Goal: Task Accomplishment & Management: Complete application form

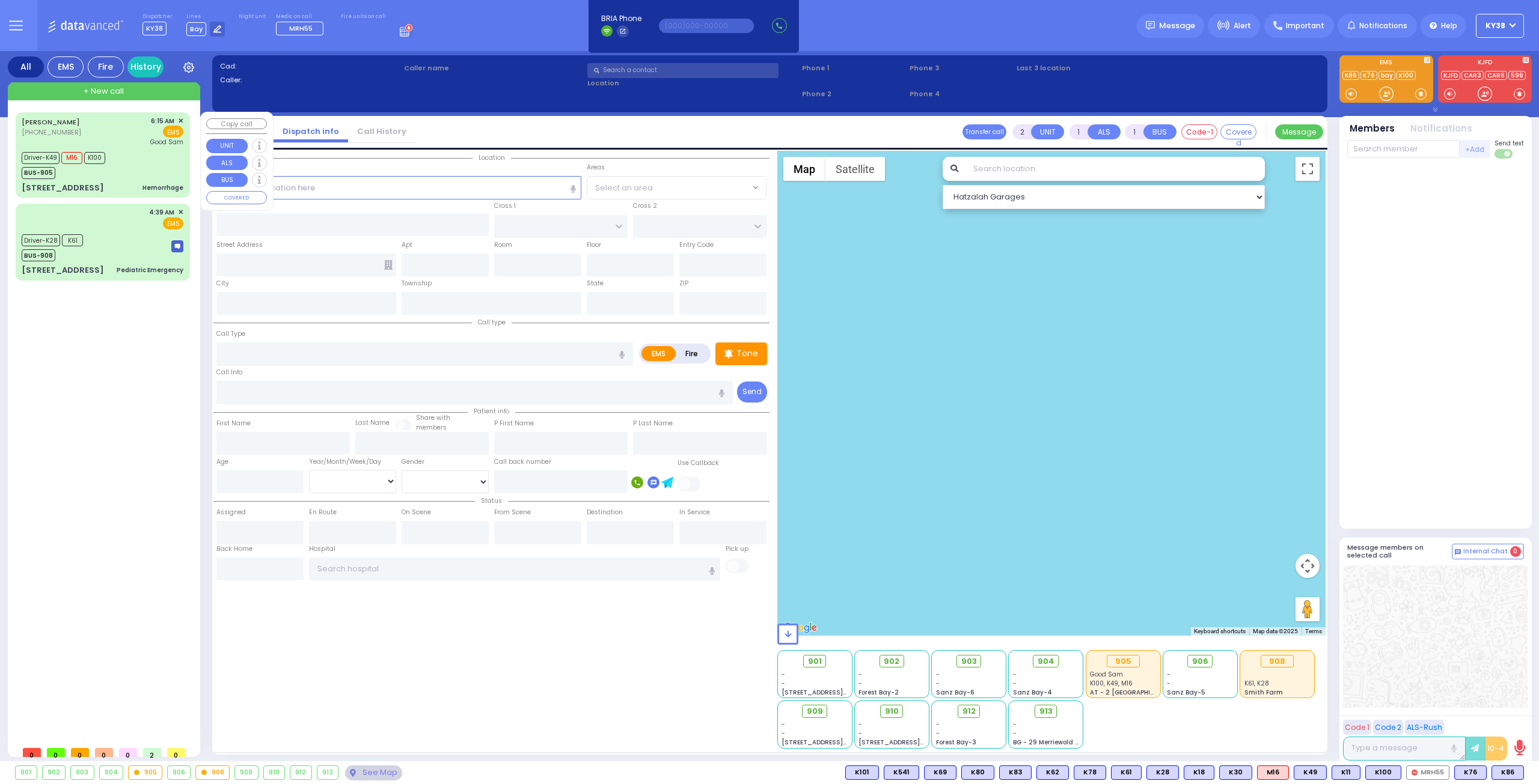
click at [135, 156] on div "Driver-K49 M16 K100 BUS-905" at bounding box center [102, 164] width 162 height 30
type input "6"
select select
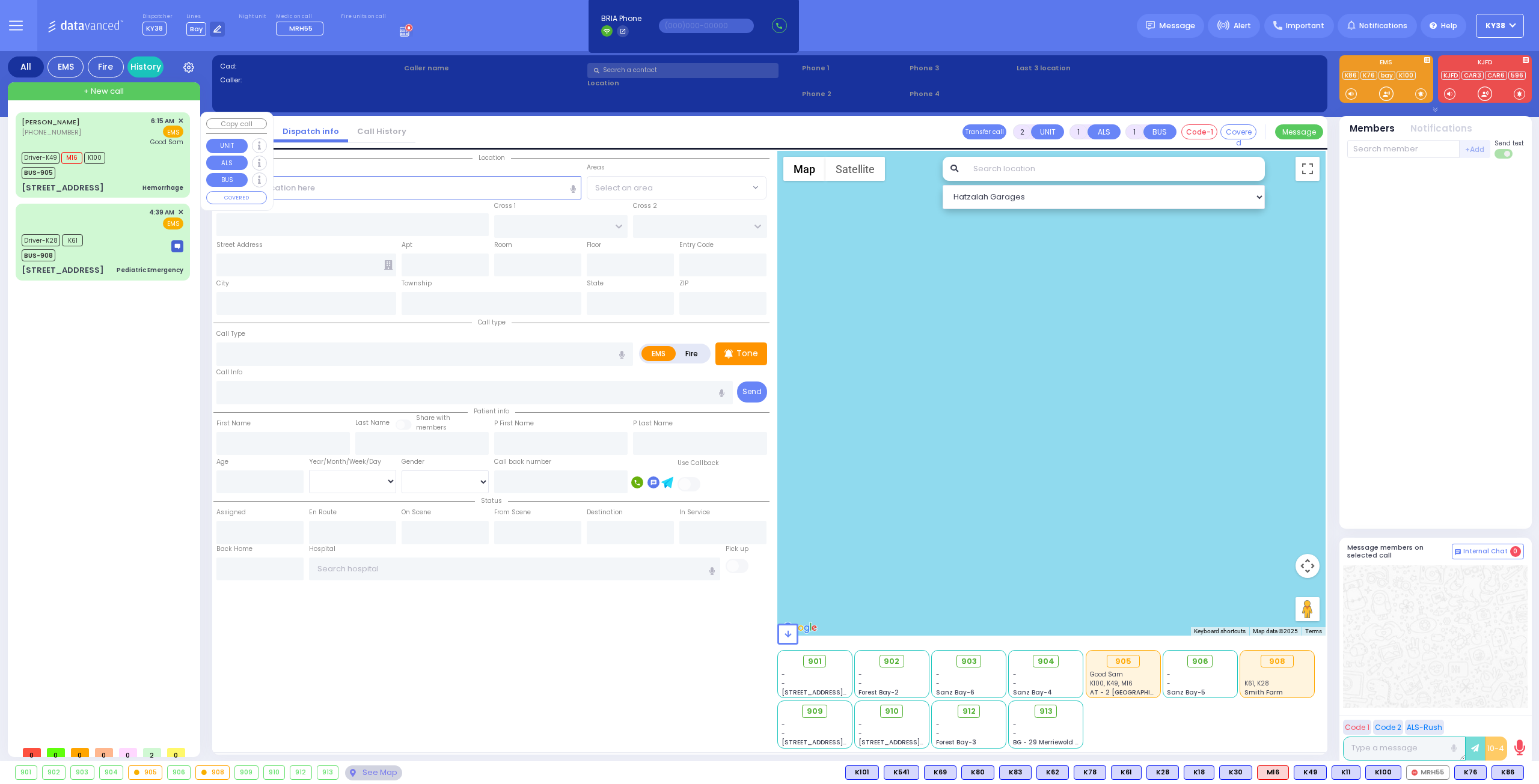
type input "Hemorrhage"
radio input "true"
type input "[PERSON_NAME]"
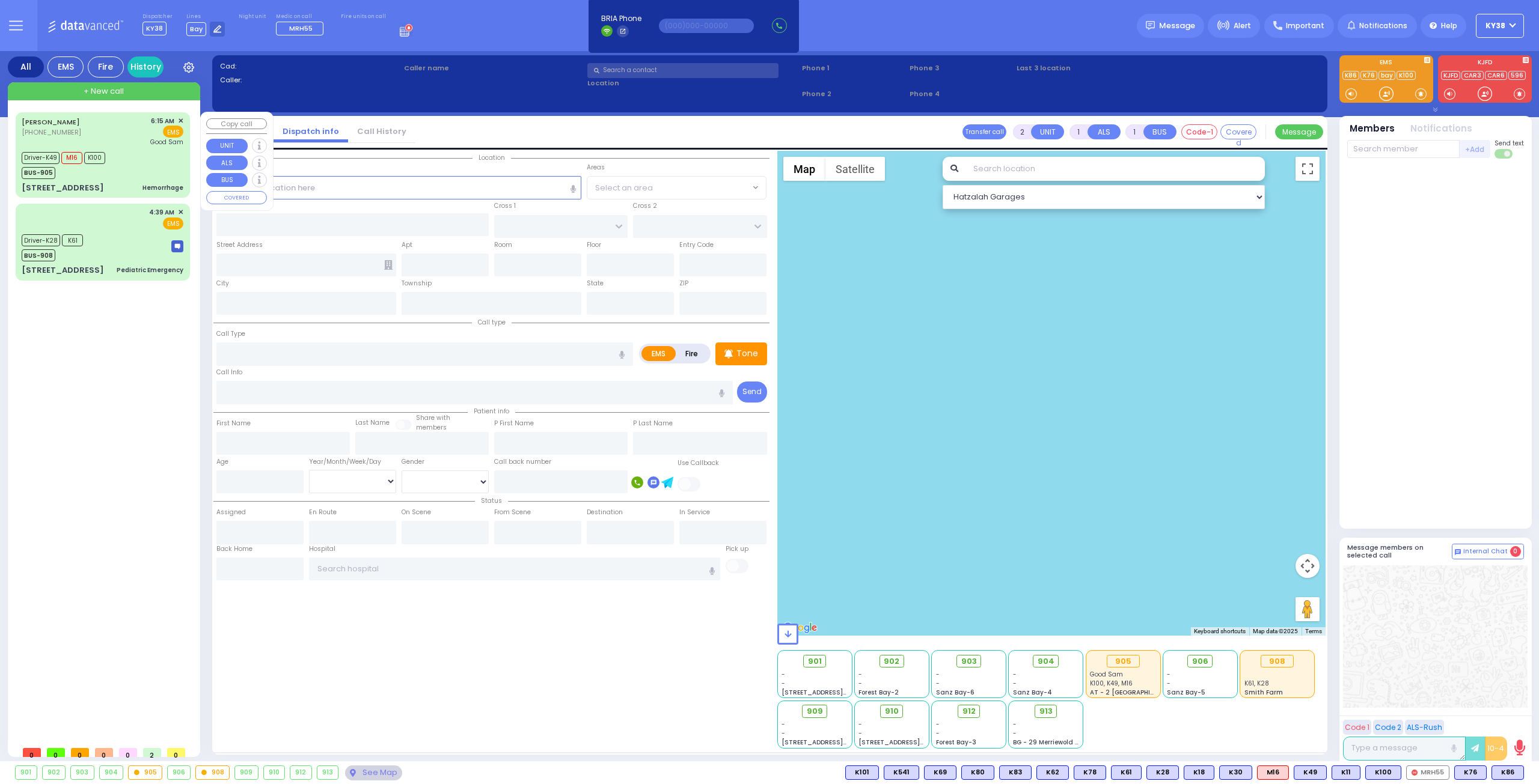
type input "[PERSON_NAME]"
type input "22"
select select "Year"
select select "[DEMOGRAPHIC_DATA]"
type input "06:15"
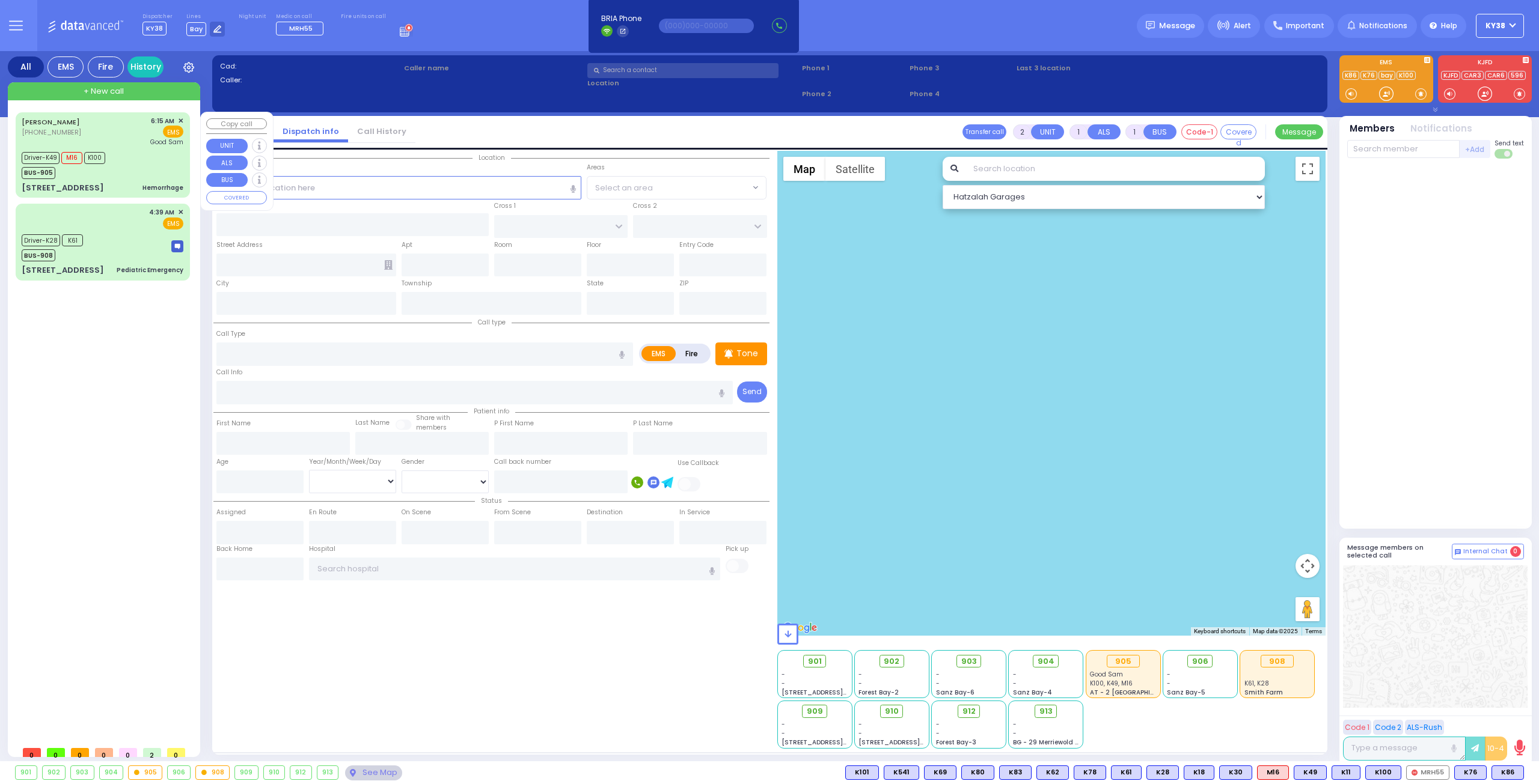
type input "06:20"
type input "06:25"
type input "06:42"
type input "07:11"
type input "[GEOGRAPHIC_DATA]"
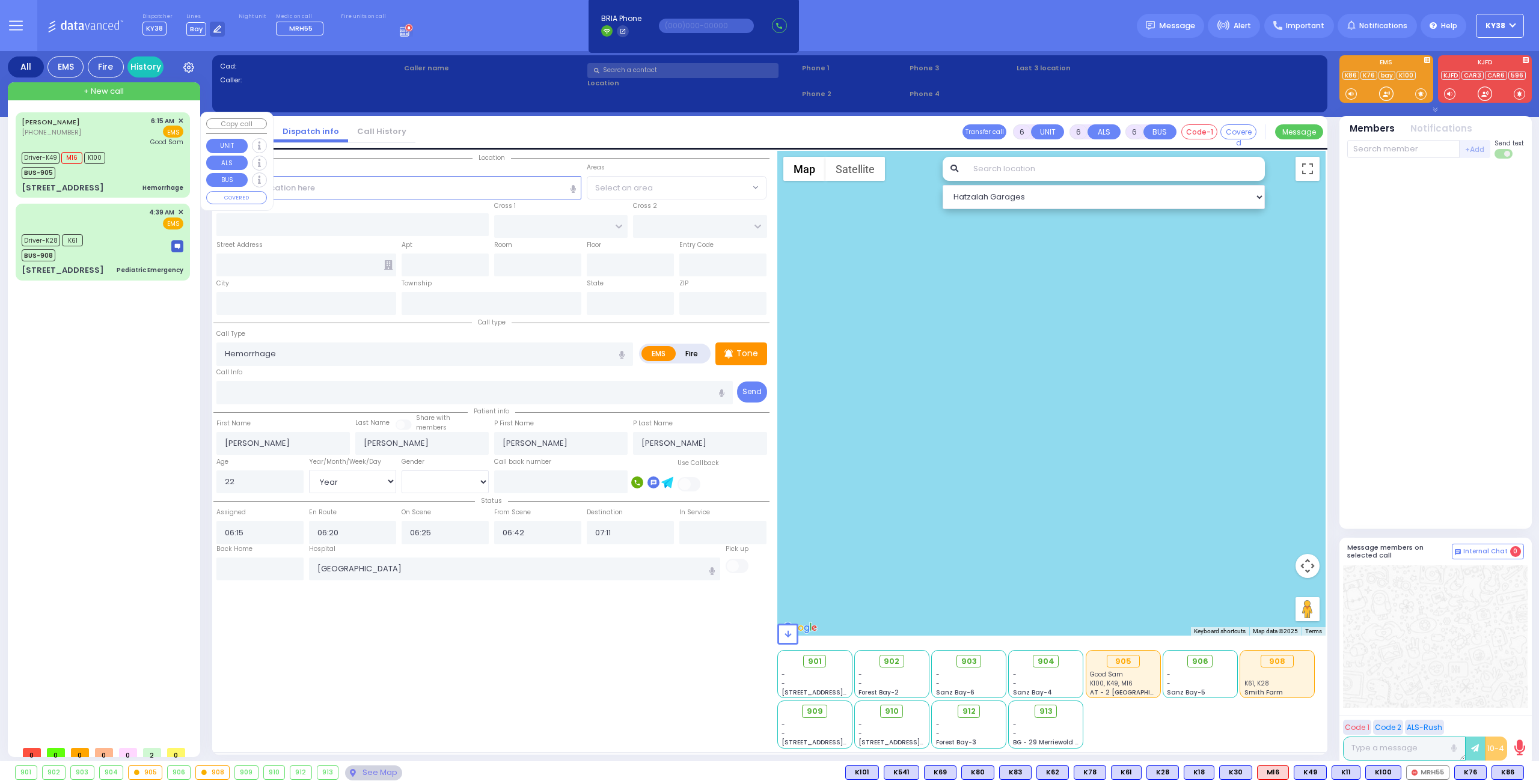
select select "Hatzalah Garages"
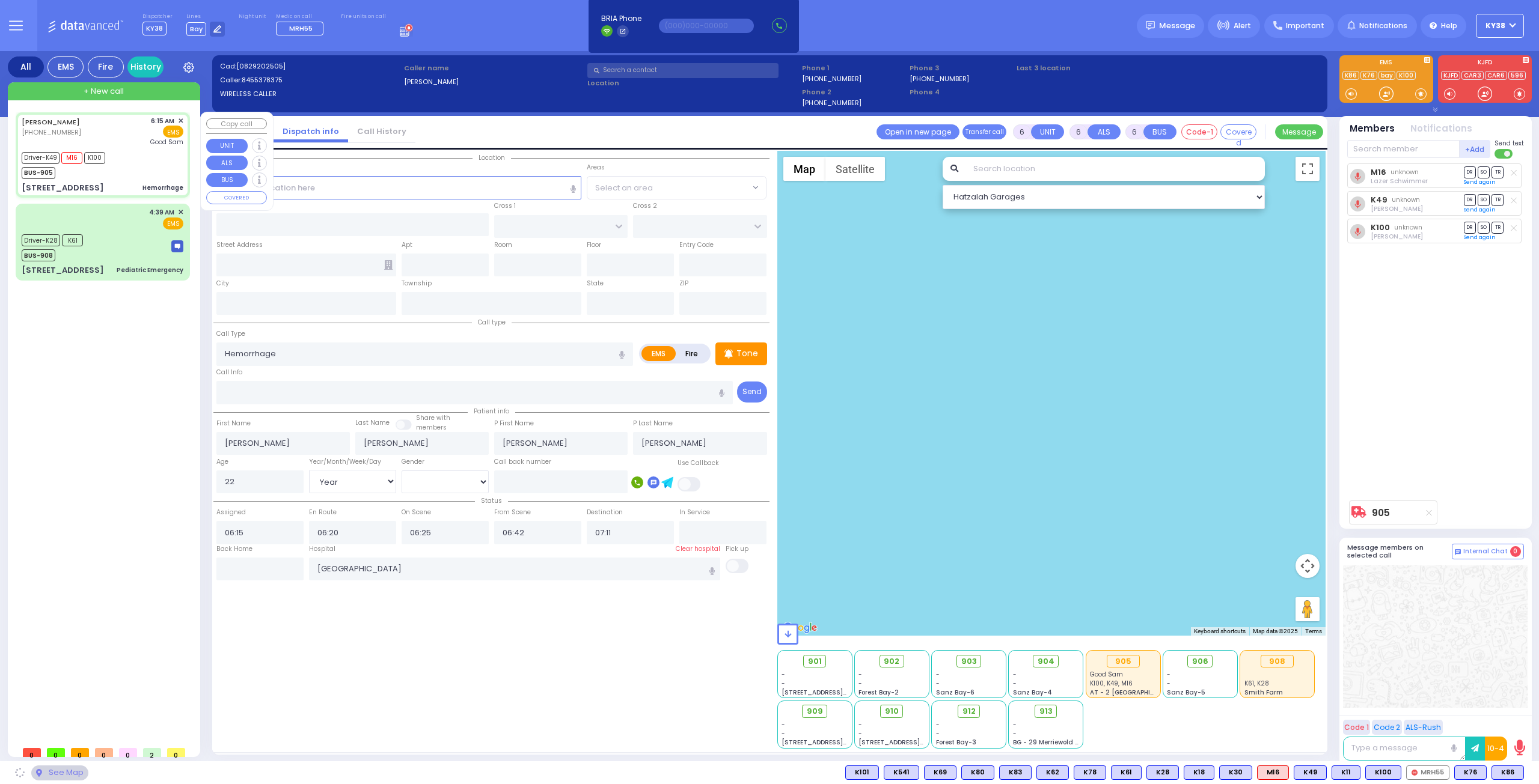
type input "RUZHIN RD"
type input "[STREET_ADDRESS]"
type input "301"
type input "[PERSON_NAME]"
type input "[US_STATE]"
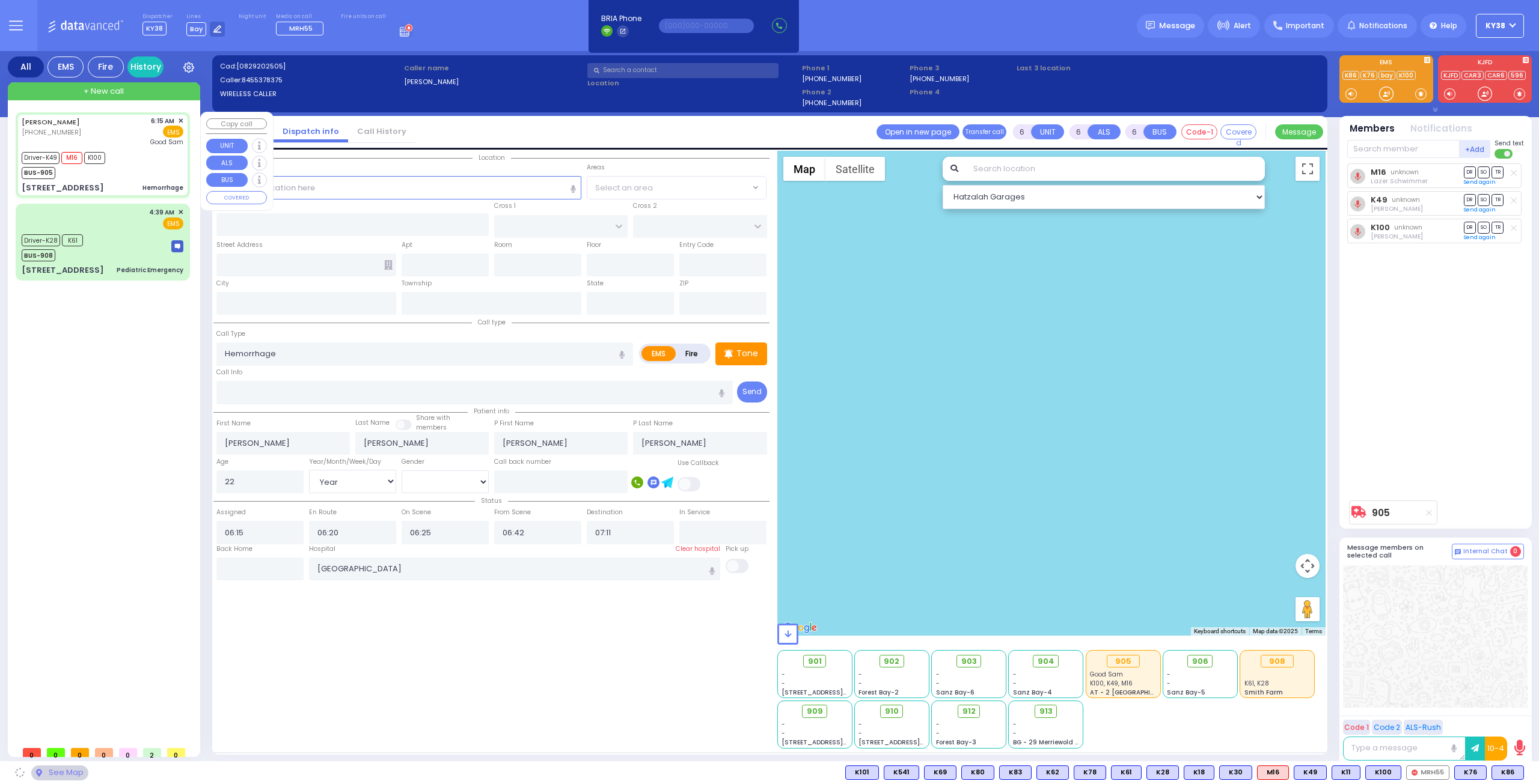
type input "10950"
select select "ATZEI TAMURIM"
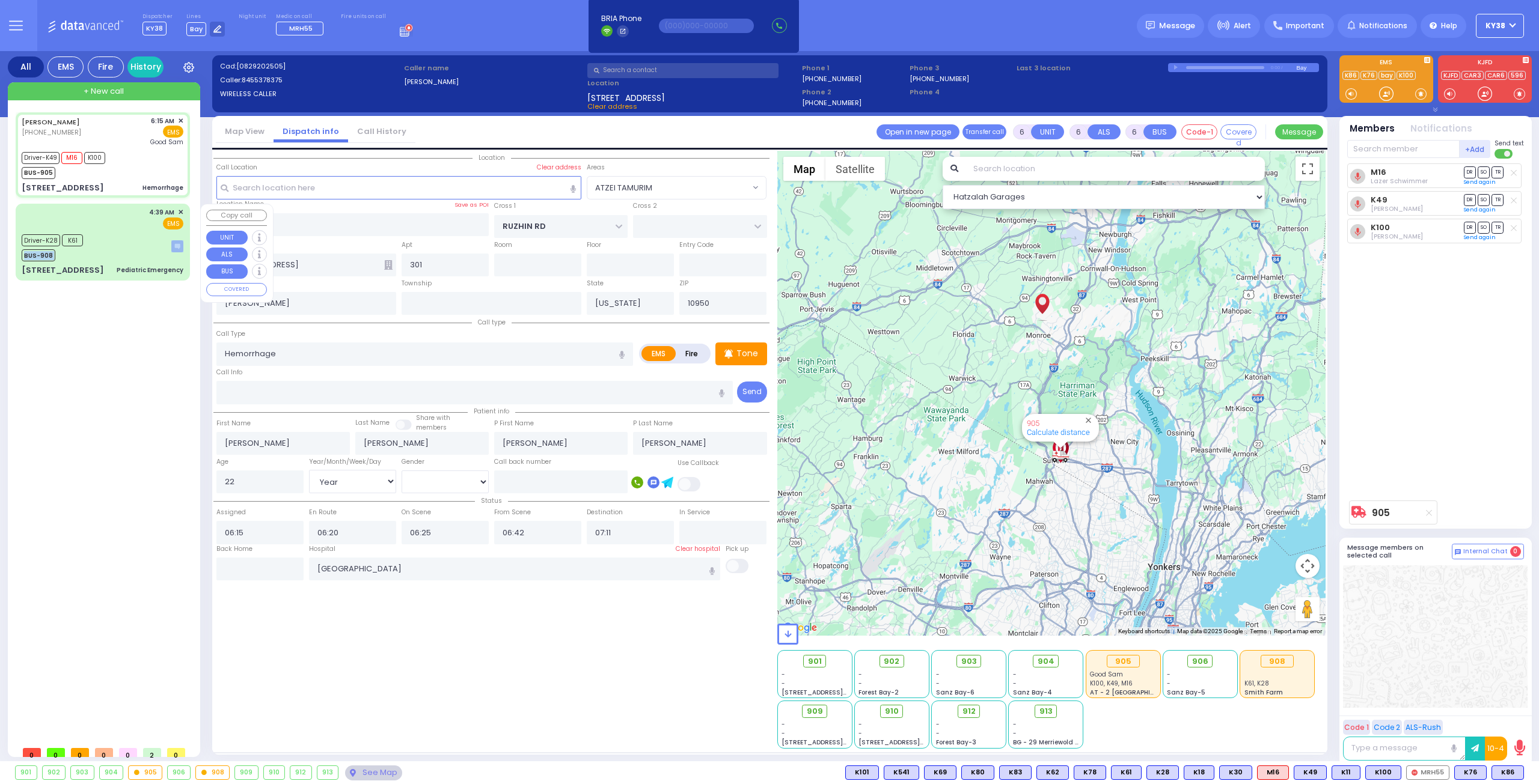
click at [130, 245] on div "Driver-K28 K61 BUS-908" at bounding box center [102, 246] width 162 height 30
select select
type input "Pediatric Emergency"
radio input "true"
type input "[PERSON_NAME]"
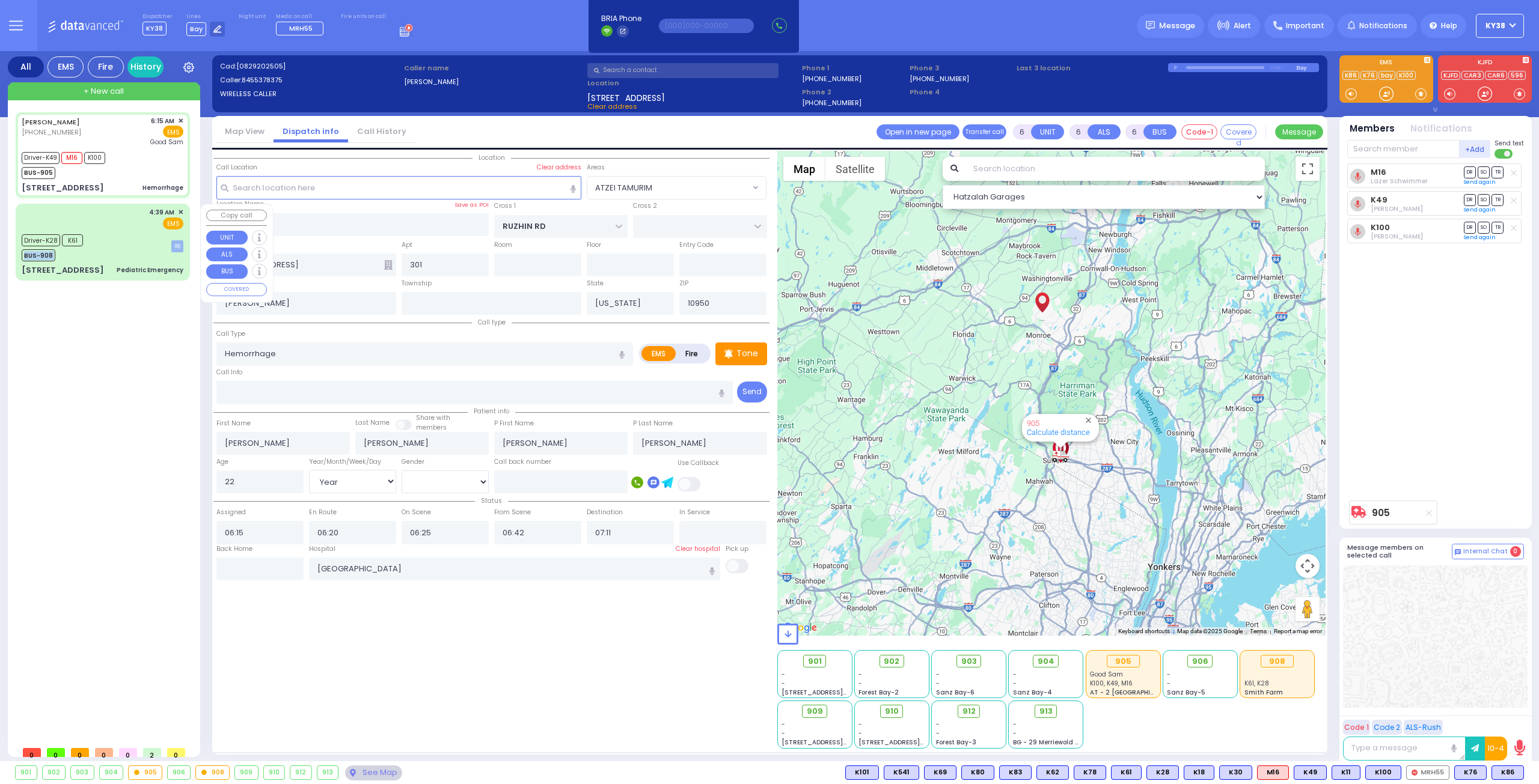
type input "[PERSON_NAME]"
type input "72"
select select "Year"
select select "[DEMOGRAPHIC_DATA]"
type input "04:39"
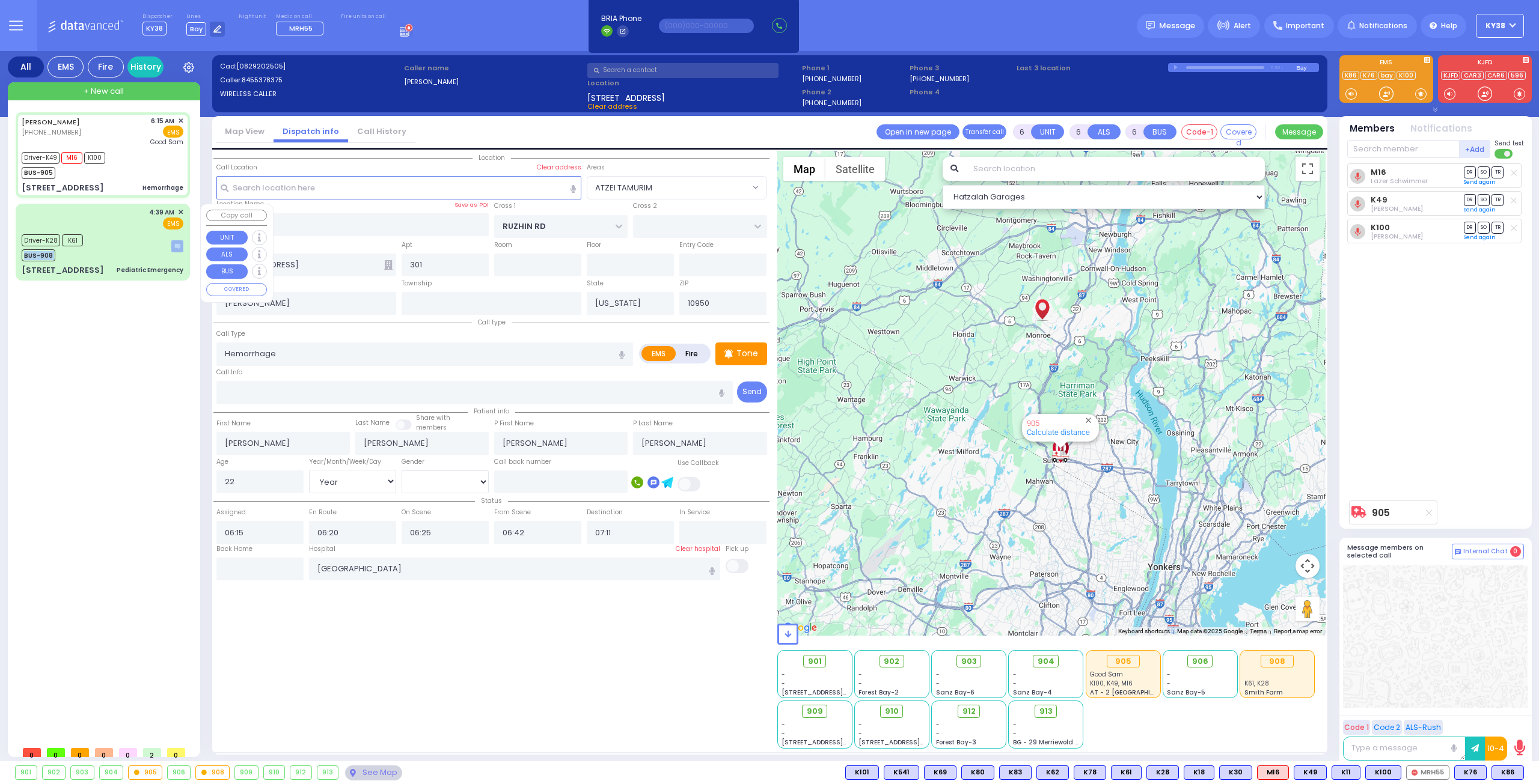
type input "04:42"
type input "05:35"
type input "05:39"
type input "[GEOGRAPHIC_DATA] [STREET_ADDRESS][PERSON_NAME]"
select select "Hatzalah Garages"
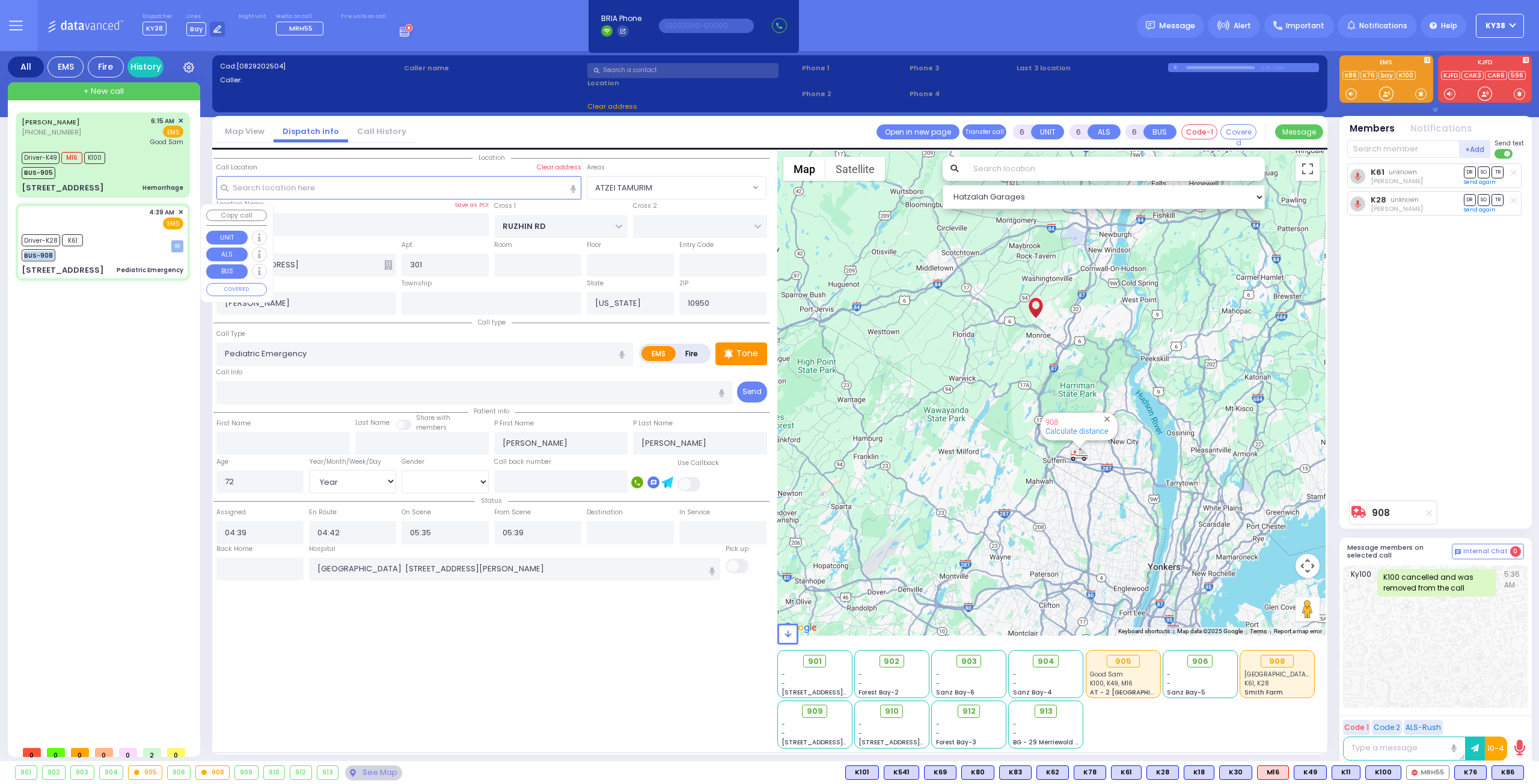
type input "[STREET_ADDRESS]"
type input "Monroe"
click at [131, 242] on div "Driver-K28 K61 BUS-908" at bounding box center [102, 246] width 162 height 30
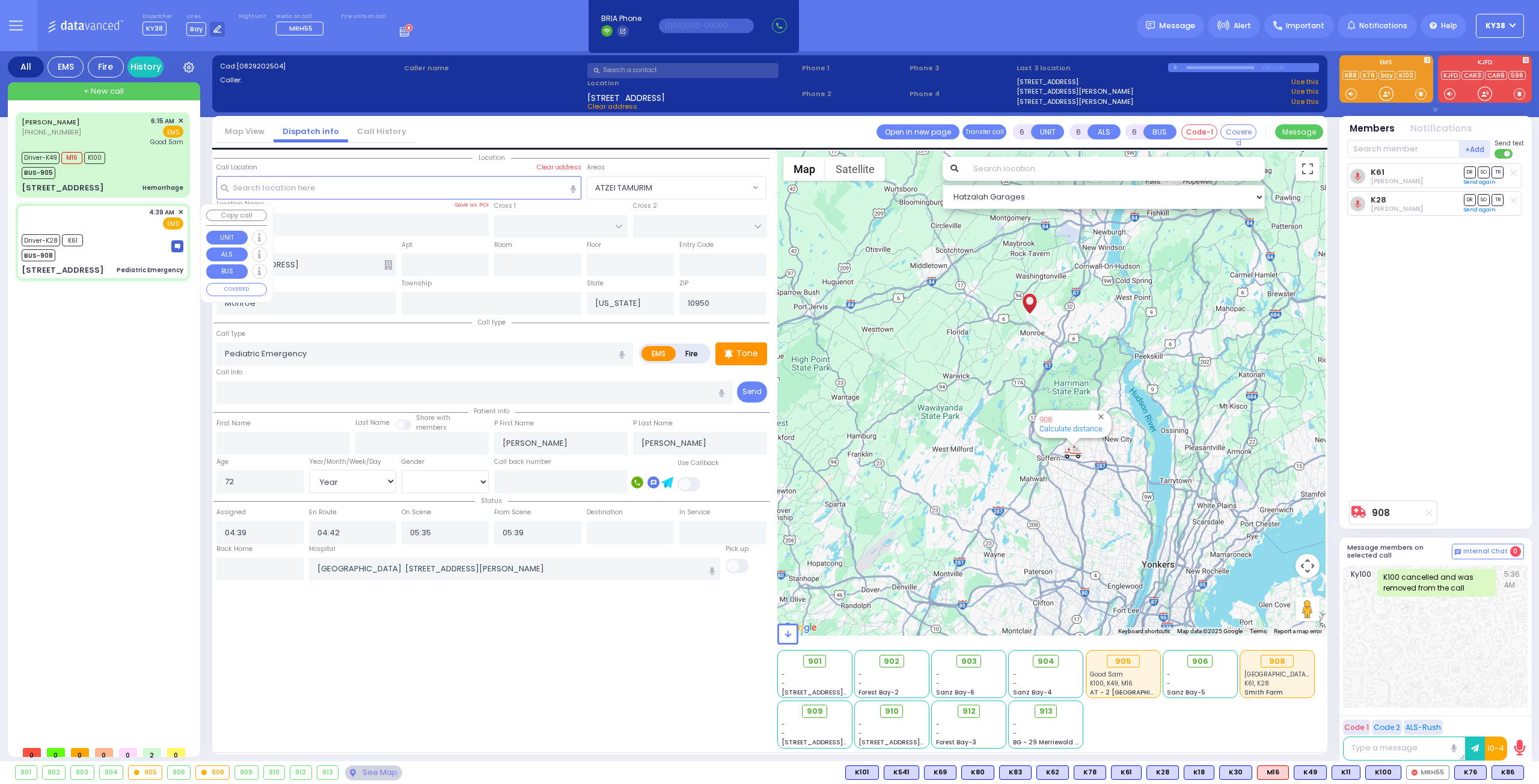
select select
radio input "true"
select select "Year"
select select "[DEMOGRAPHIC_DATA]"
select select "Hatzalah Garages"
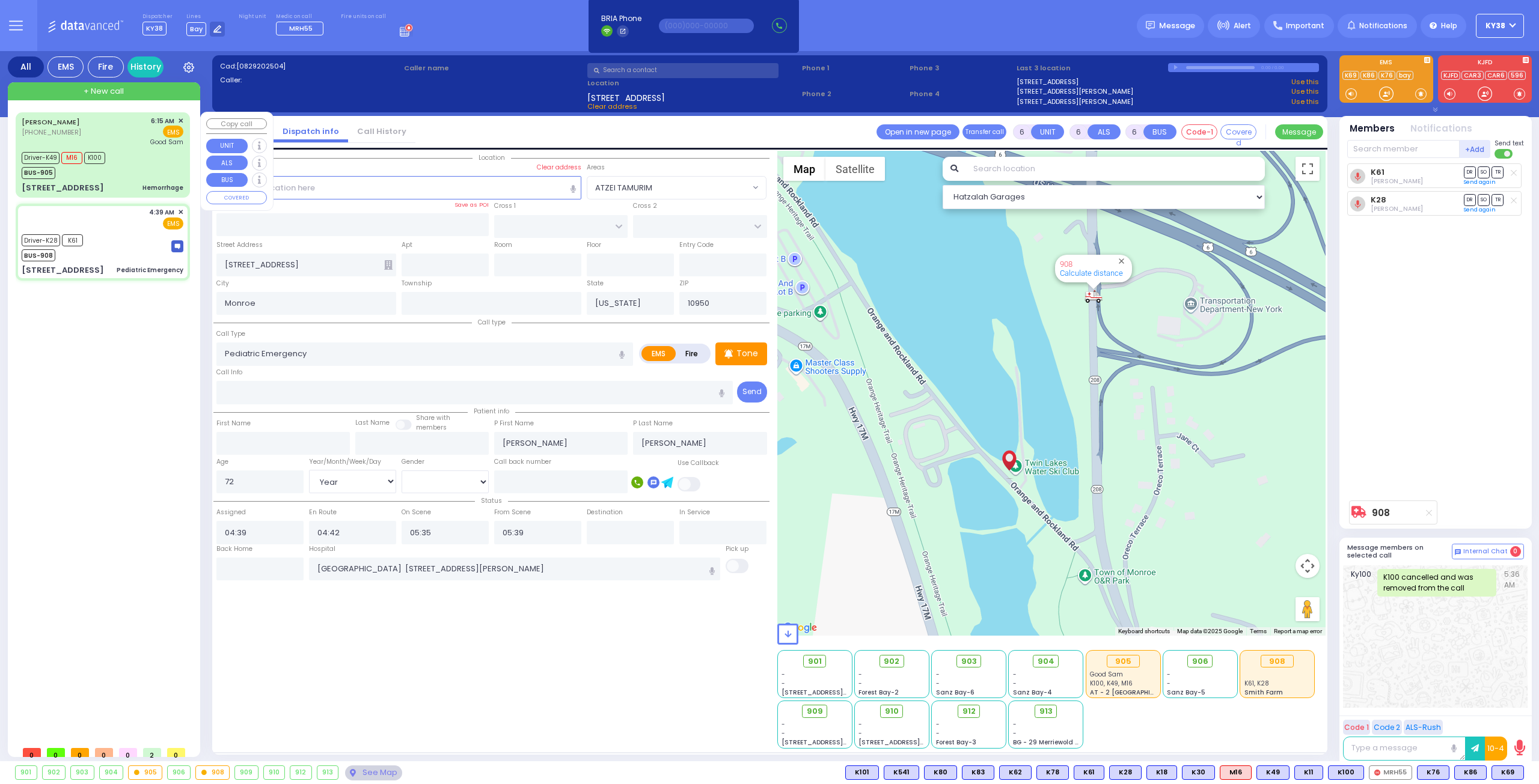
click at [115, 168] on div "Driver-K49 M16 K100 BUS-905" at bounding box center [102, 164] width 162 height 30
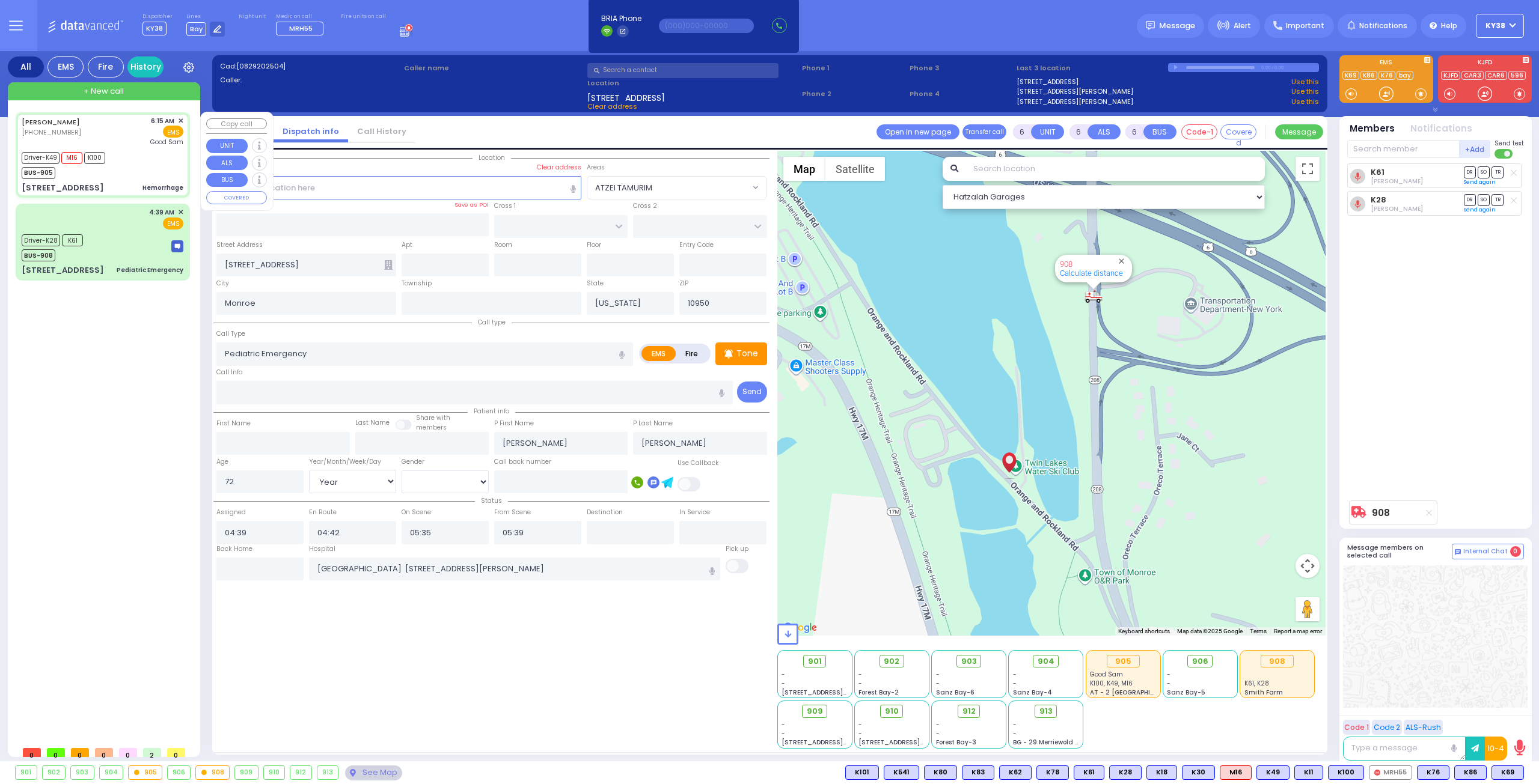
select select
type input "Hemorrhage"
radio input "true"
type input "[PERSON_NAME]"
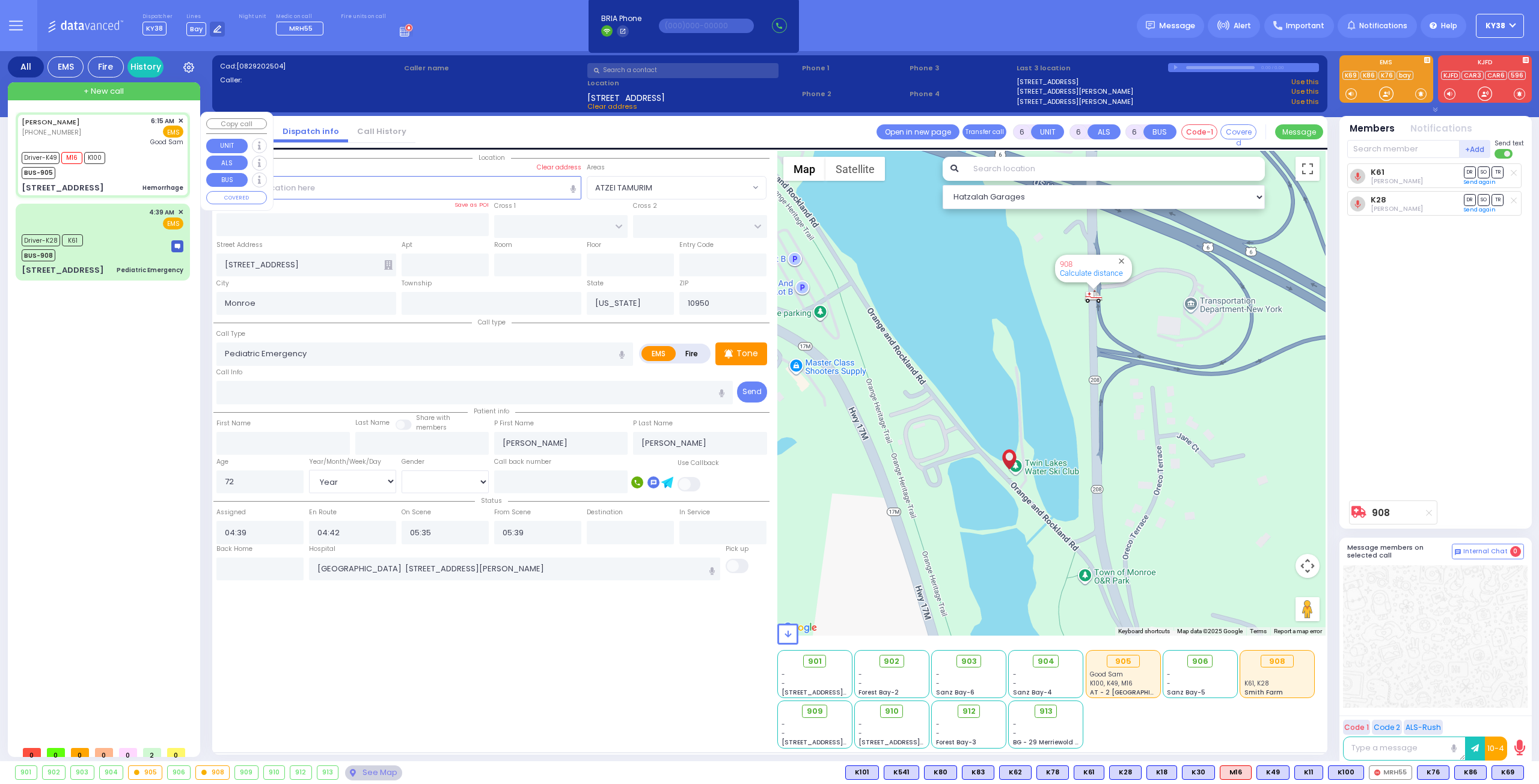
type input "[PERSON_NAME]"
type input "22"
select select "Year"
select select "[DEMOGRAPHIC_DATA]"
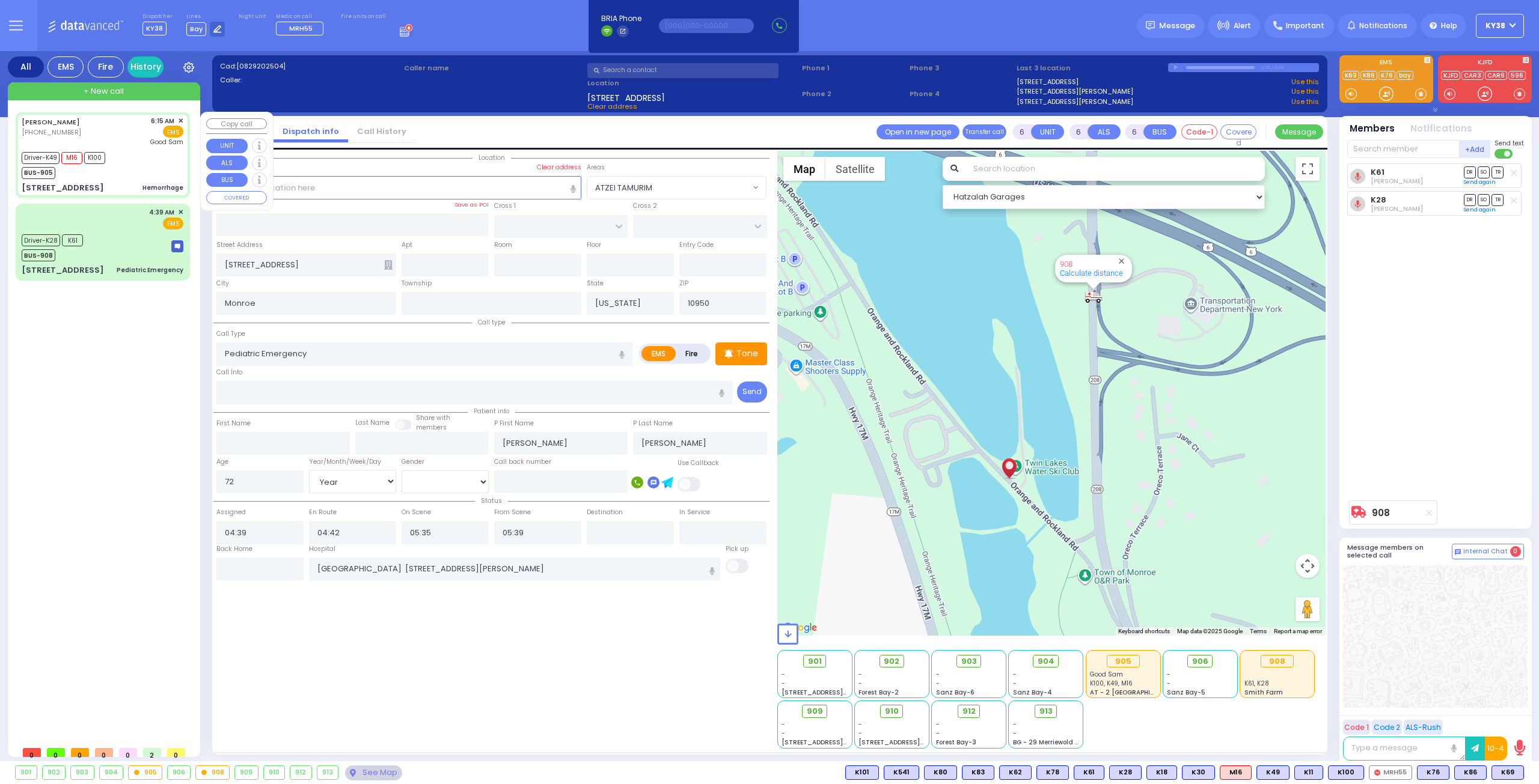
type input "06:15"
type input "06:20"
type input "06:25"
type input "06:42"
type input "07:11"
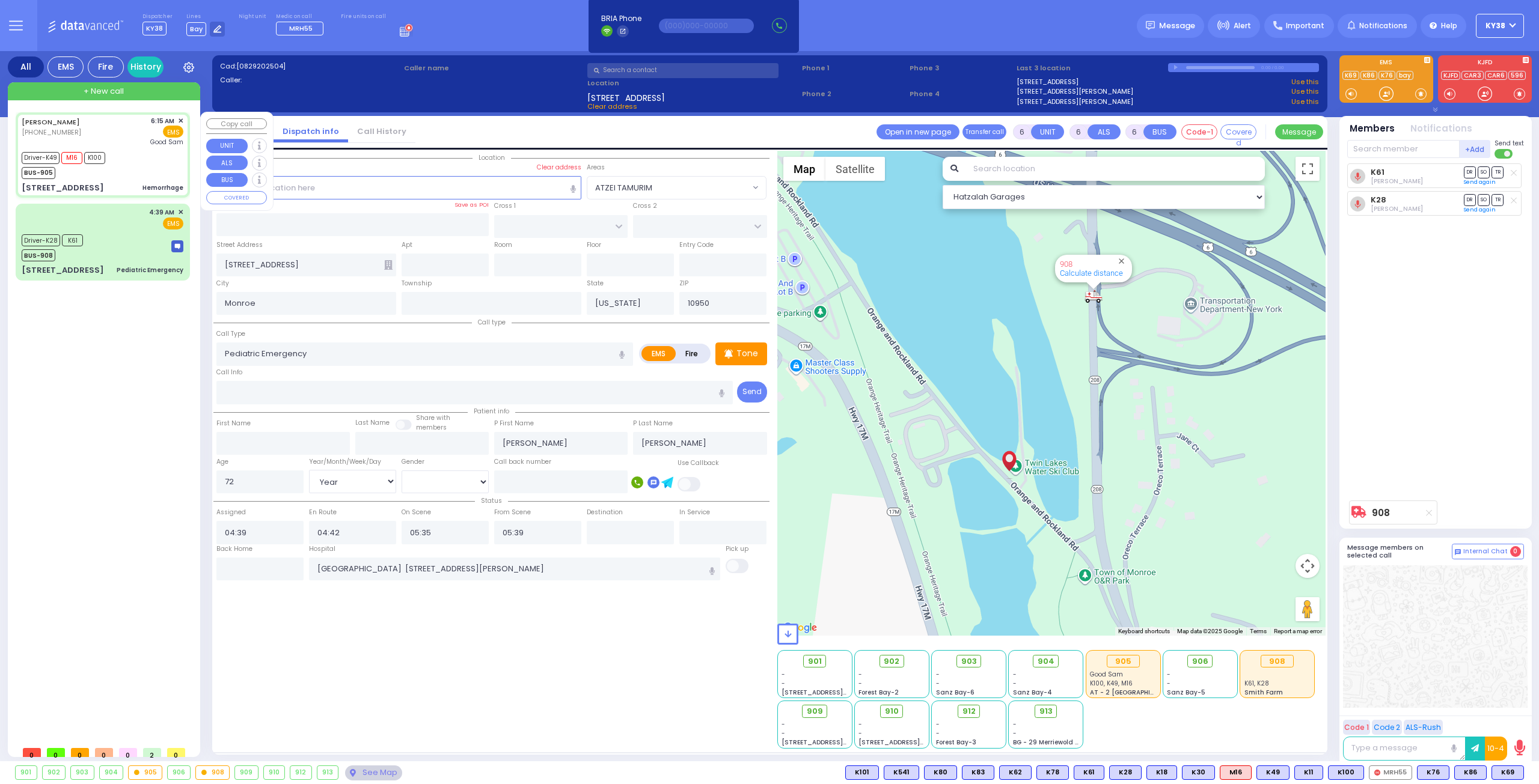
type input "07:20"
type input "[GEOGRAPHIC_DATA]"
type input "RUZHIN RD"
type input "[STREET_ADDRESS]"
type input "301"
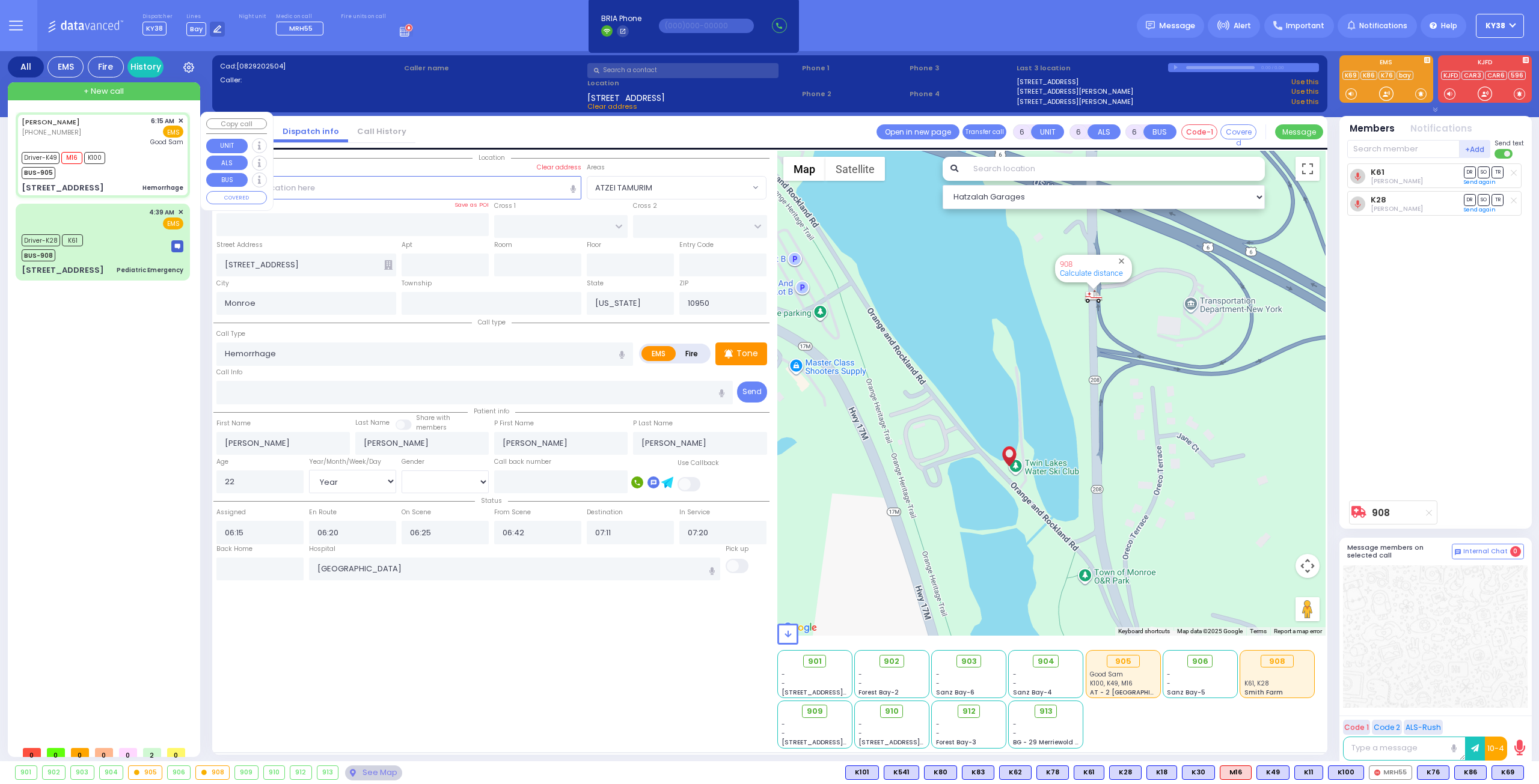
type input "[PERSON_NAME]"
select select "ATZEI TAMURIM"
select select "Hatzalah Garages"
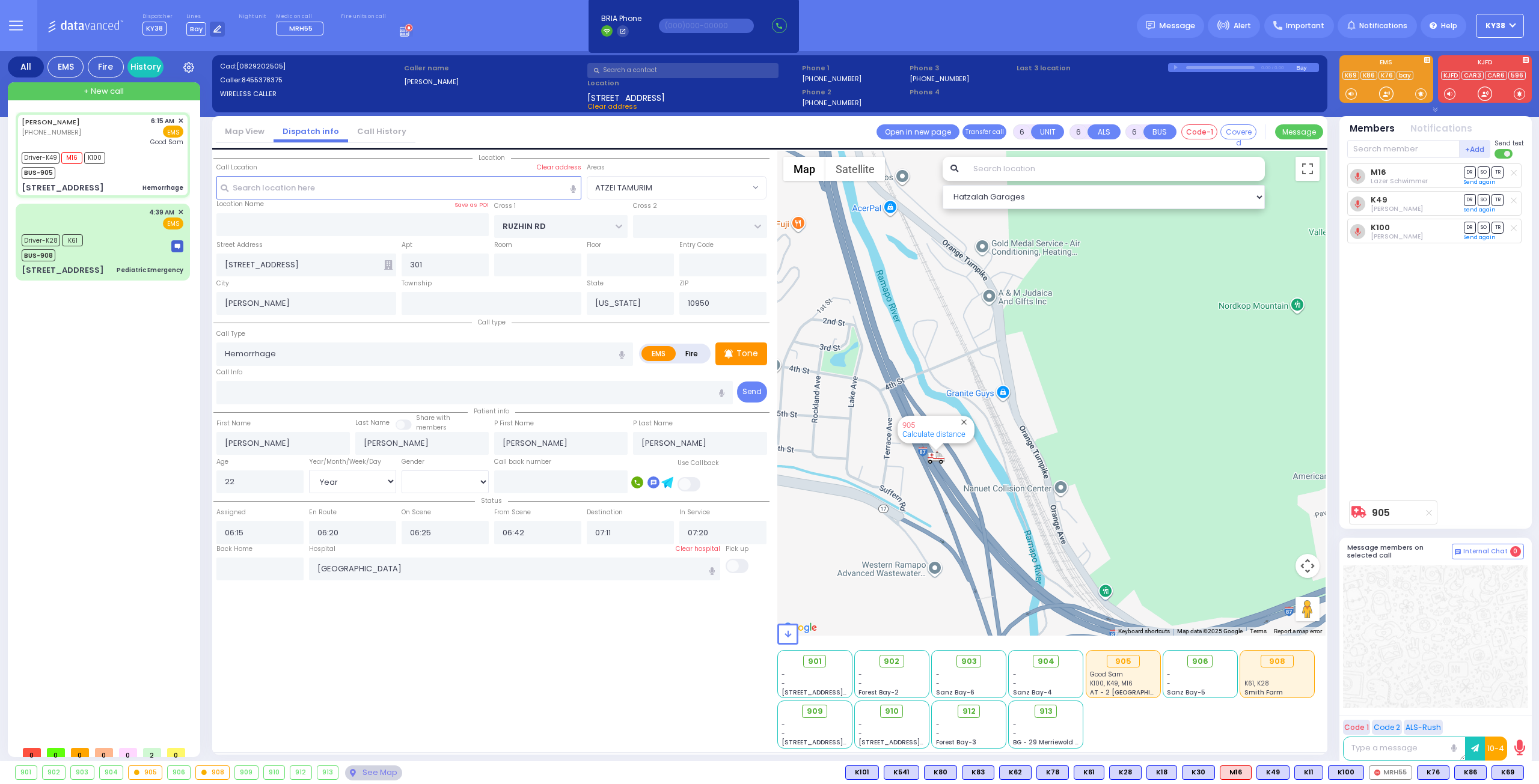
drag, startPoint x: 1033, startPoint y: 418, endPoint x: 886, endPoint y: 635, distance: 262.1
click at [886, 635] on div "Hatzalah Garages ← Move left → Move right ↑ Move up ↓ + -" at bounding box center [1052, 449] width 549 height 598
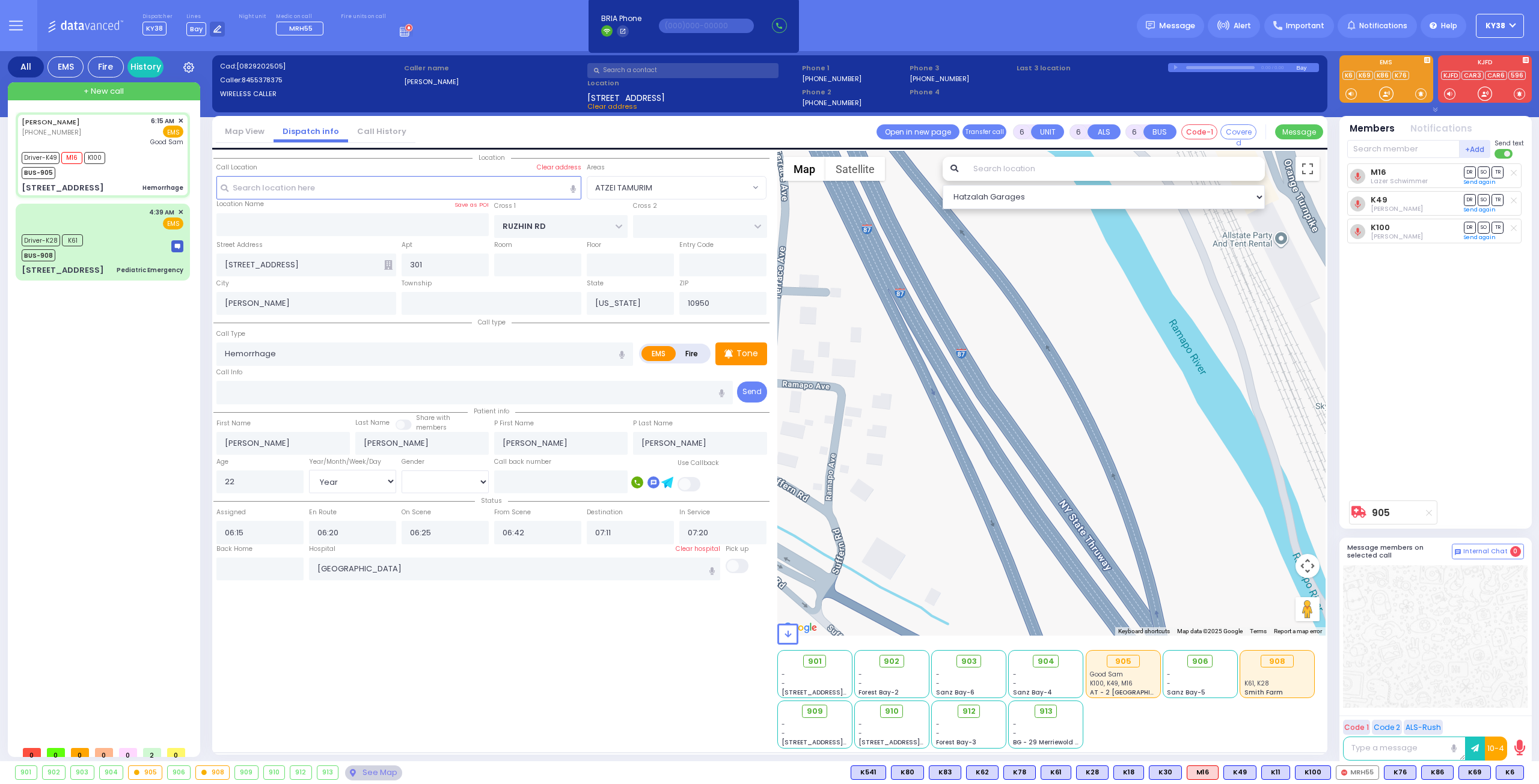
select select
radio input "true"
select select "Year"
select select "[DEMOGRAPHIC_DATA]"
select select "Hatzalah Garages"
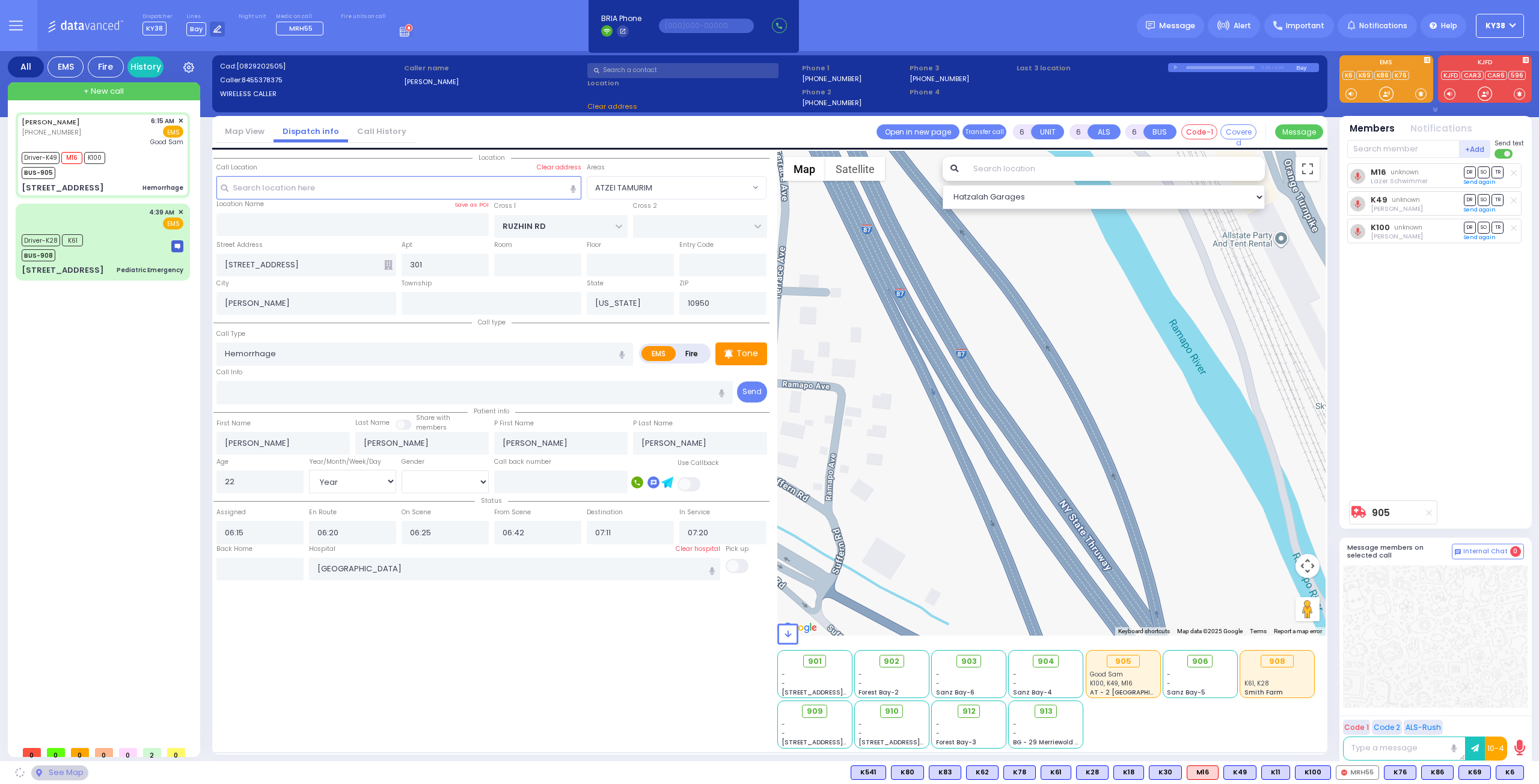
select select "ATZEI TAMURIM"
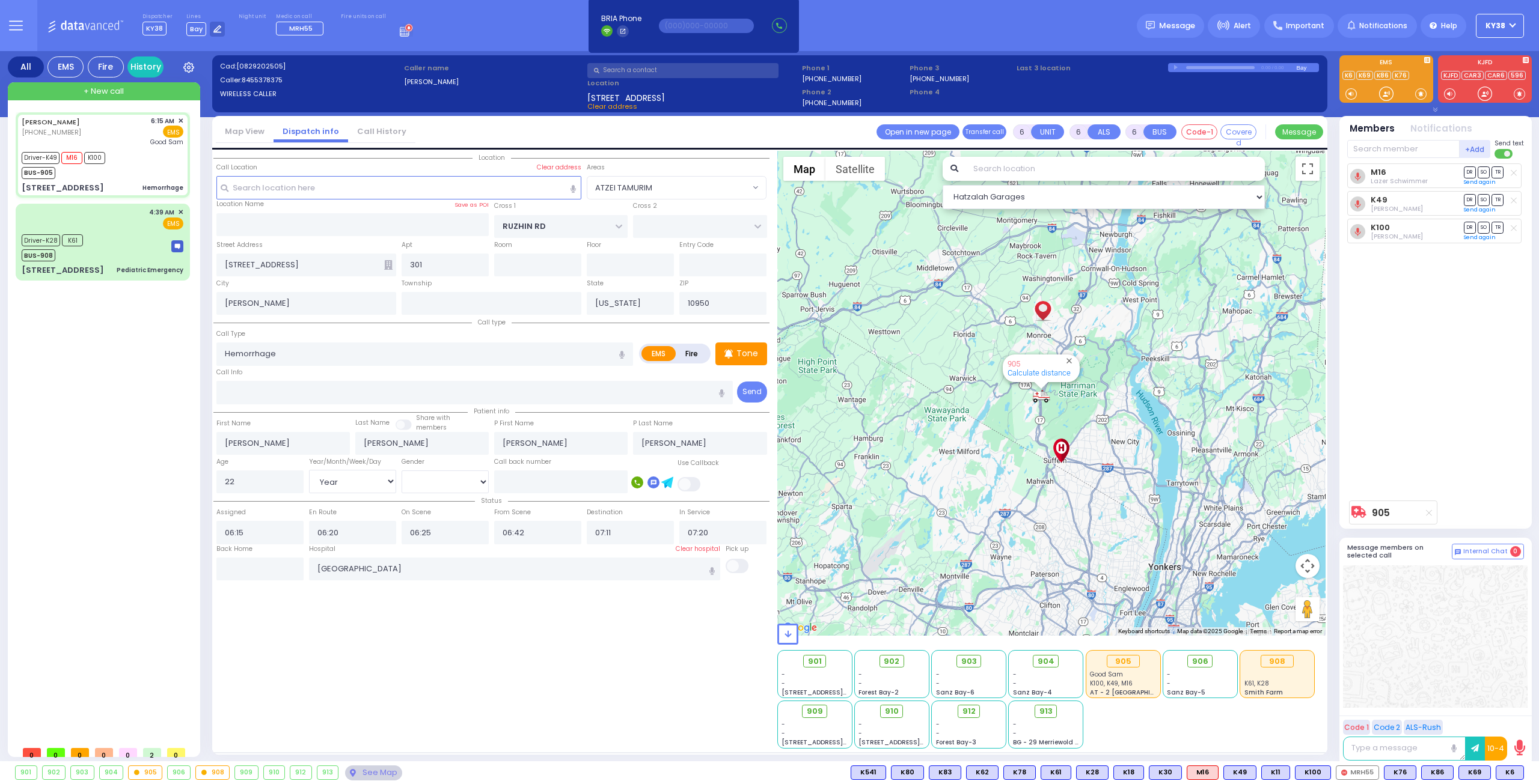
select select
radio input "true"
select select "Year"
select select "[DEMOGRAPHIC_DATA]"
select select "Hatzalah Garages"
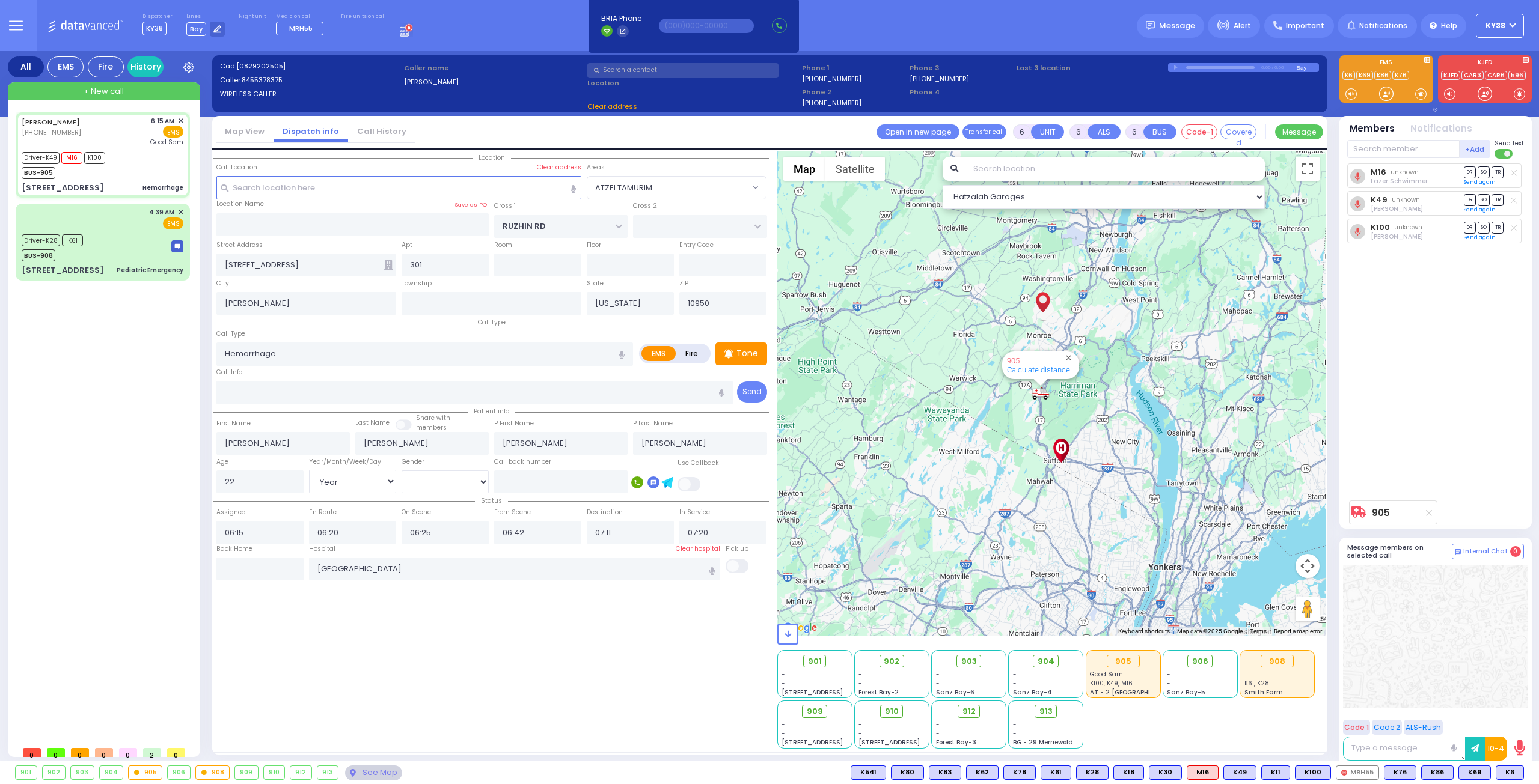
select select "ATZEI TAMURIM"
select select
radio input "true"
select select "Year"
select select "[DEMOGRAPHIC_DATA]"
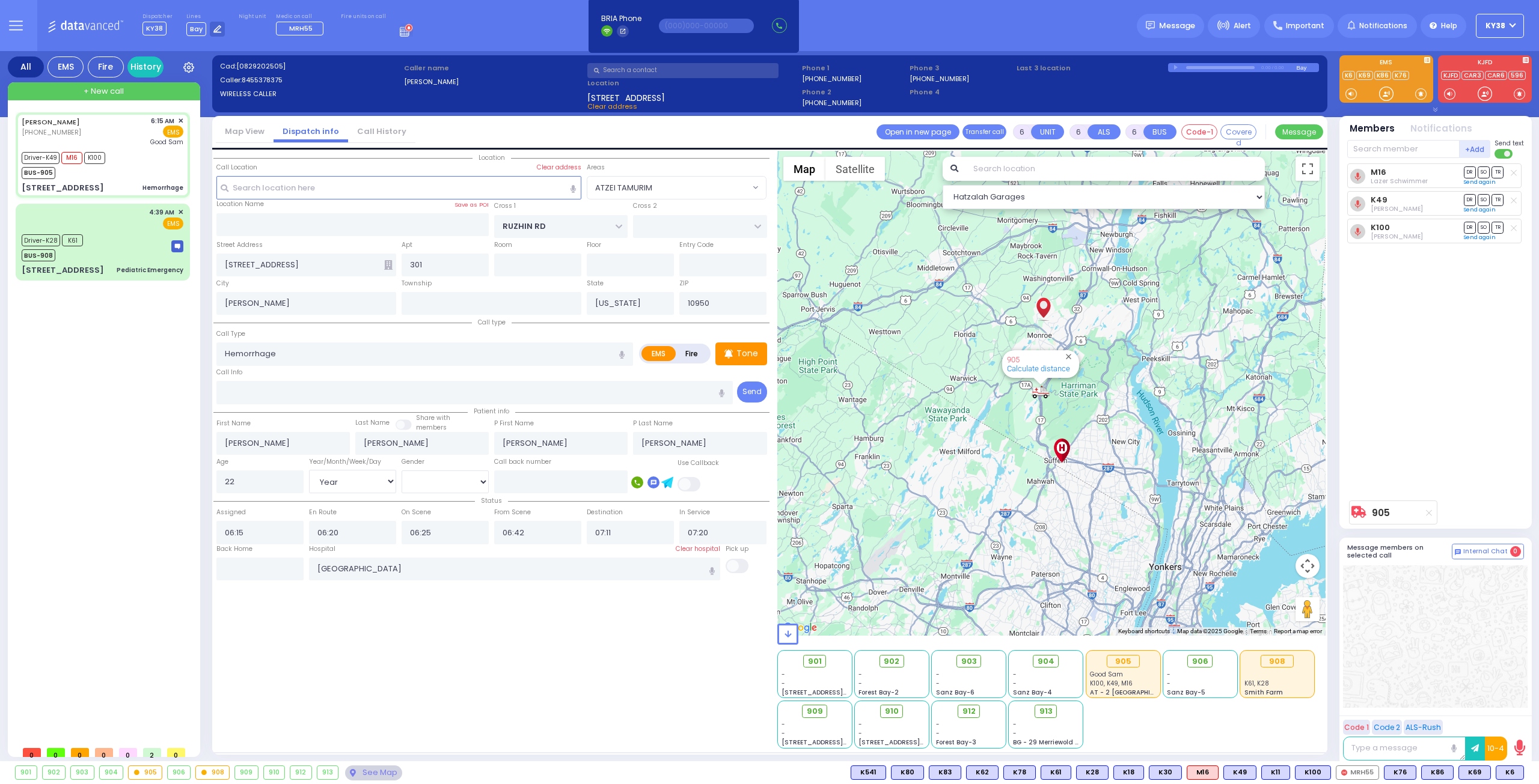
select select "Hatzalah Garages"
select select "ATZEI TAMURIM"
select select
radio input "true"
select select "Year"
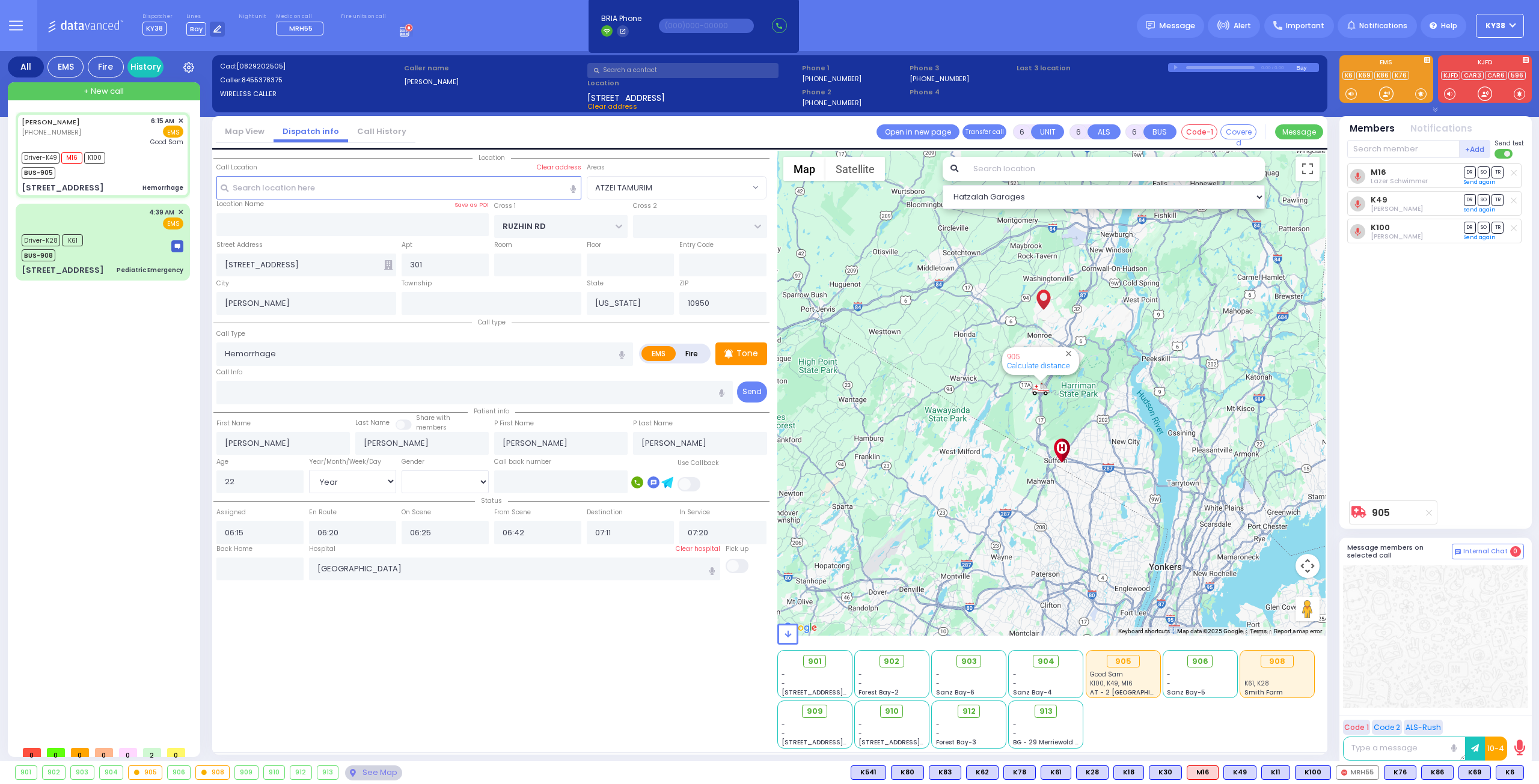
select select "[DEMOGRAPHIC_DATA]"
select select "Hatzalah Garages"
select select "ATZEI TAMURIM"
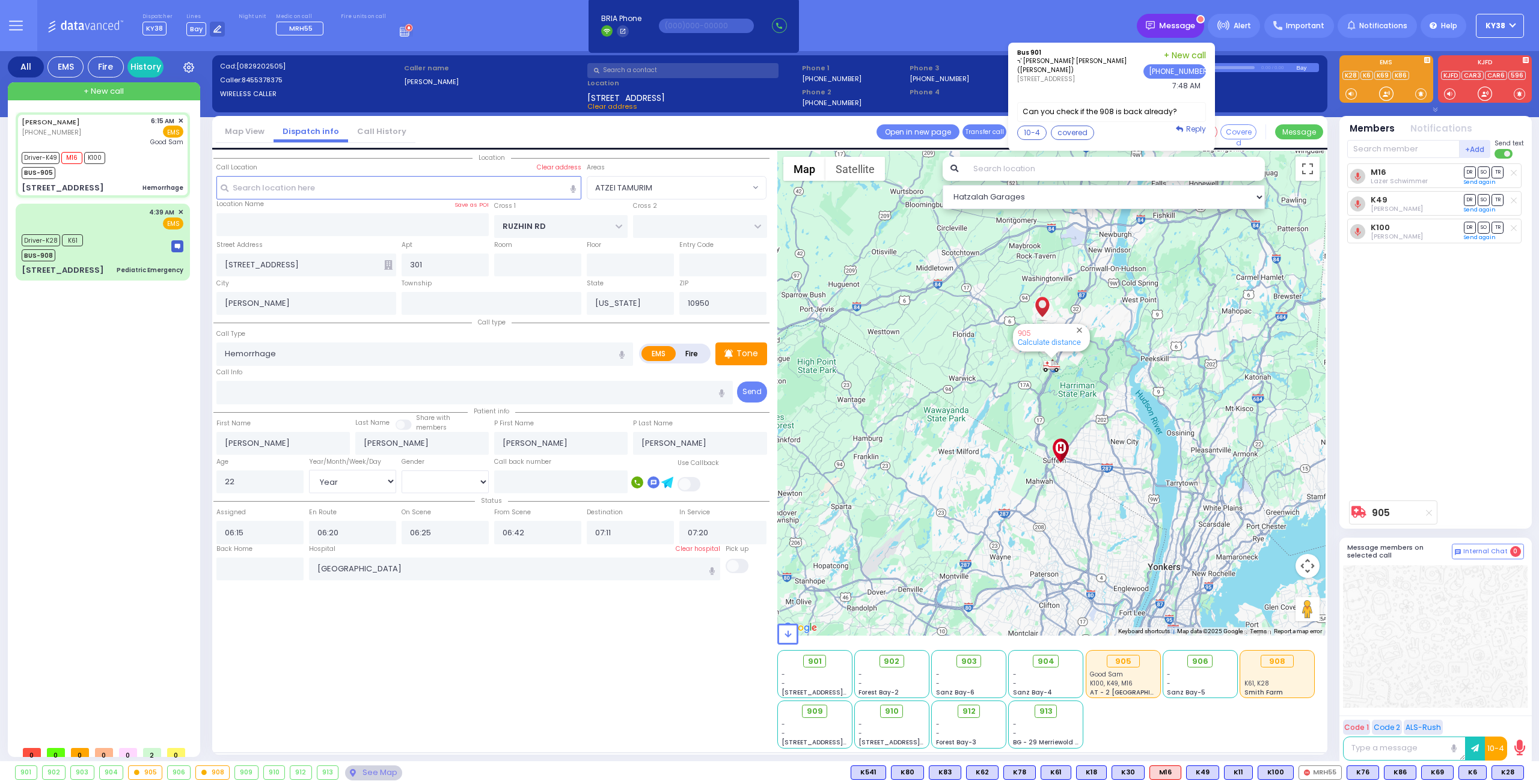
click at [1195, 22] on span "Message" at bounding box center [1177, 26] width 36 height 12
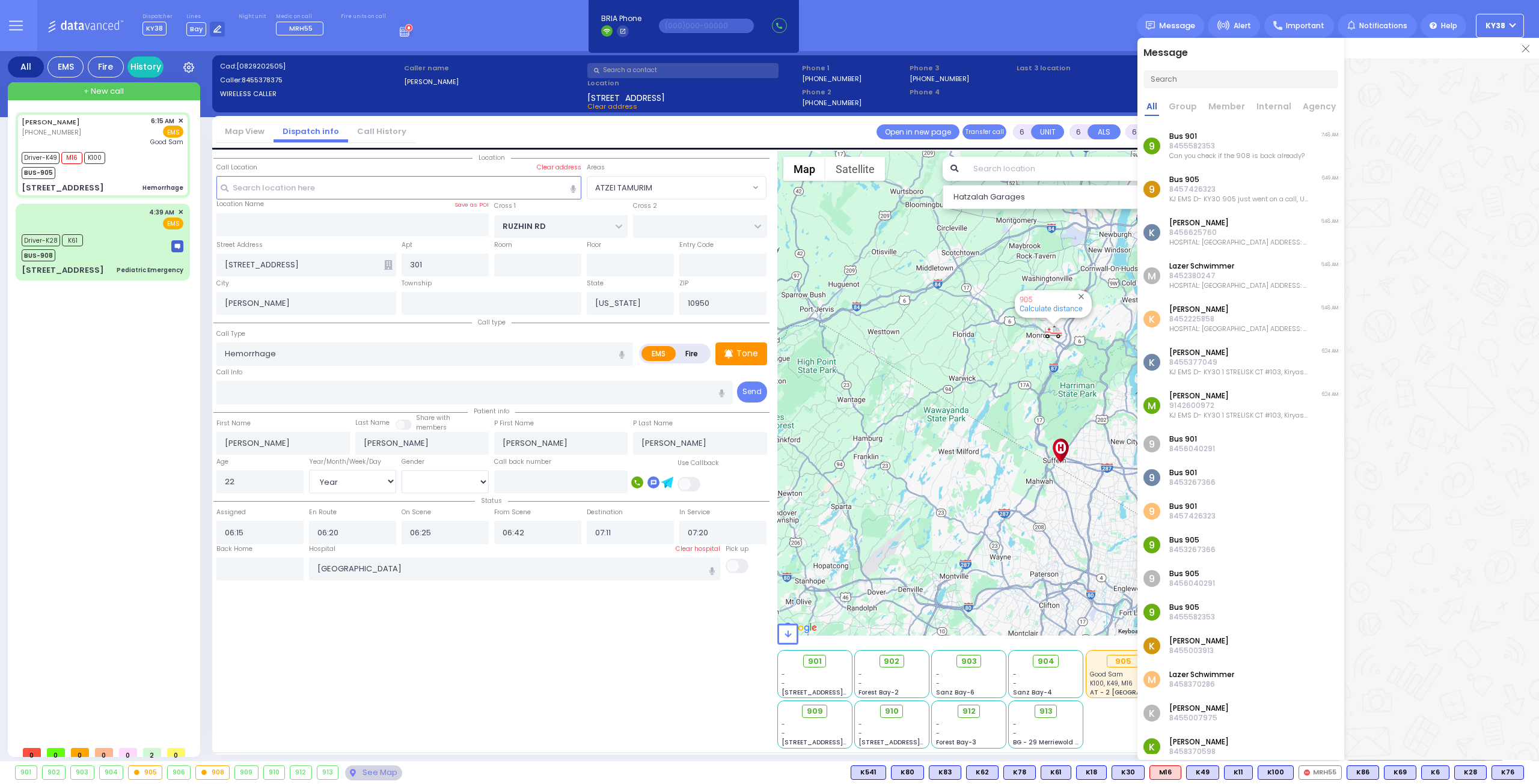
click at [1253, 144] on p "8455582353" at bounding box center [1237, 146] width 135 height 10
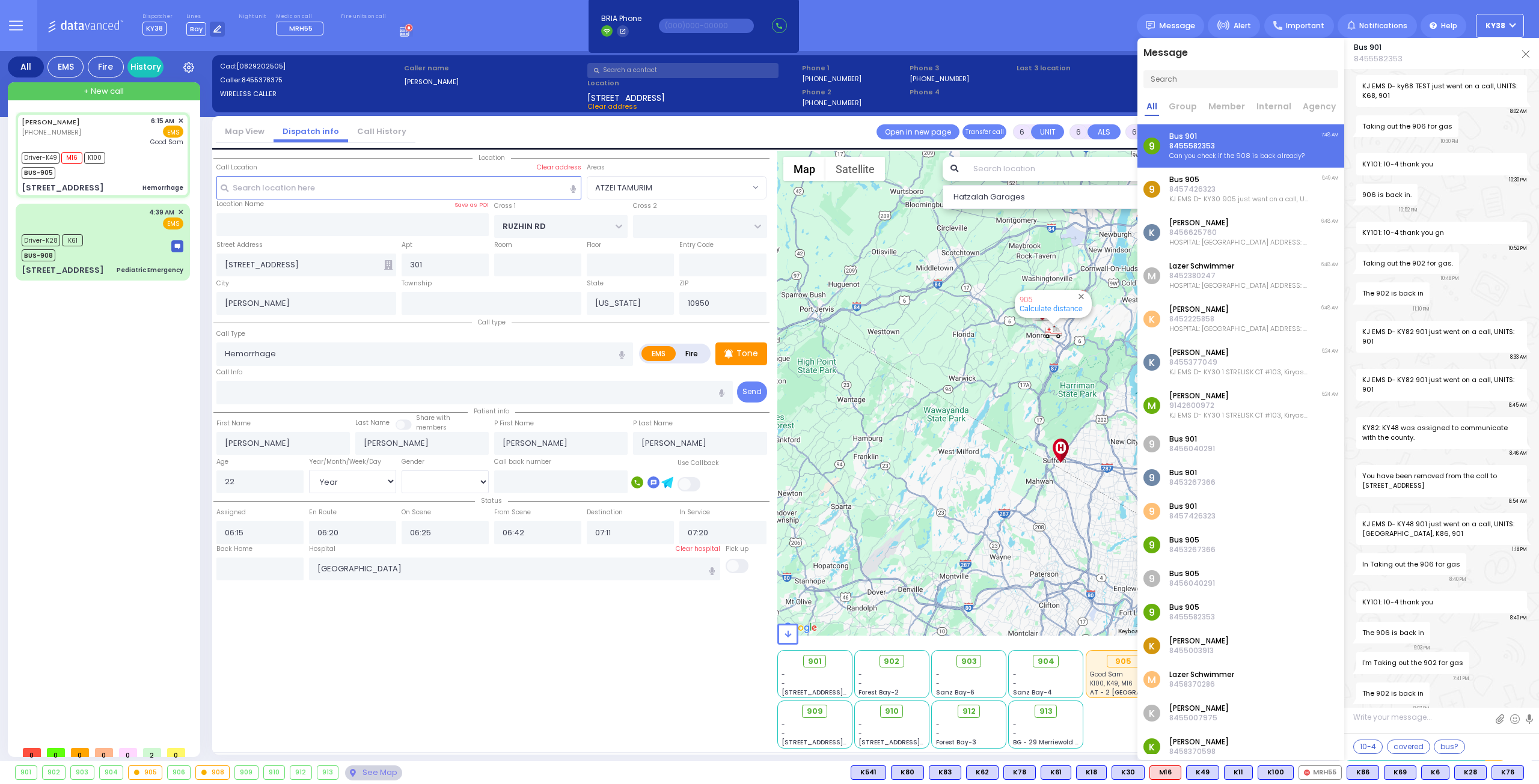
scroll to position [3941, 0]
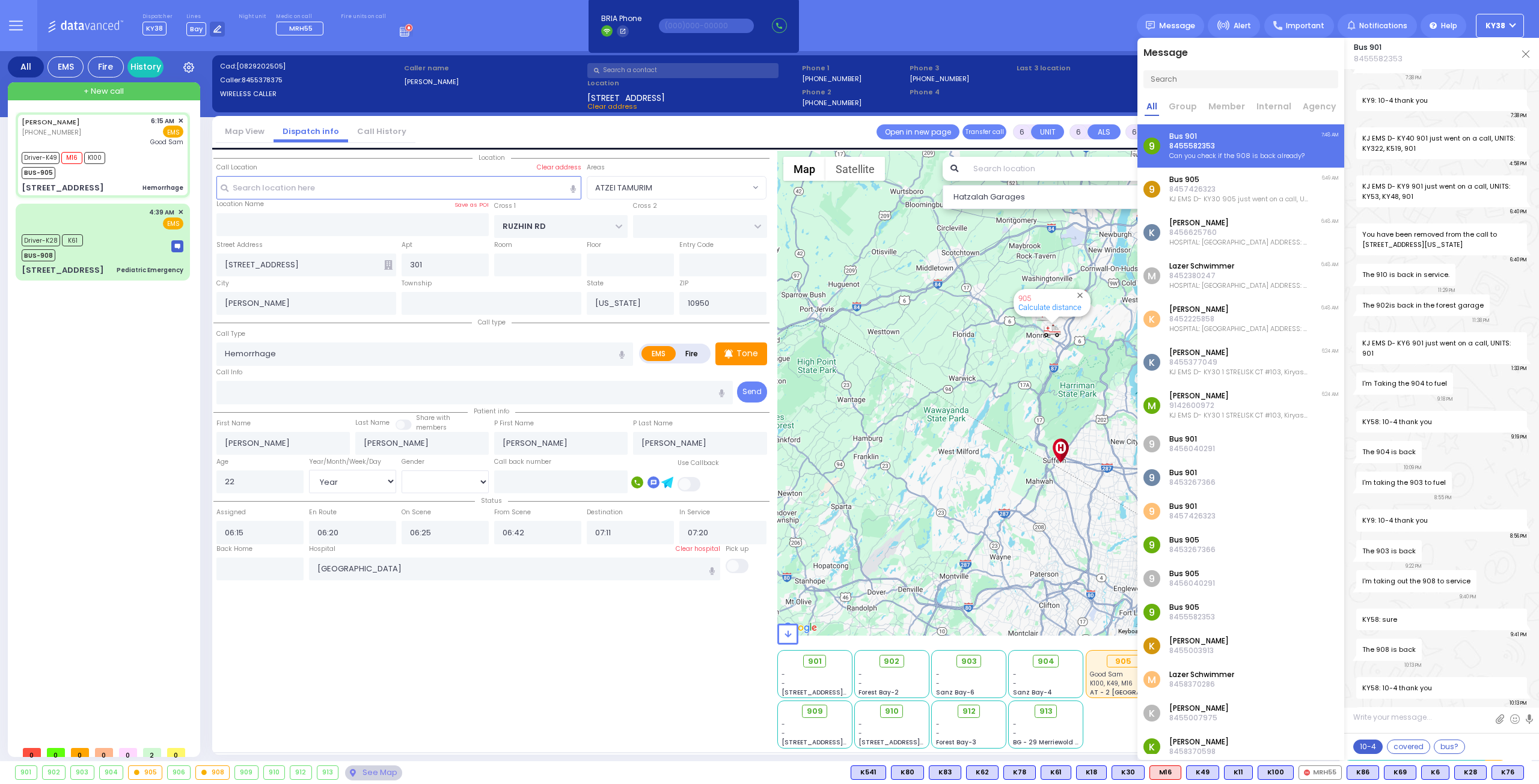
click at [1374, 749] on button "10-4" at bounding box center [1368, 747] width 30 height 15
type textarea "10-4 thank you"
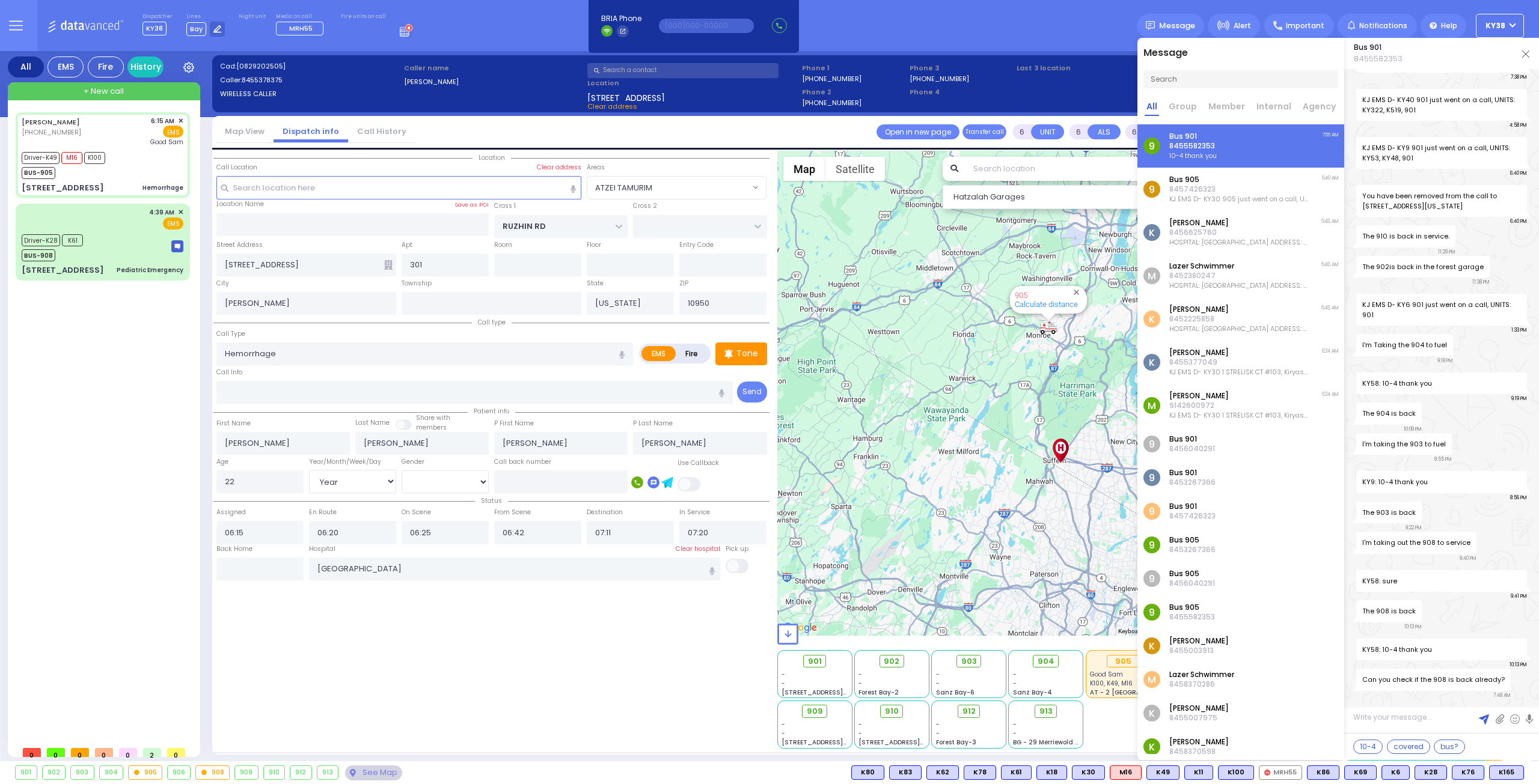
click at [211, 771] on div "908" at bounding box center [212, 773] width 33 height 13
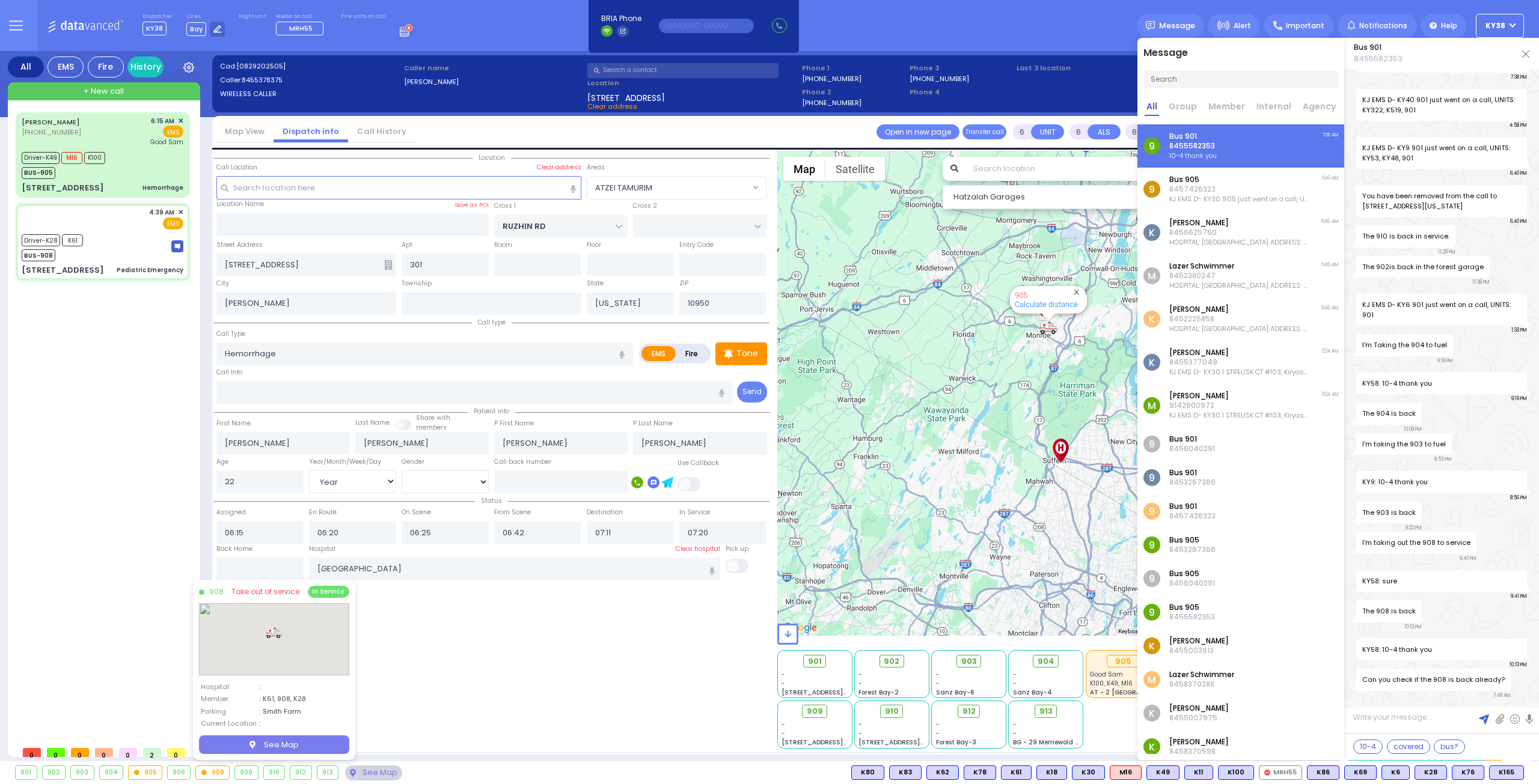
select select
type input "Pediatric Emergency"
radio input "true"
type input "[PERSON_NAME]"
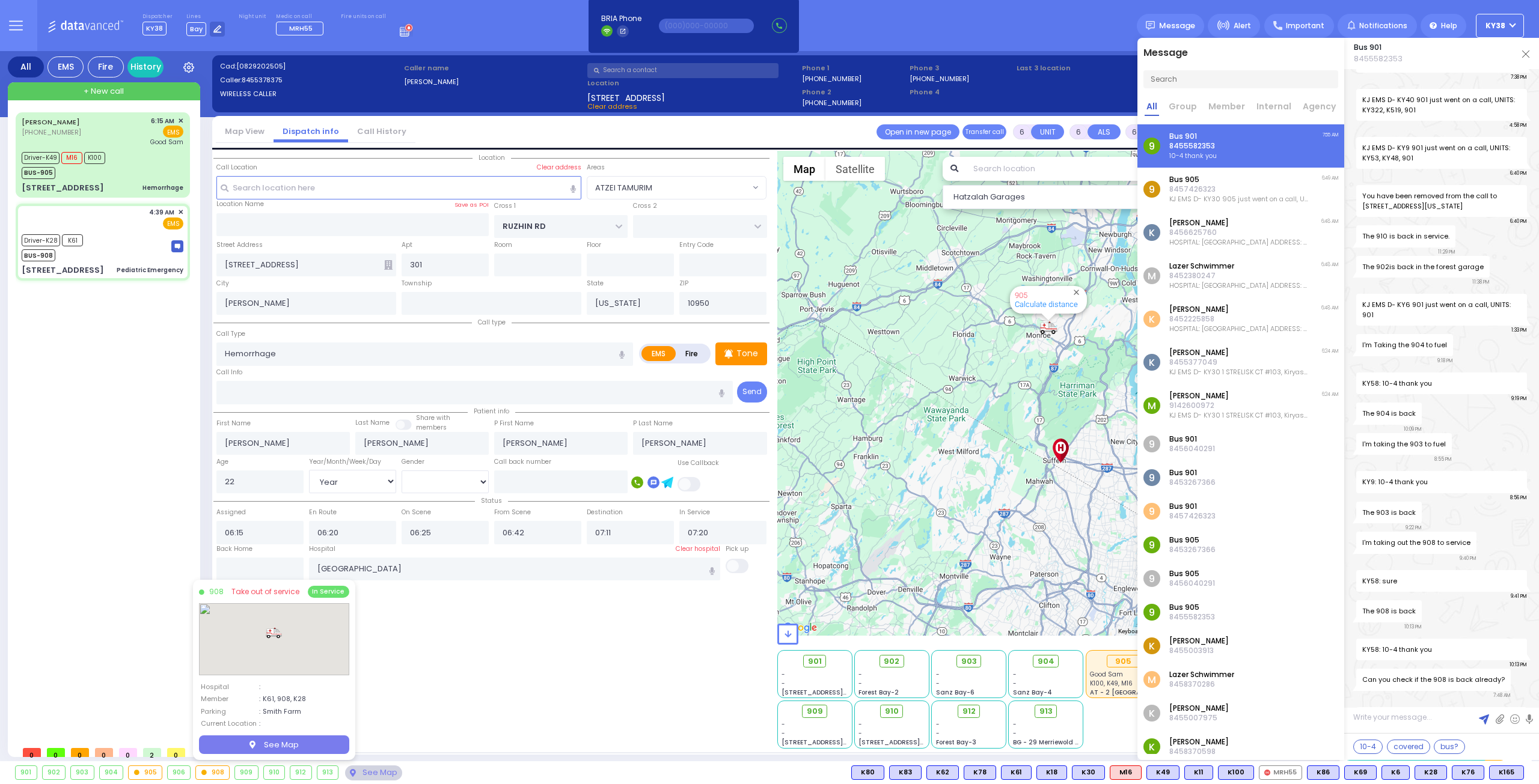
type input "72"
select select "Year"
select select "[DEMOGRAPHIC_DATA]"
type input "04:39"
type input "04:42"
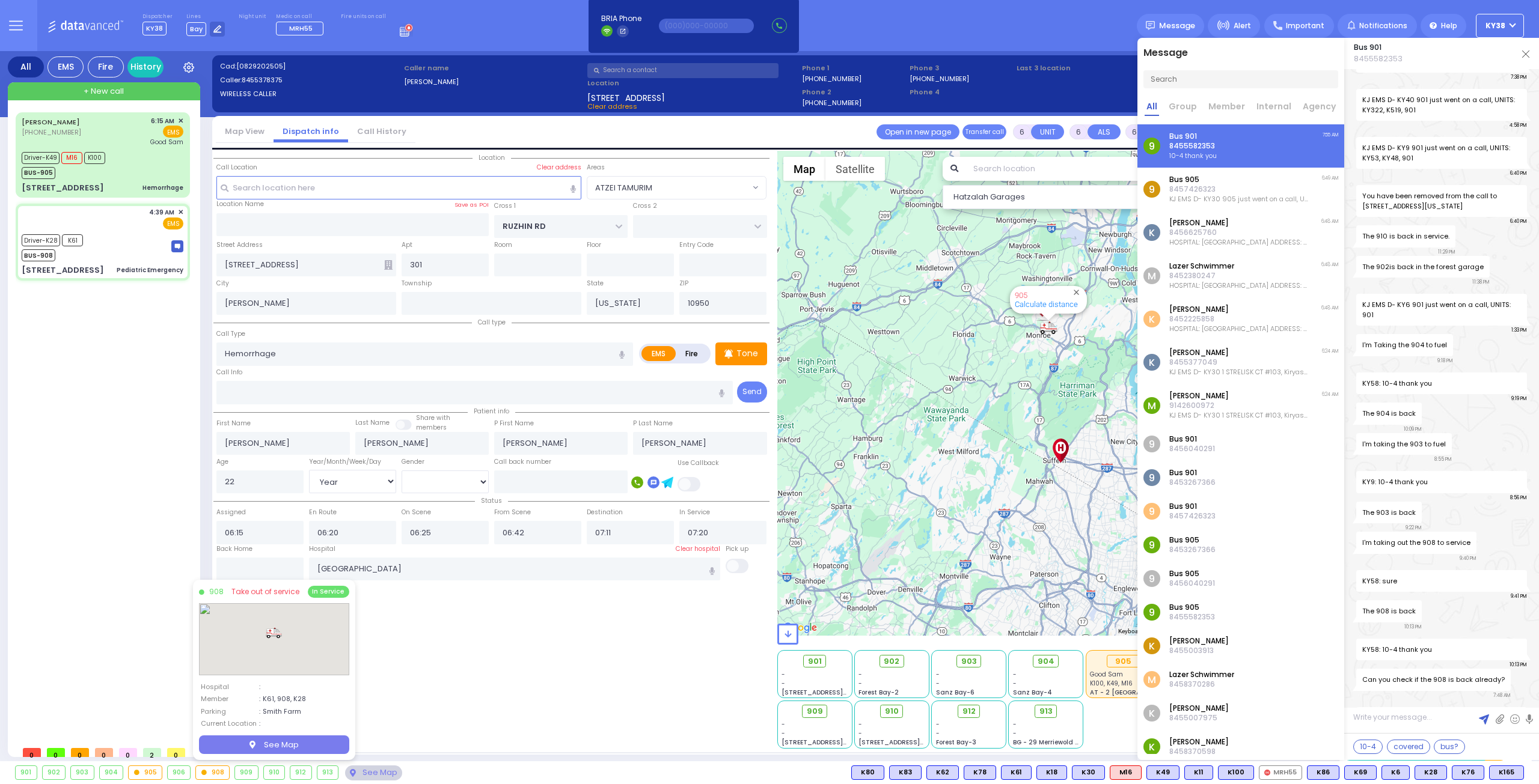
type input "05:35"
type input "05:39"
type input "05:45"
type input "07:43"
type input "[GEOGRAPHIC_DATA] [STREET_ADDRESS][PERSON_NAME]"
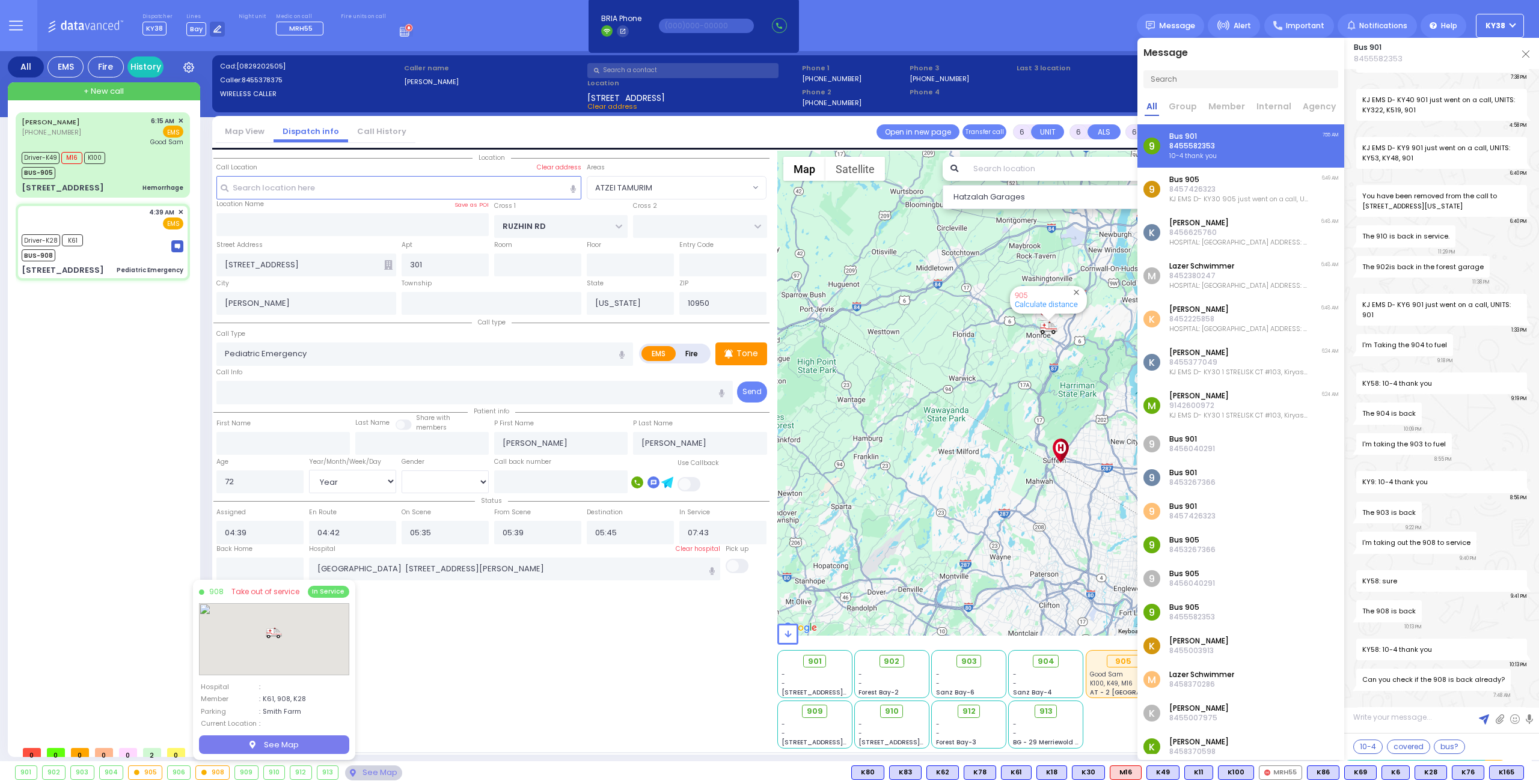
select select "Hatzalah Garages"
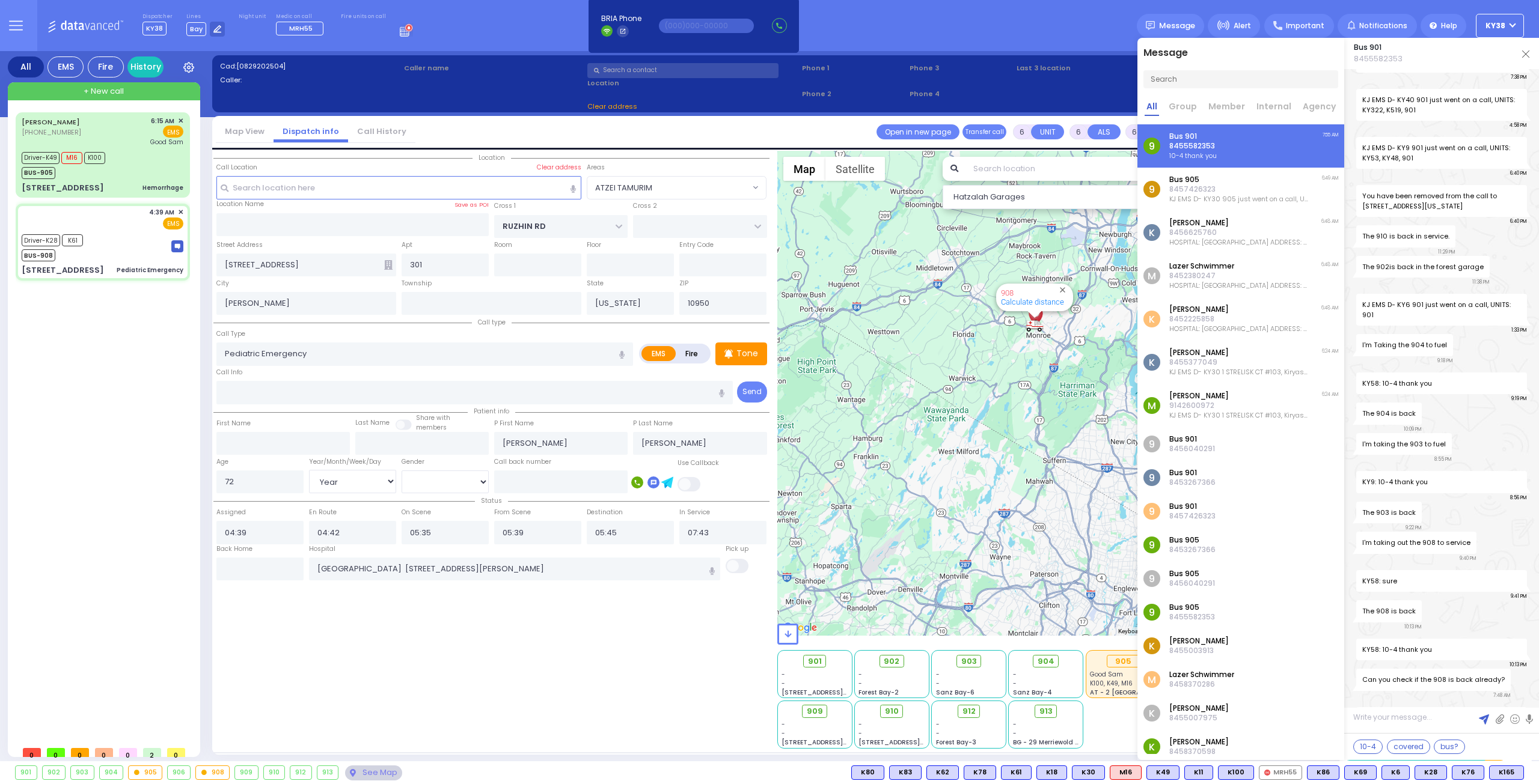
type input "[STREET_ADDRESS]"
type input "Monroe"
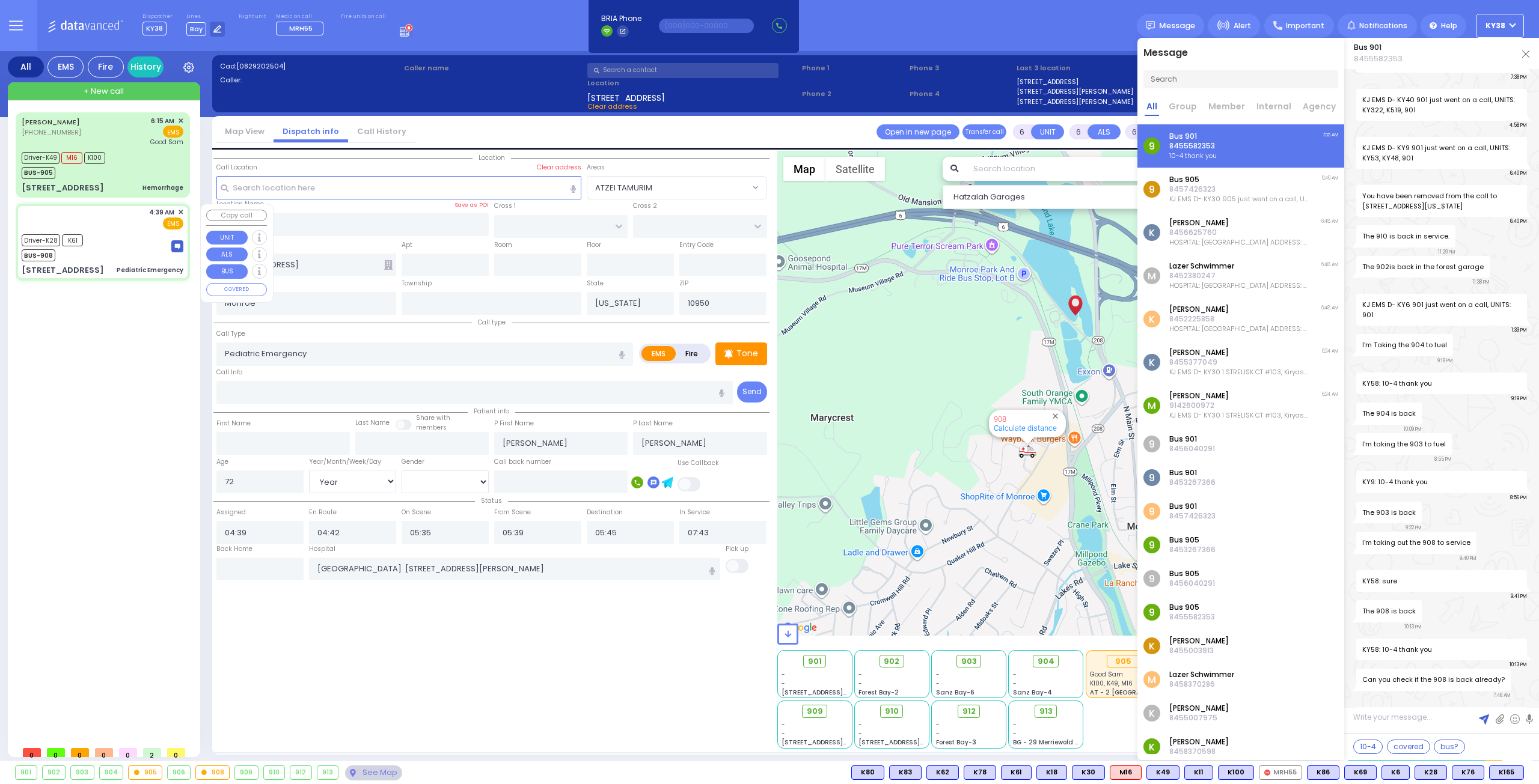
click at [134, 235] on div "Driver-K28 K61 BUS-908" at bounding box center [102, 246] width 162 height 30
select select
radio input "true"
select select "Year"
select select "[DEMOGRAPHIC_DATA]"
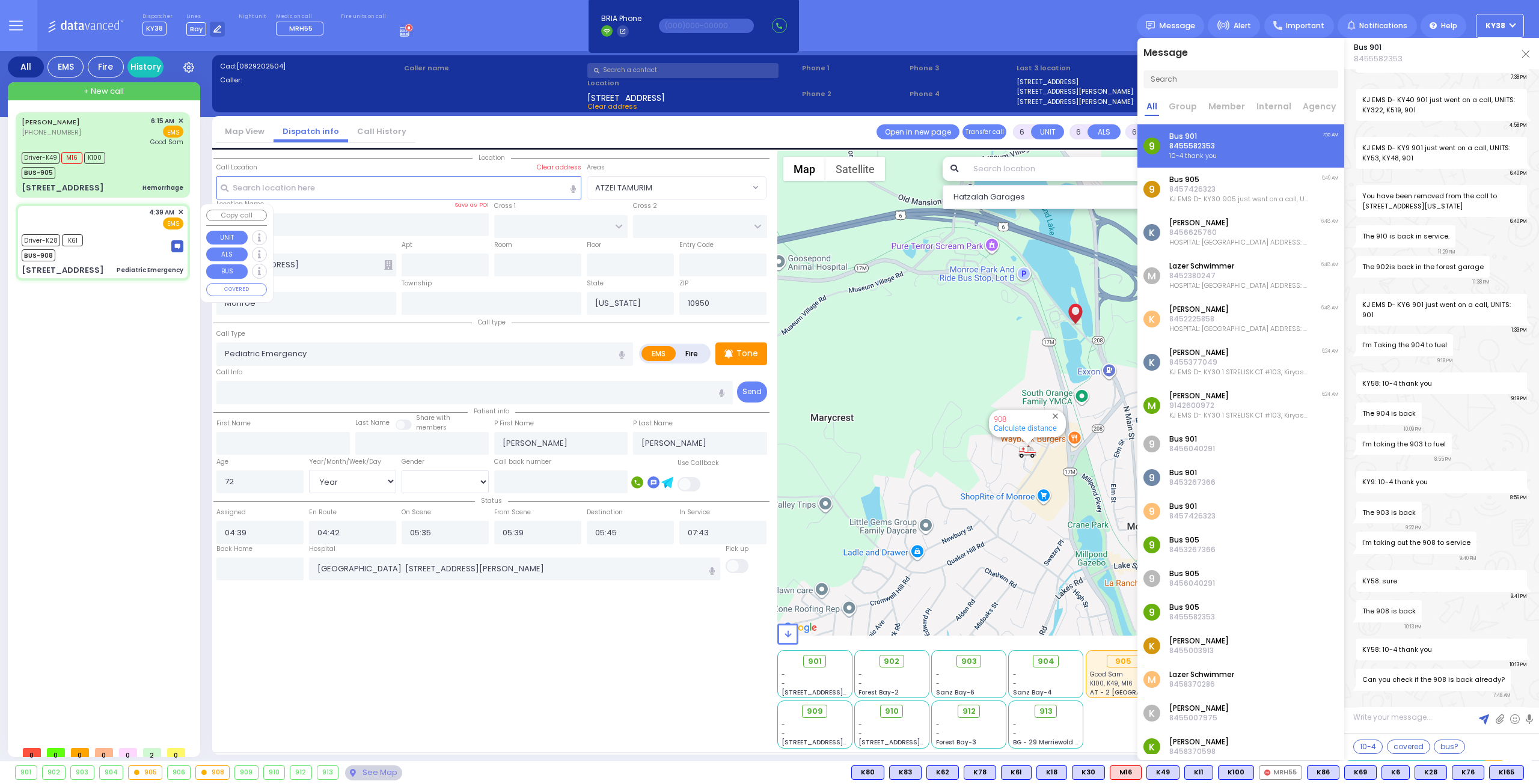
select select "Hatzalah Garages"
click at [262, 573] on input "text" at bounding box center [260, 569] width 87 height 23
type input "07:56"
select select
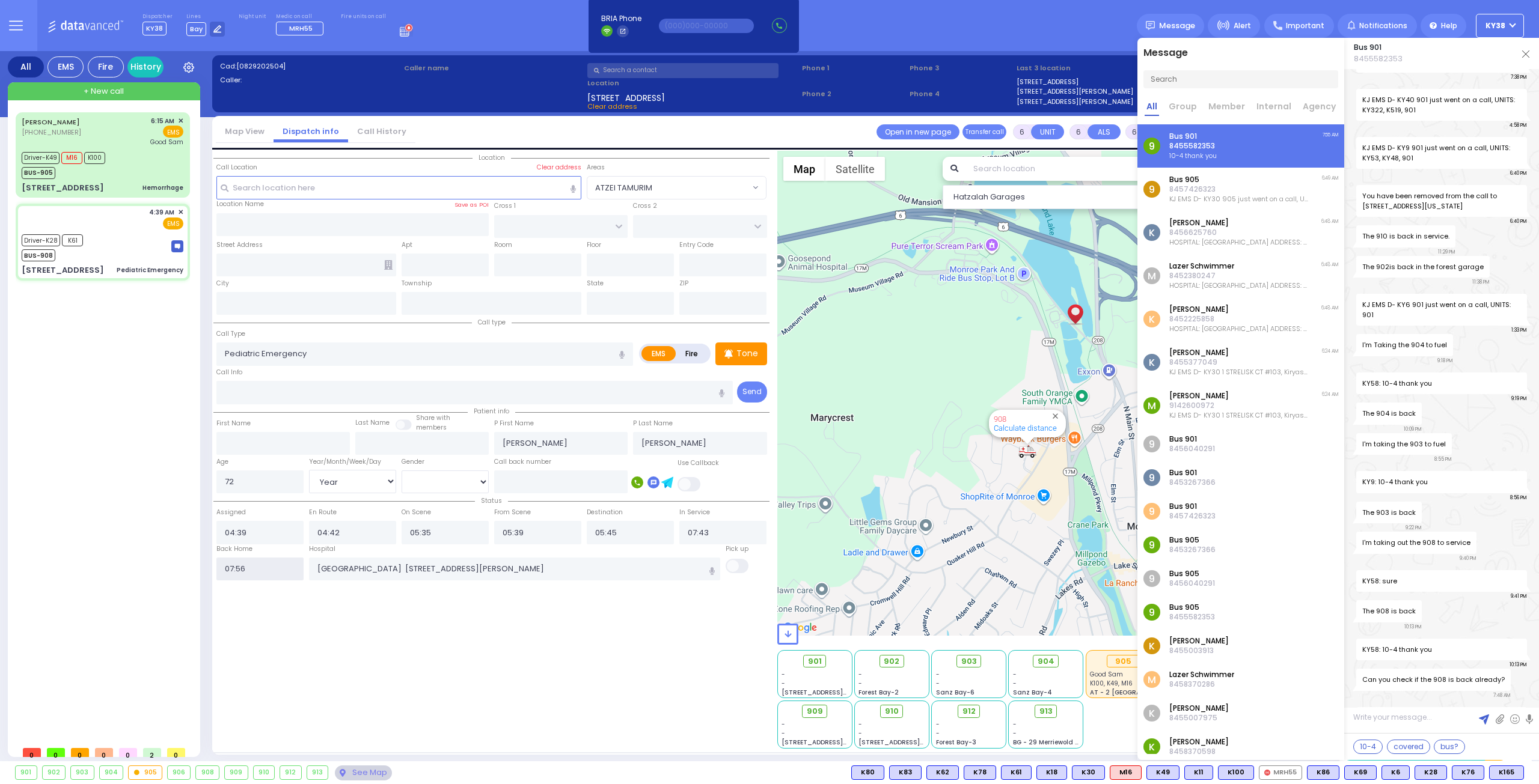
radio input "true"
select select
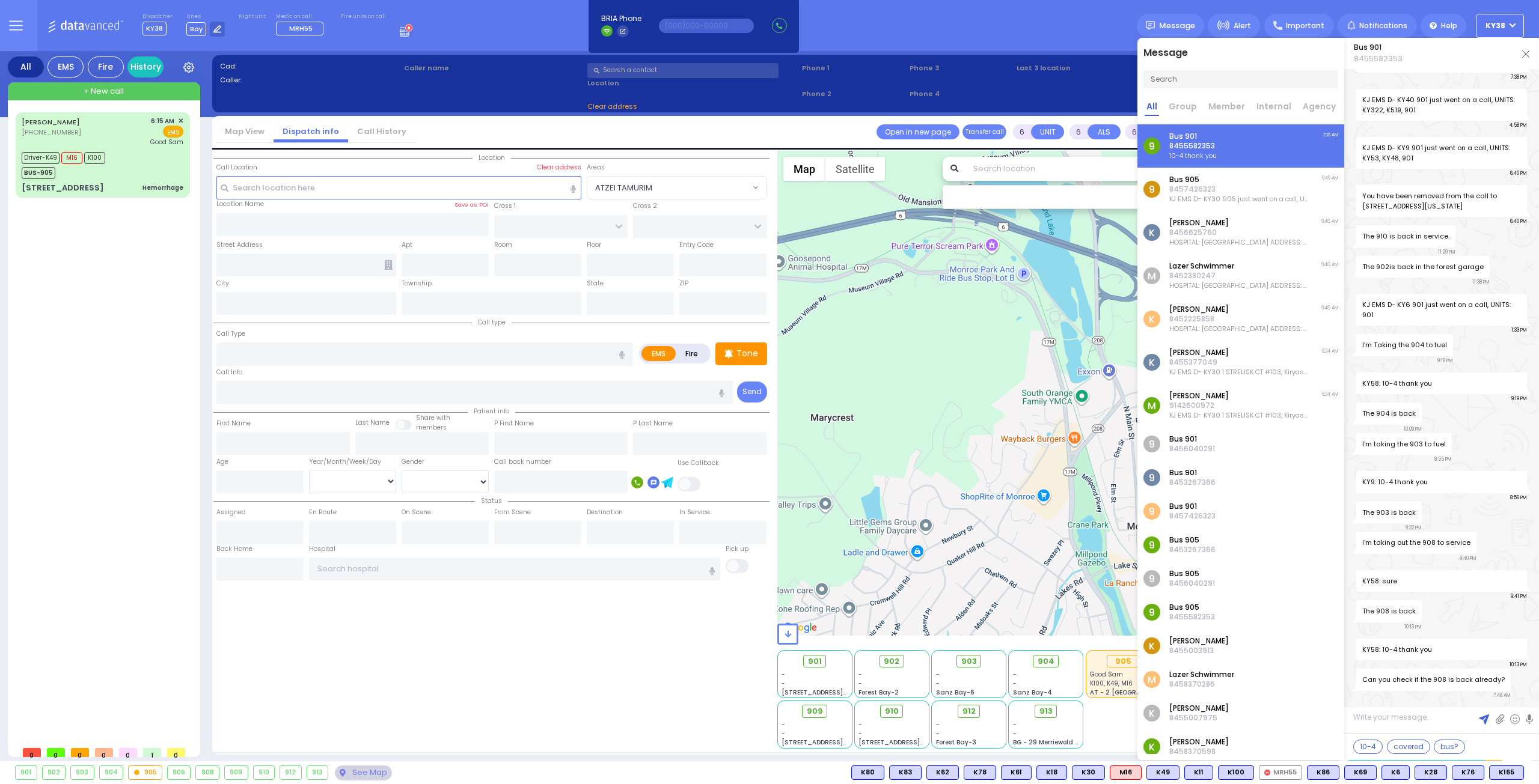
click at [1524, 55] on img at bounding box center [1526, 54] width 7 height 7
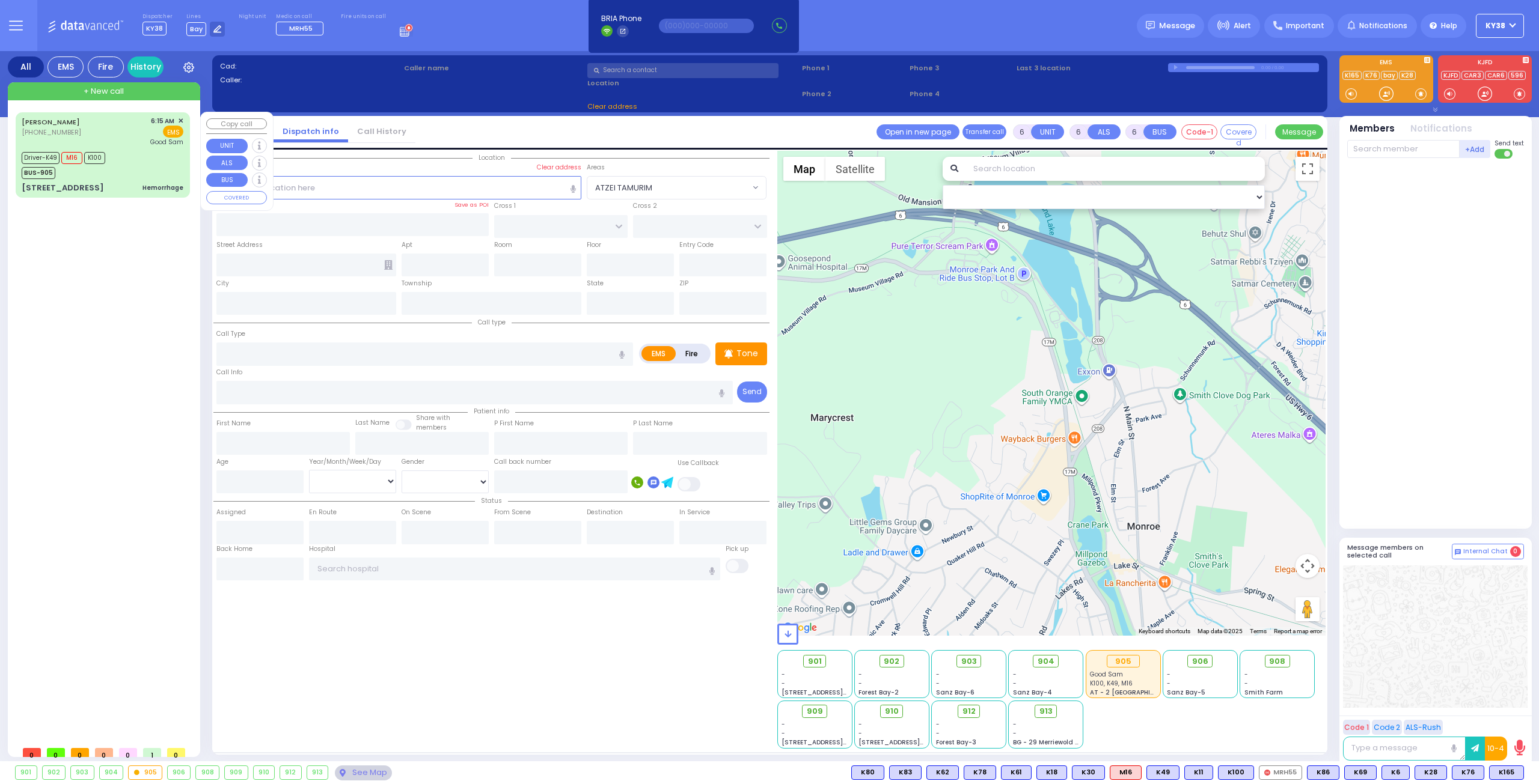
click at [137, 166] on div "Driver-K49 M16 K100 BUS-905" at bounding box center [102, 164] width 162 height 30
select select
type input "Hemorrhage"
radio input "true"
type input "[PERSON_NAME]"
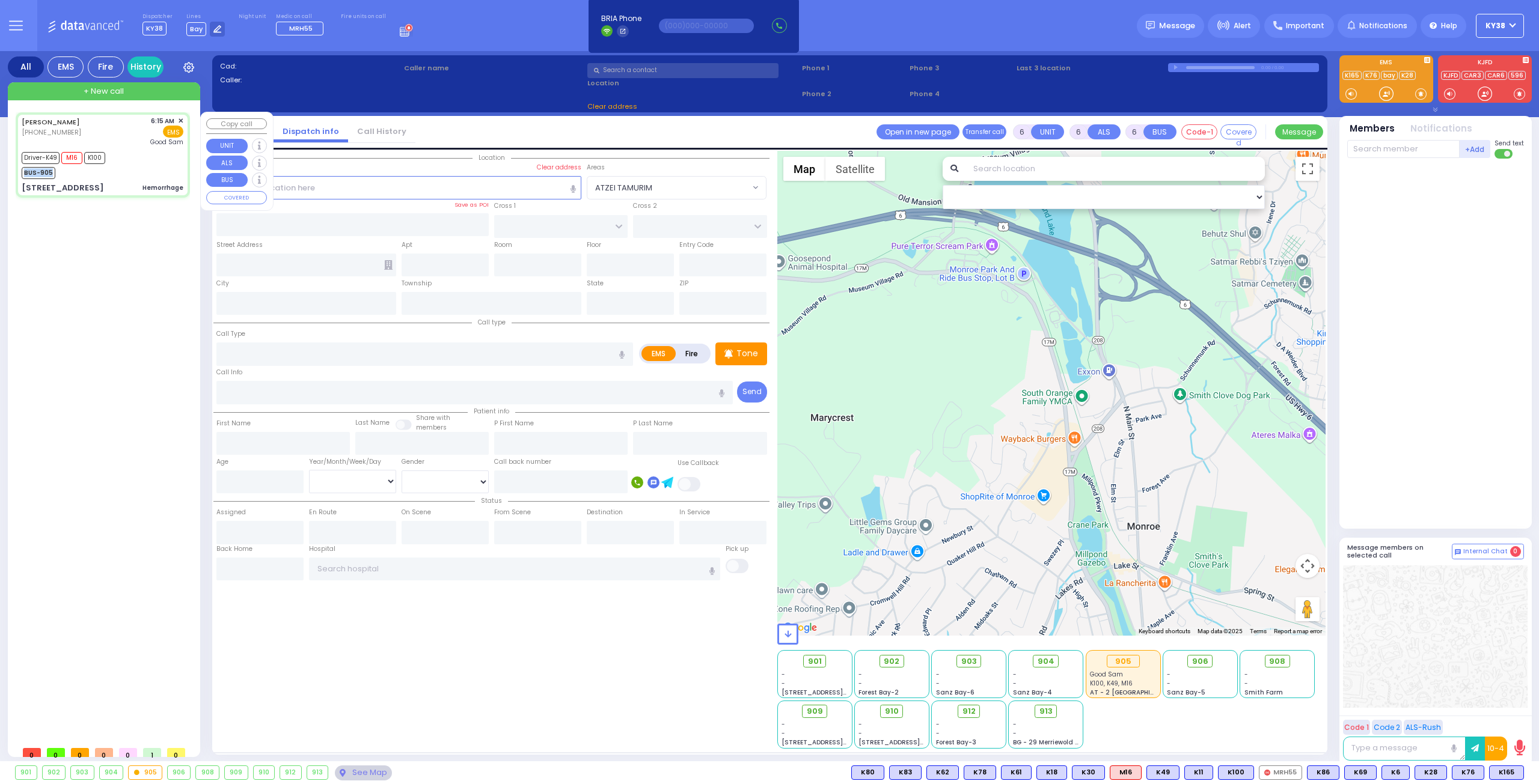
type input "[PERSON_NAME]"
type input "22"
select select "Year"
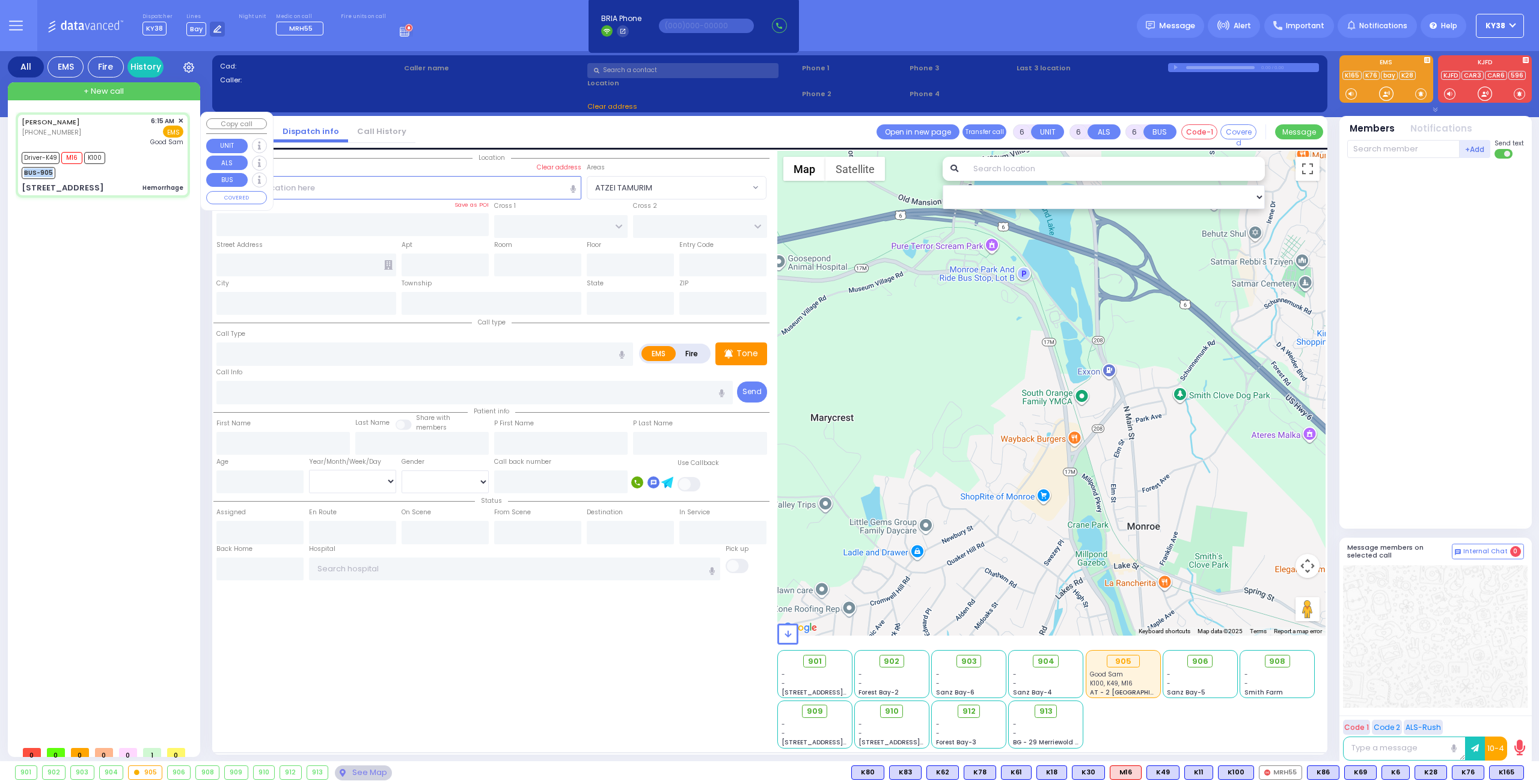
select select "[DEMOGRAPHIC_DATA]"
type input "06:15"
type input "06:20"
type input "06:25"
type input "06:42"
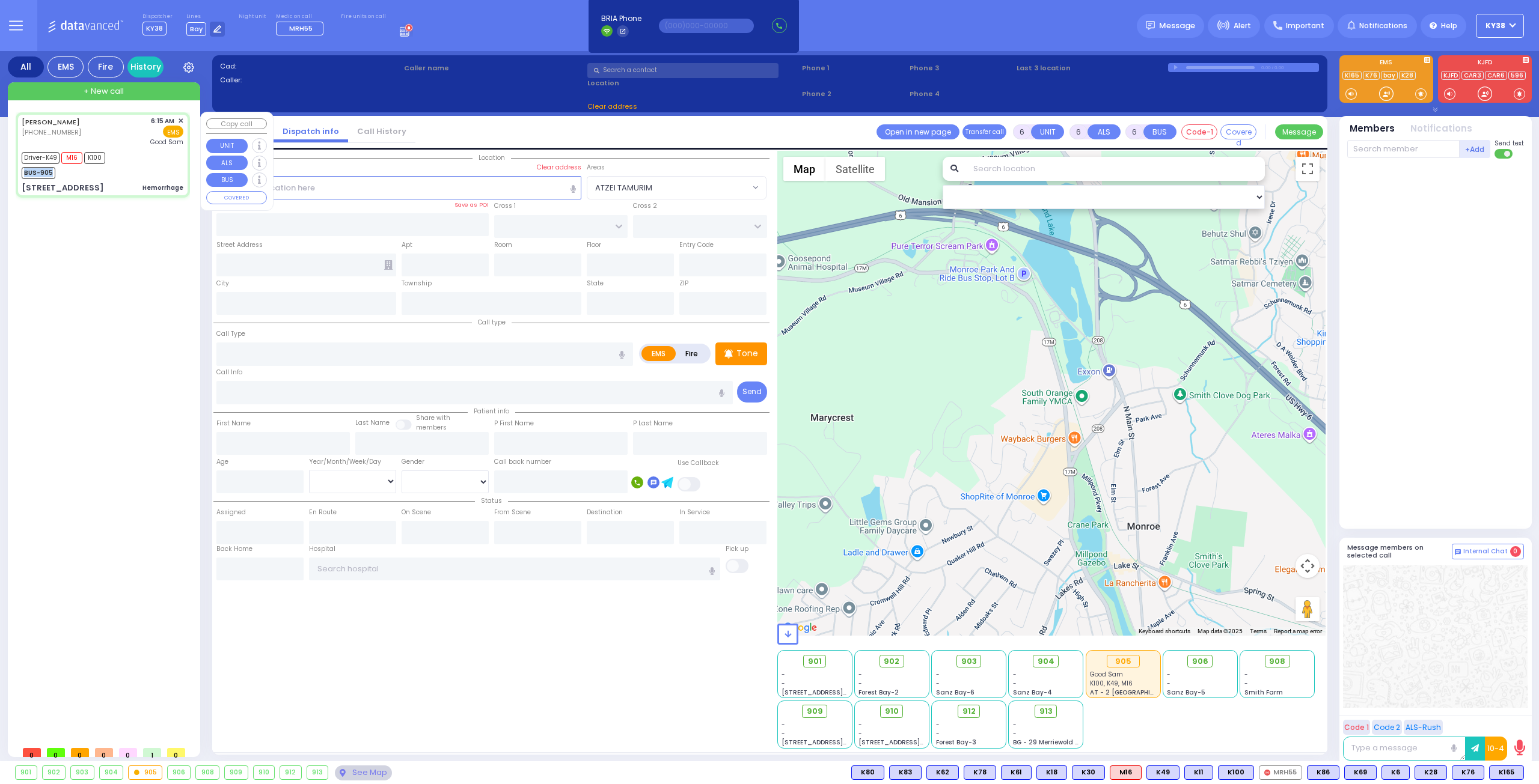
type input "07:11"
type input "07:20"
type input "[GEOGRAPHIC_DATA]"
type input "RUZHIN RD"
type input "[STREET_ADDRESS]"
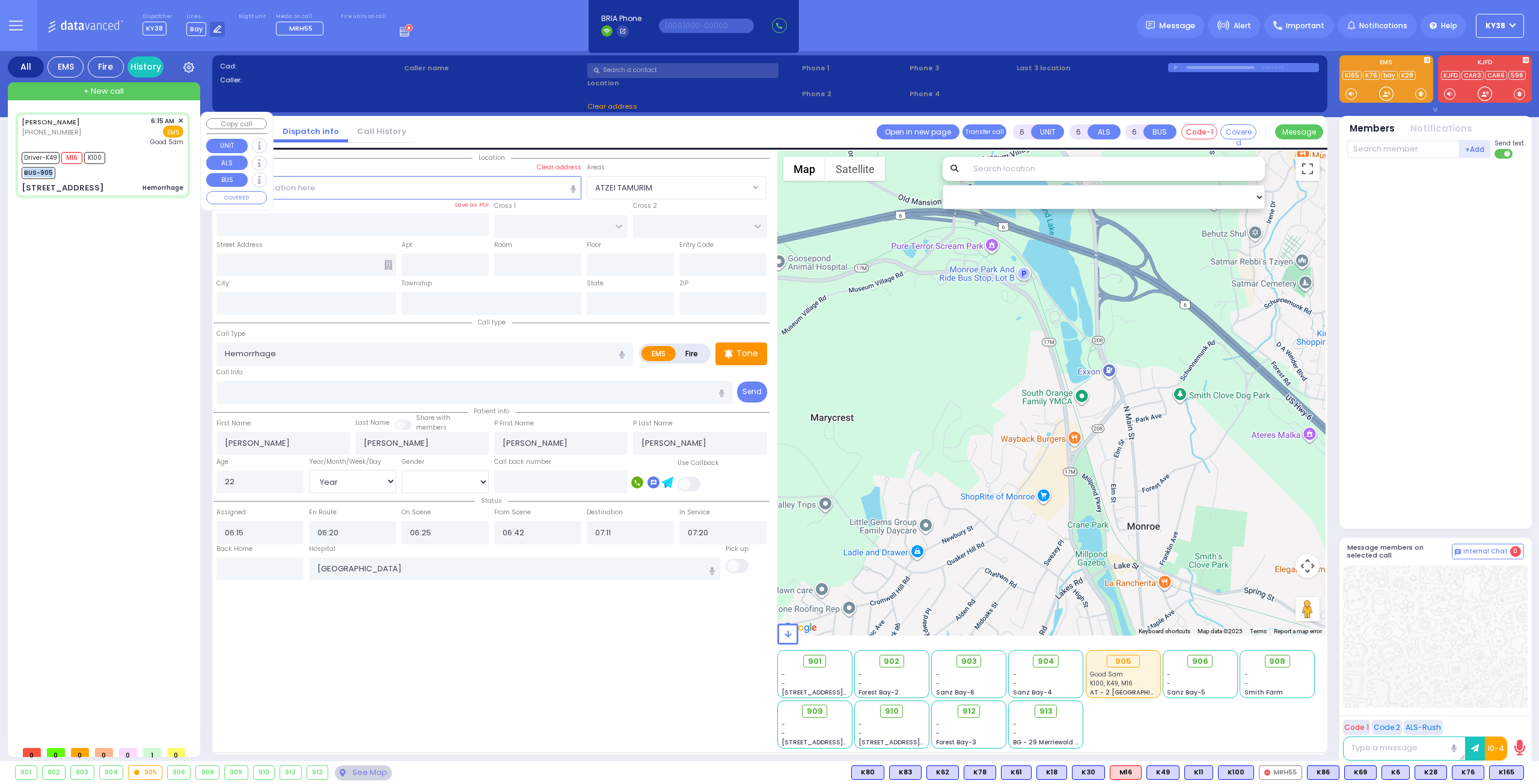
type input "301"
type input "[PERSON_NAME]"
type input "[US_STATE]"
type input "10950"
select select "Hatzalah Garages"
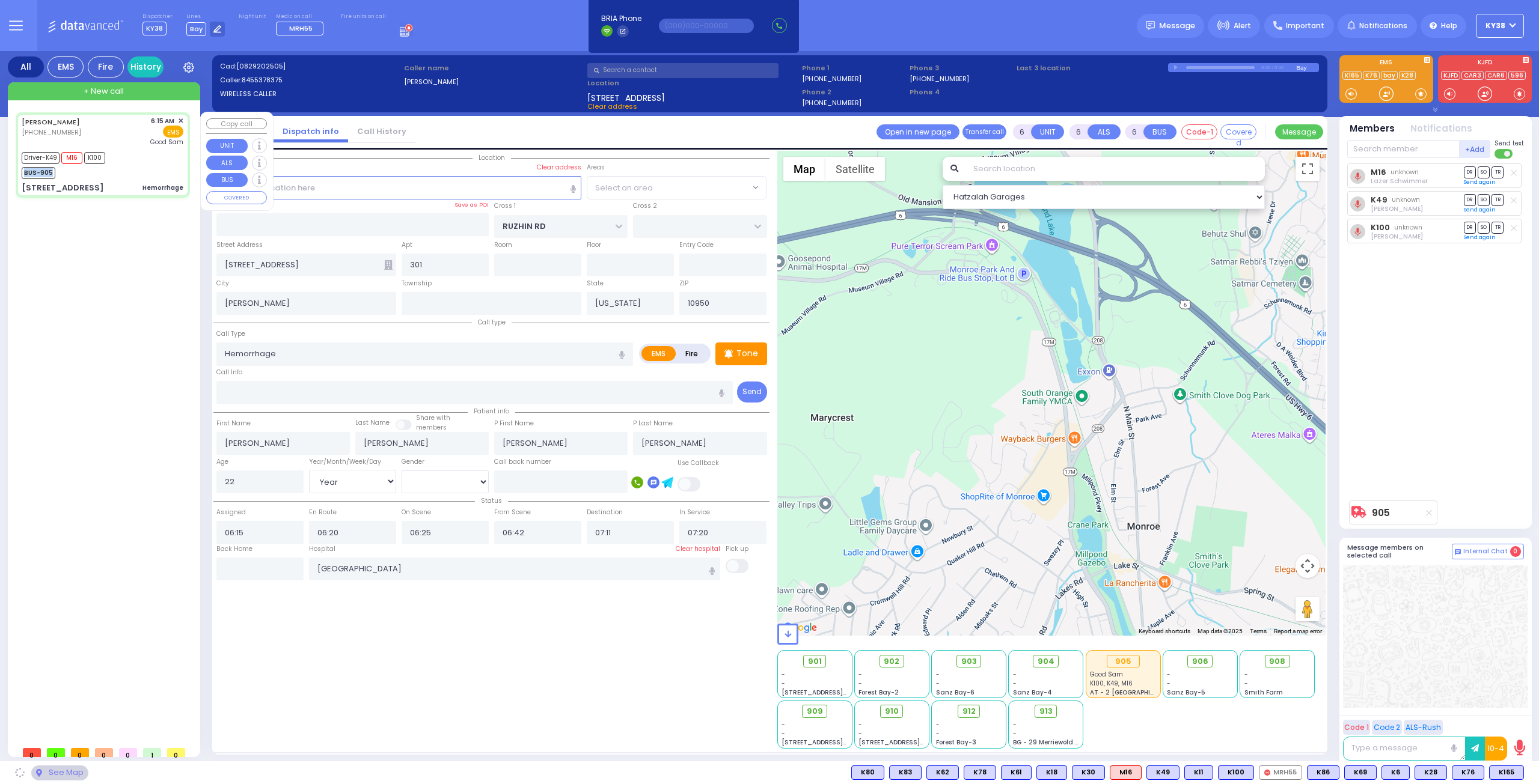
select select "ATZEI TAMURIM"
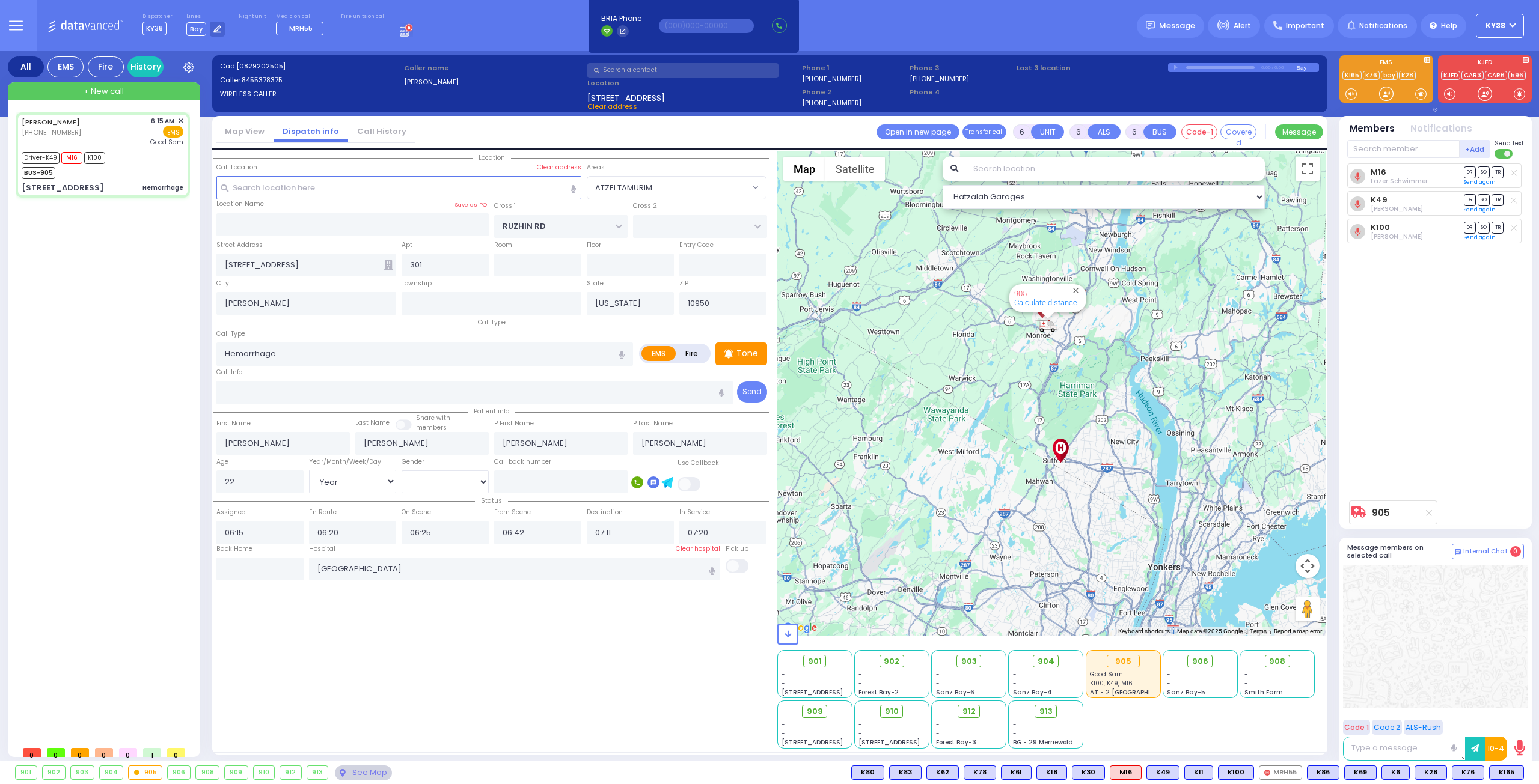
click at [148, 771] on div "905" at bounding box center [145, 773] width 33 height 13
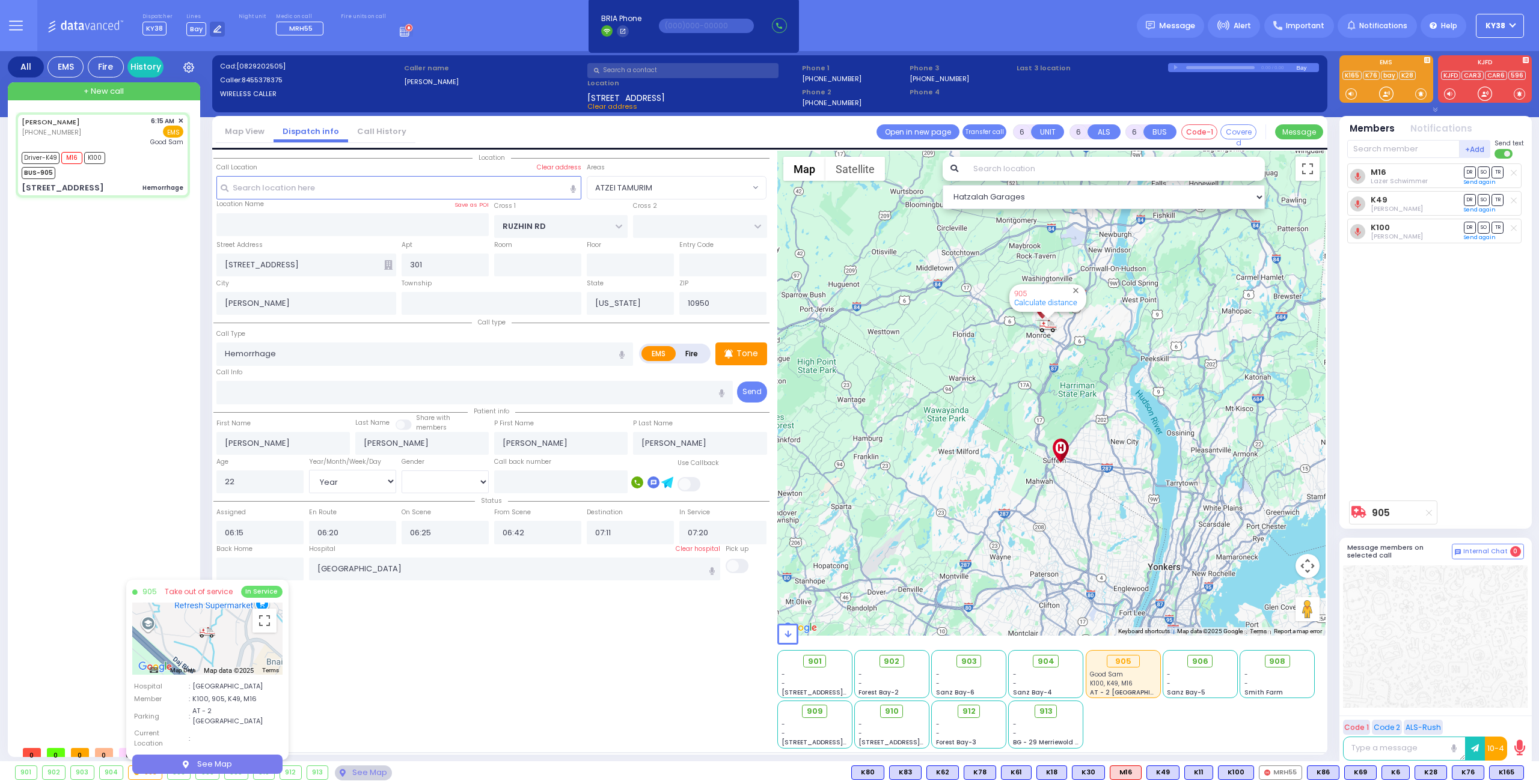
click at [198, 755] on button "See Map" at bounding box center [207, 765] width 150 height 19
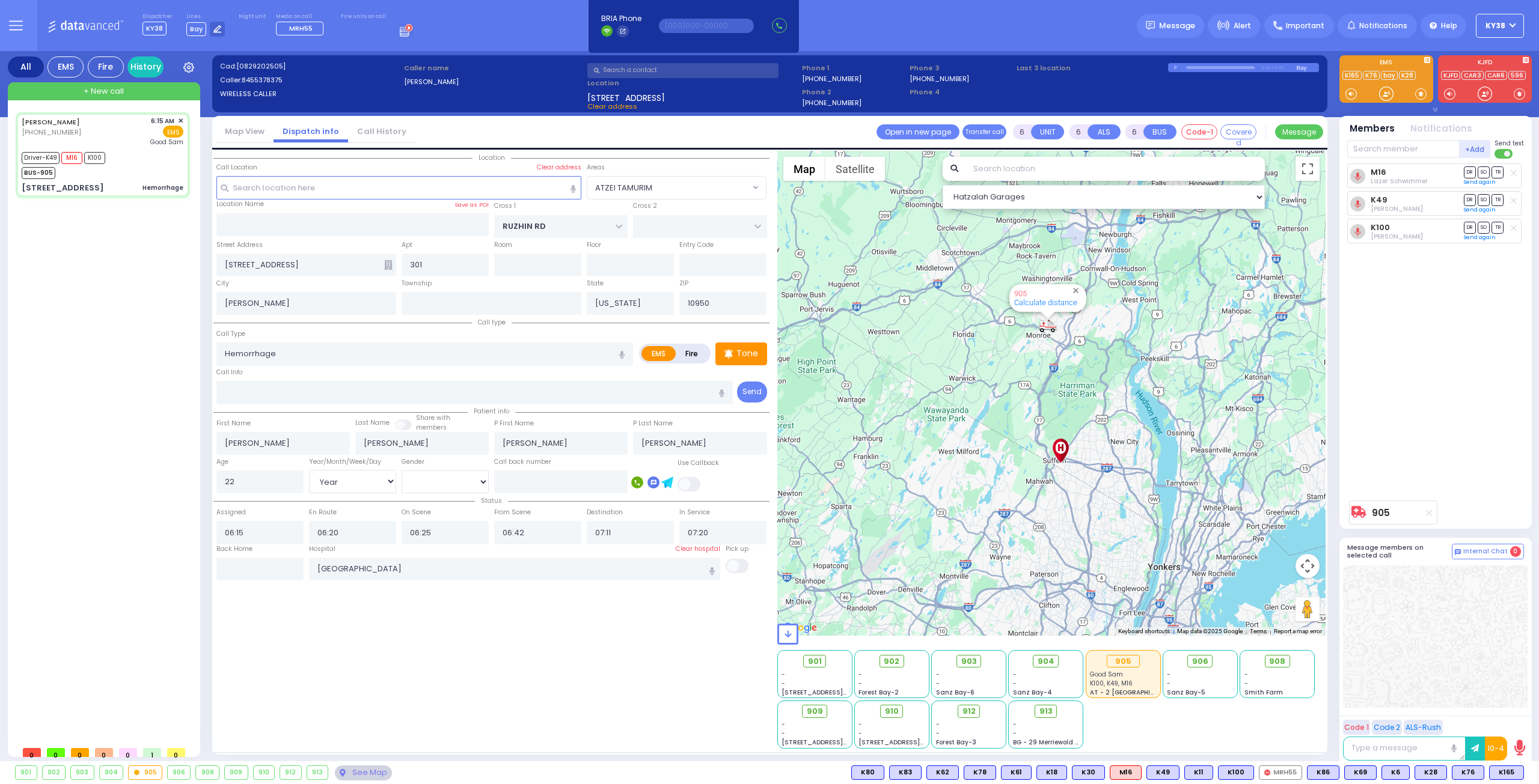
click at [153, 774] on div "905" at bounding box center [145, 773] width 33 height 13
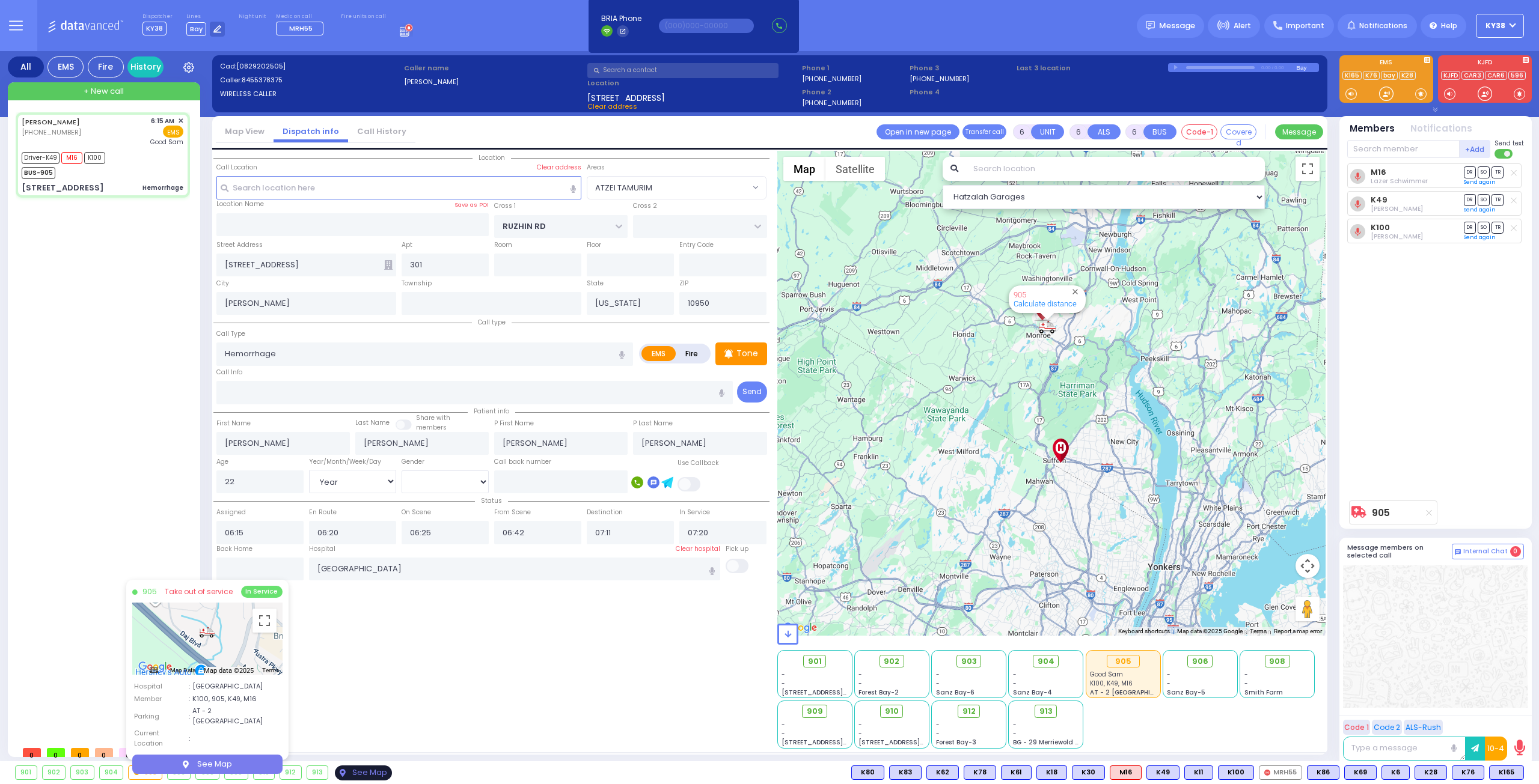
click at [351, 774] on div "See Map" at bounding box center [363, 773] width 56 height 15
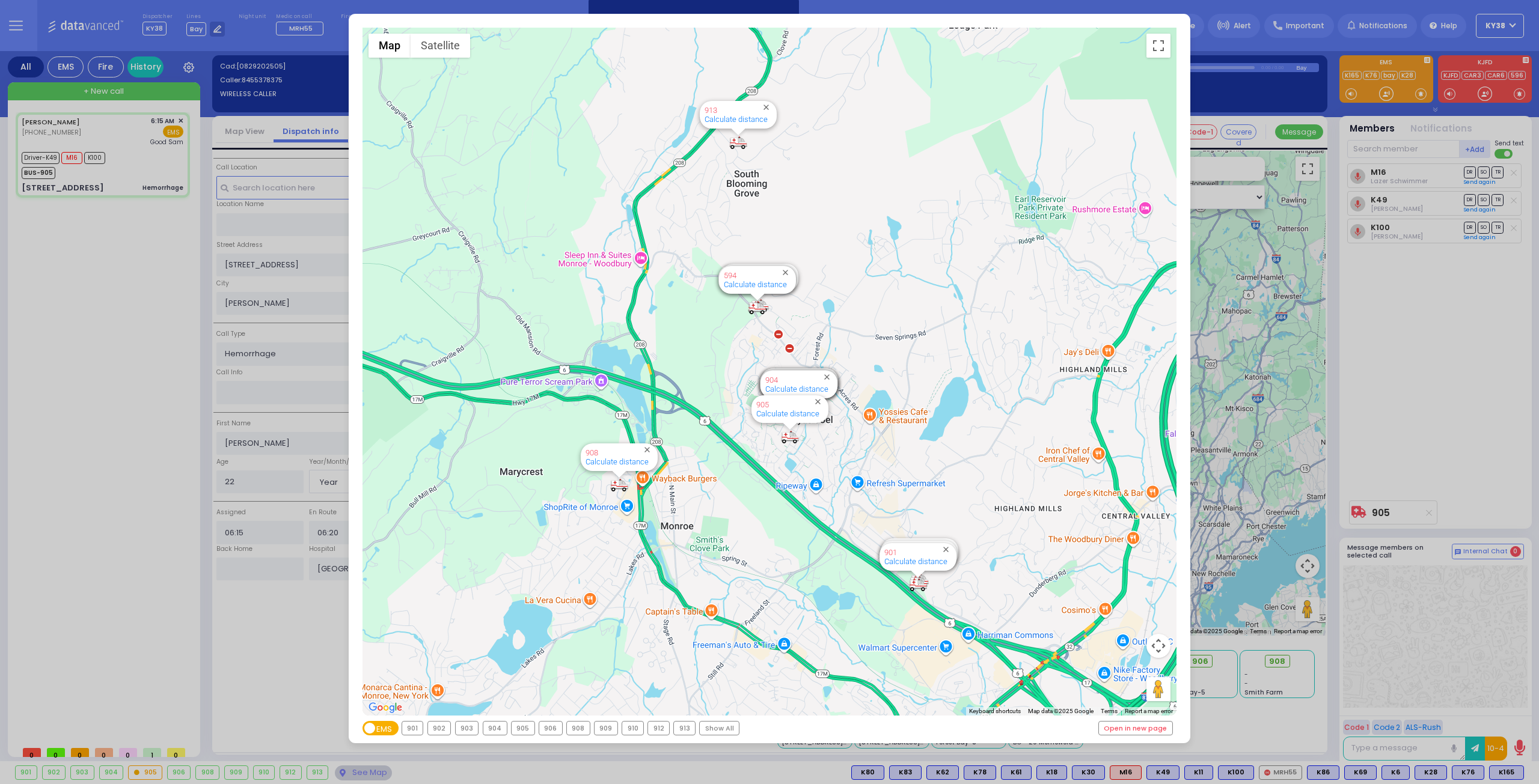
click at [522, 726] on div "905" at bounding box center [523, 729] width 23 height 13
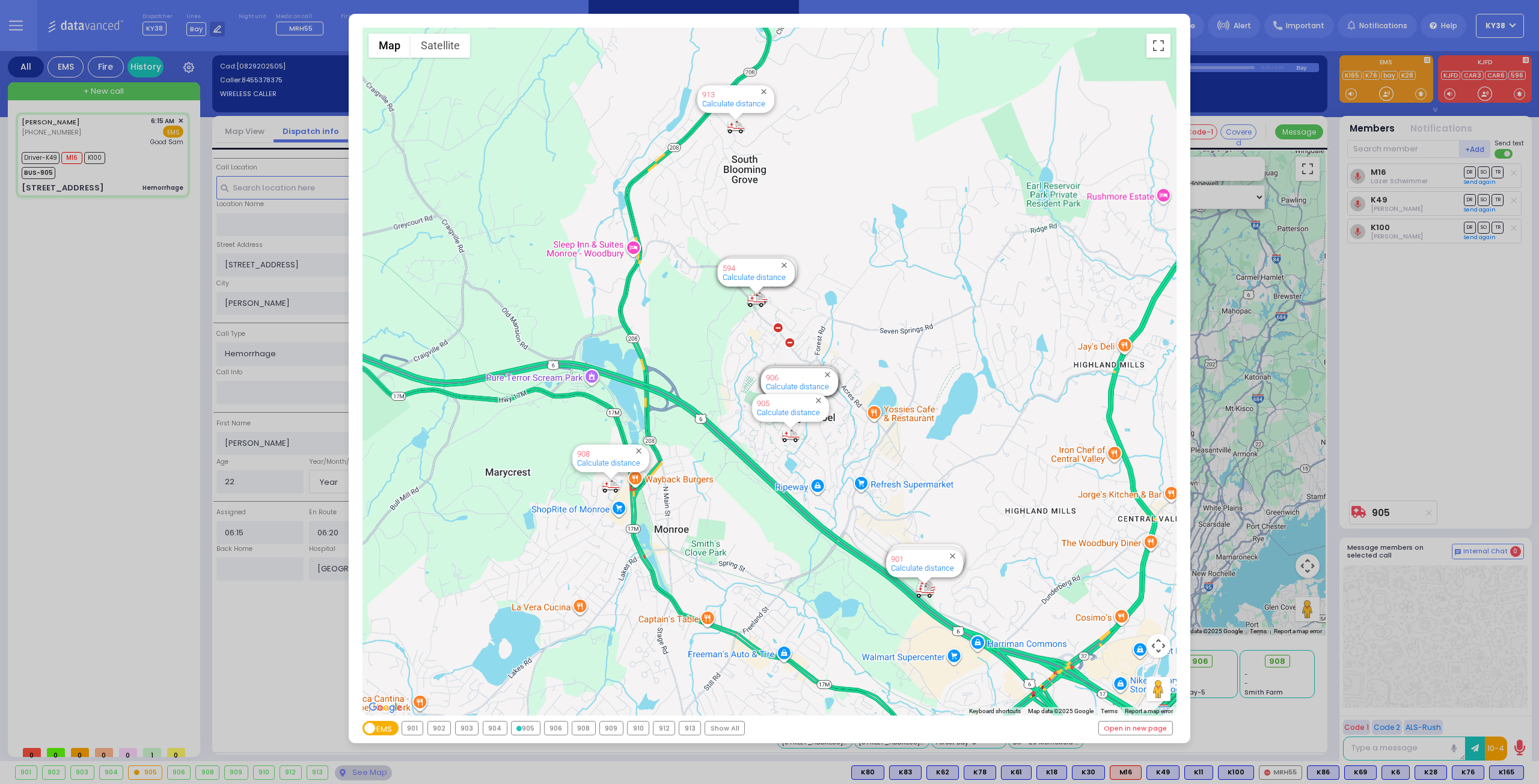
click at [522, 726] on div "905" at bounding box center [526, 729] width 28 height 13
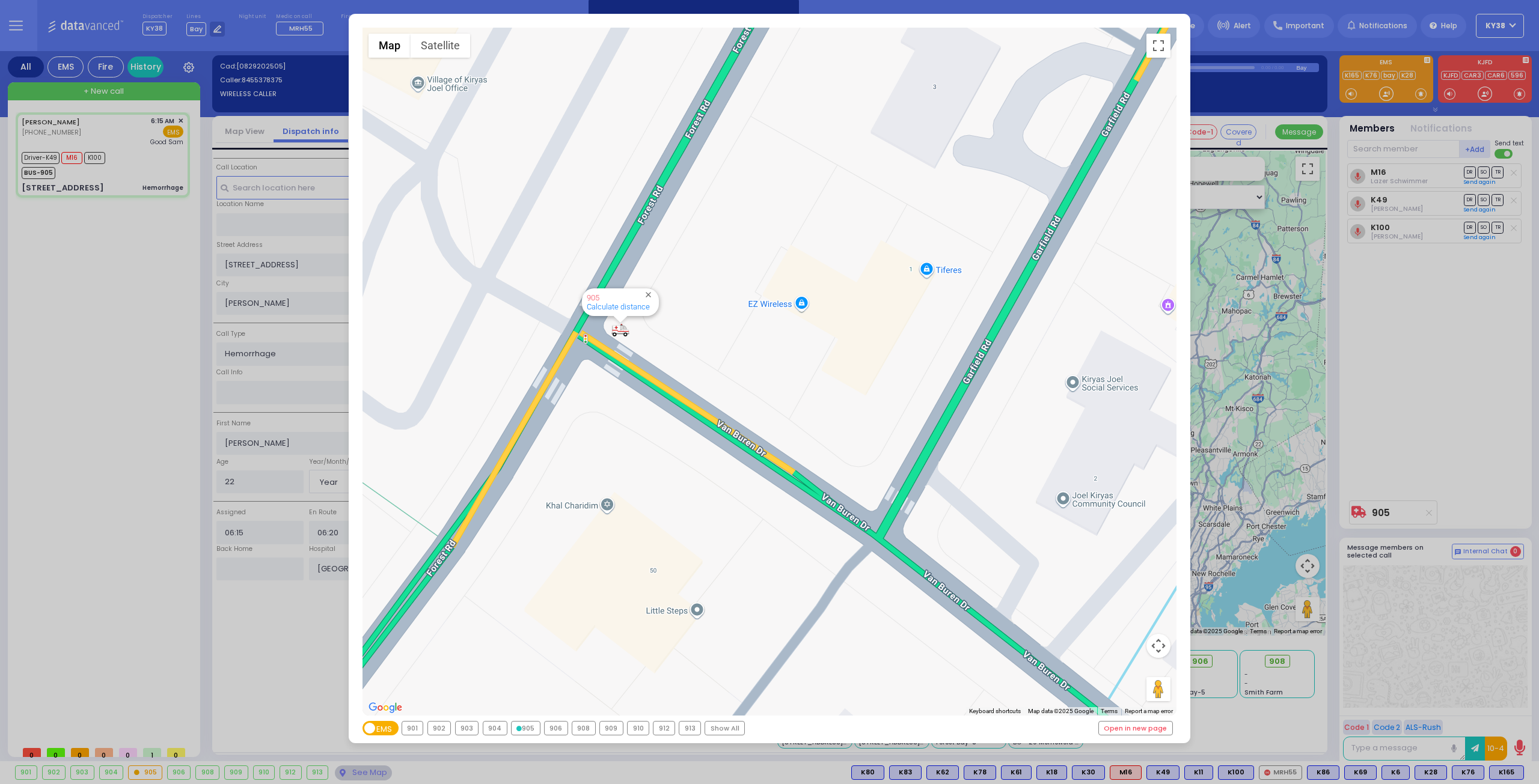
drag, startPoint x: 771, startPoint y: 308, endPoint x: 710, endPoint y: 570, distance: 269.0
click at [712, 568] on div "594 Calculate distance 595 Calculate distance 596 Calculate distance 901 Calcul…" at bounding box center [770, 371] width 815 height 688
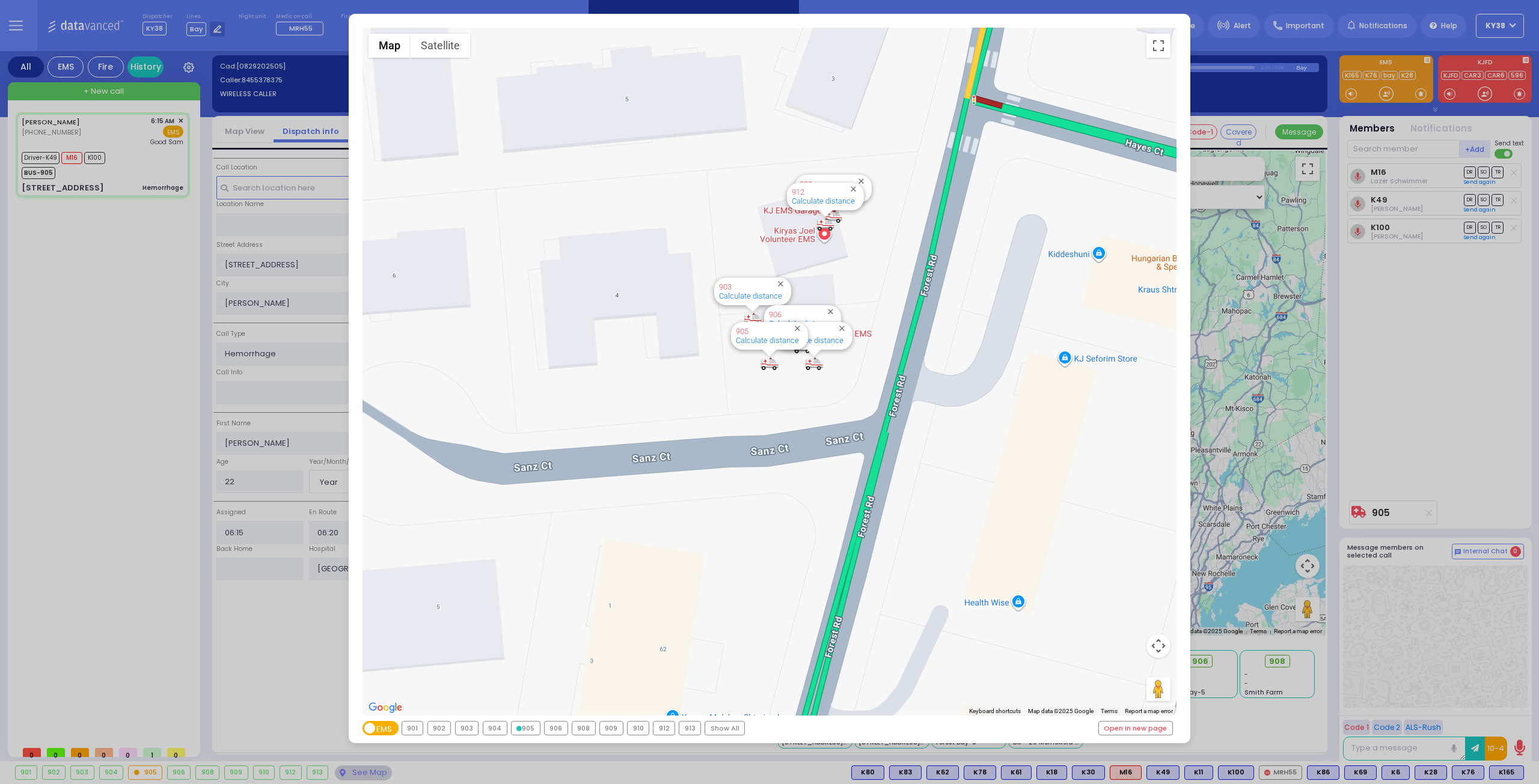
click at [146, 152] on div "← Move left → Move right ↑ Move up ↓ Move down + Zoom in - Zoom out Home Jump l…" at bounding box center [770, 392] width 1539 height 784
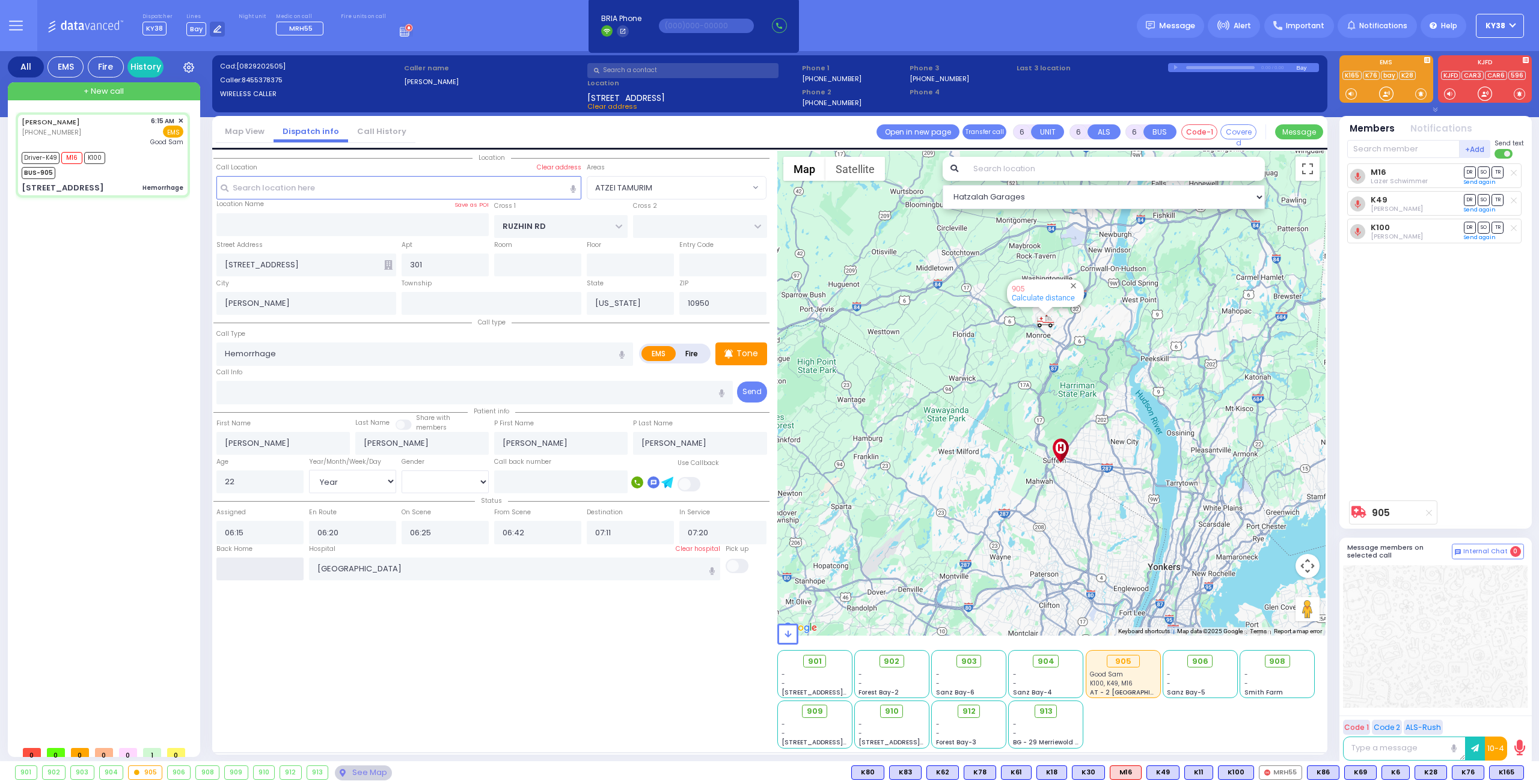
click at [234, 565] on input "text" at bounding box center [260, 569] width 87 height 23
type input "08:10"
select select
radio input "true"
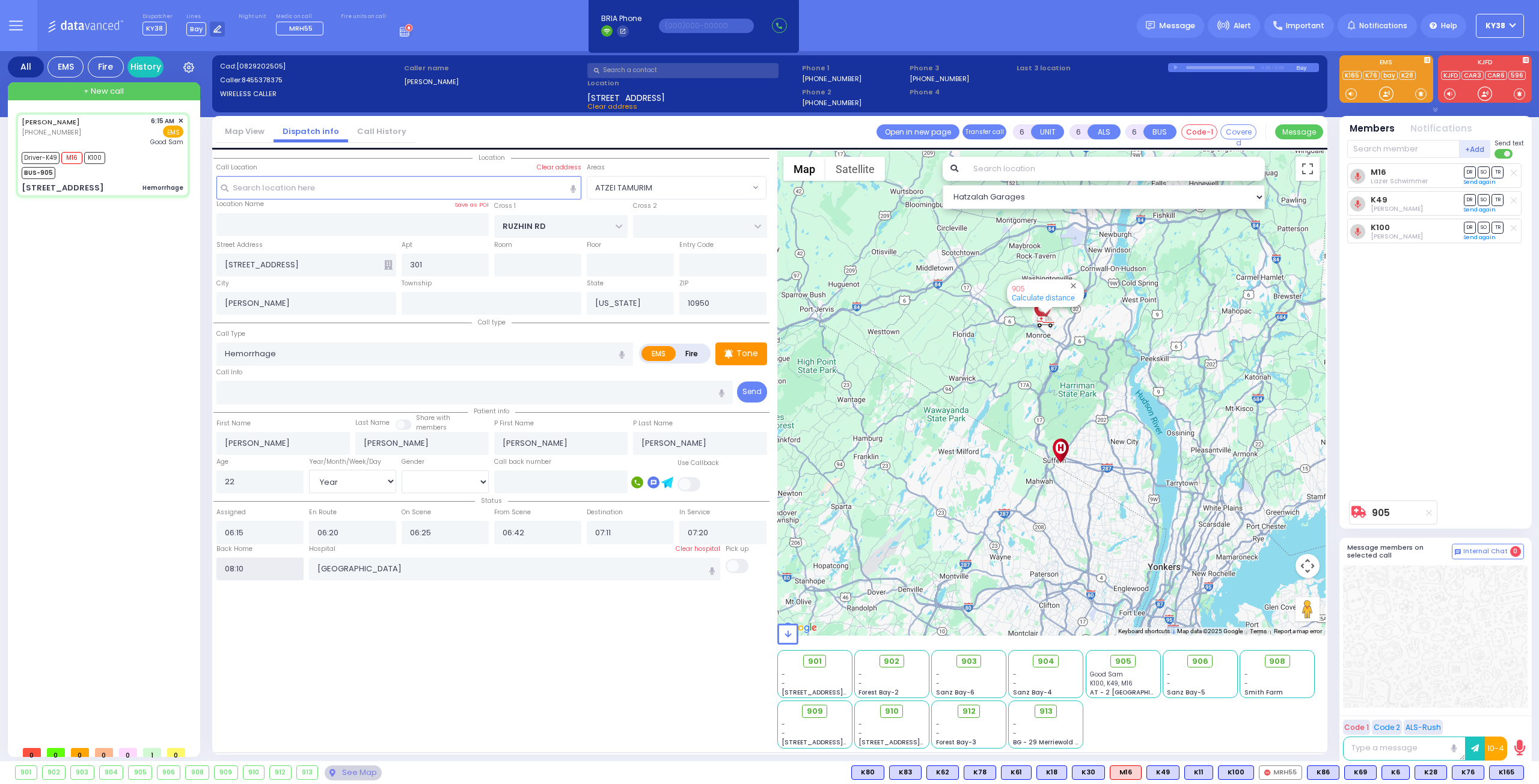
select select
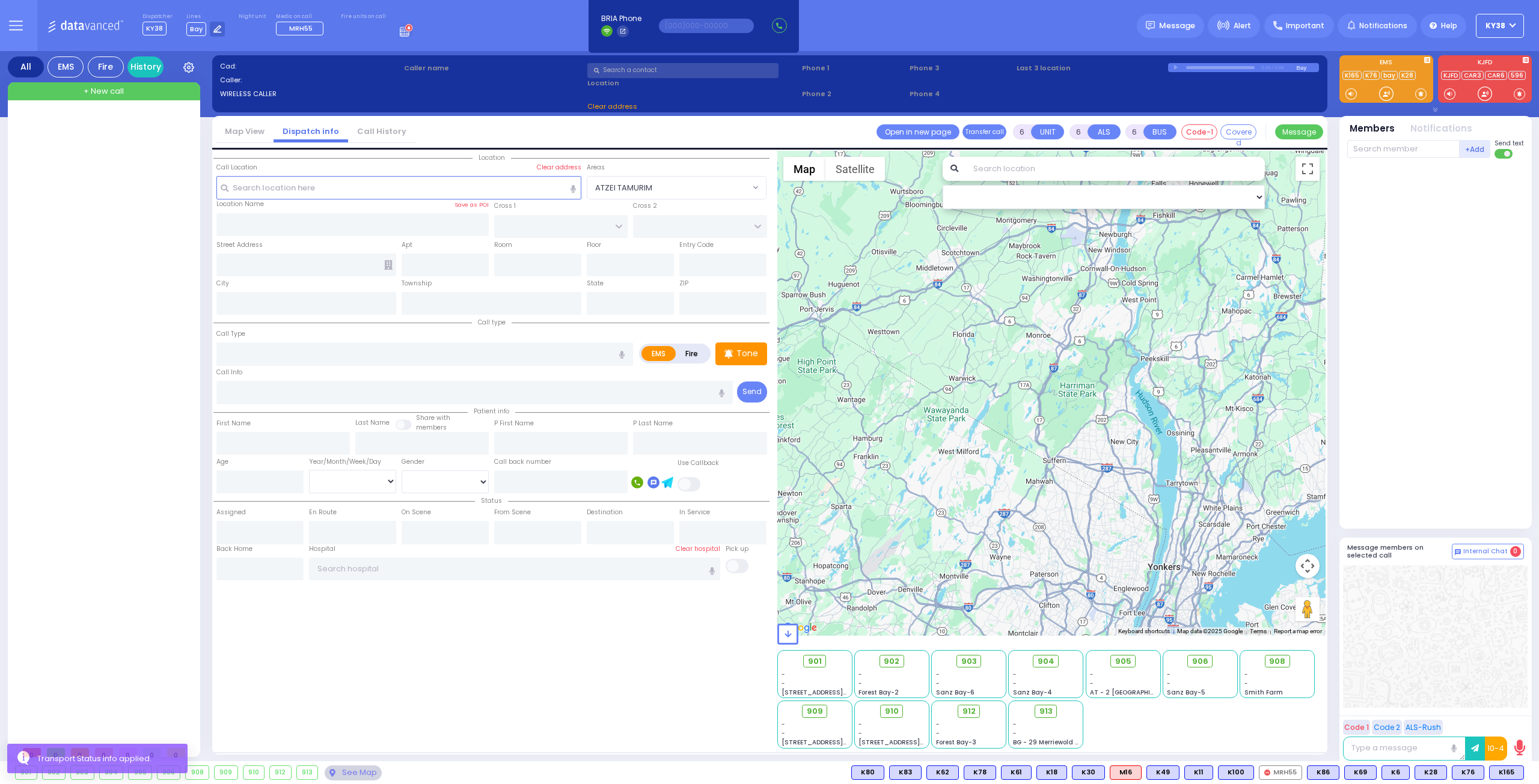
drag, startPoint x: 120, startPoint y: 389, endPoint x: 125, endPoint y: 400, distance: 12.1
click at [120, 392] on div at bounding box center [105, 426] width 179 height 628
click at [146, 175] on div at bounding box center [105, 426] width 179 height 628
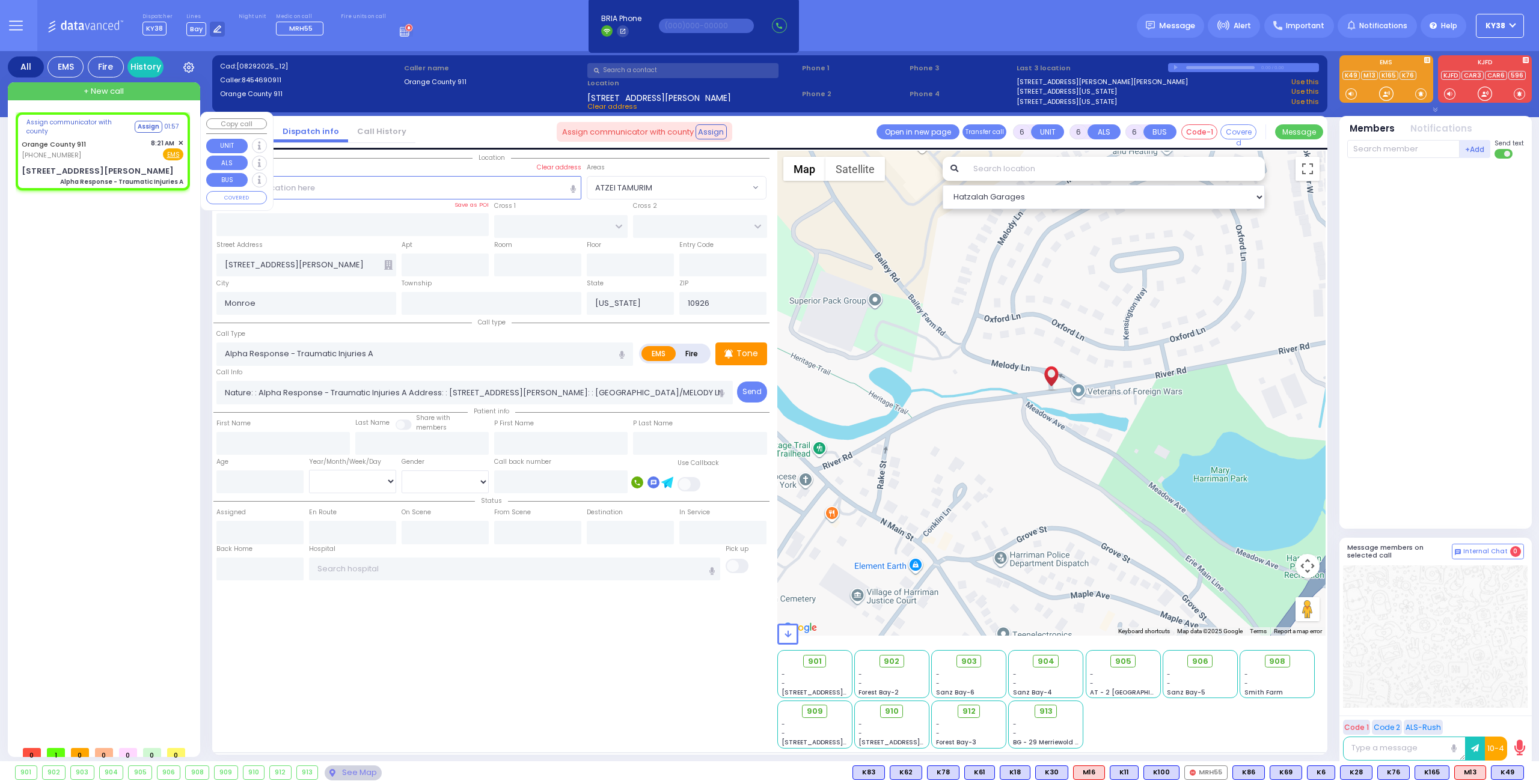
click at [123, 150] on div "Orange County 911 [PHONE_NUMBER] 8:21 AM ✕ Fire EMS" at bounding box center [102, 149] width 162 height 22
click at [136, 154] on div "Orange County 911 [PHONE_NUMBER] 8:21 AM ✕ Fire EMS" at bounding box center [102, 149] width 162 height 22
click at [137, 160] on div "Assign communicator with county Assign 01:16 [GEOGRAPHIC_DATA] 911 [PHONE_NUMBE…" at bounding box center [102, 151] width 169 height 74
click at [135, 156] on div "Orange County 911 [PHONE_NUMBER] 8:21 AM ✕ Fire EMS" at bounding box center [102, 149] width 162 height 22
click at [588, 392] on input "Nature: : Alpha Response - Traumatic Injuries A Address: : [STREET_ADDRESS][PER…" at bounding box center [475, 392] width 517 height 23
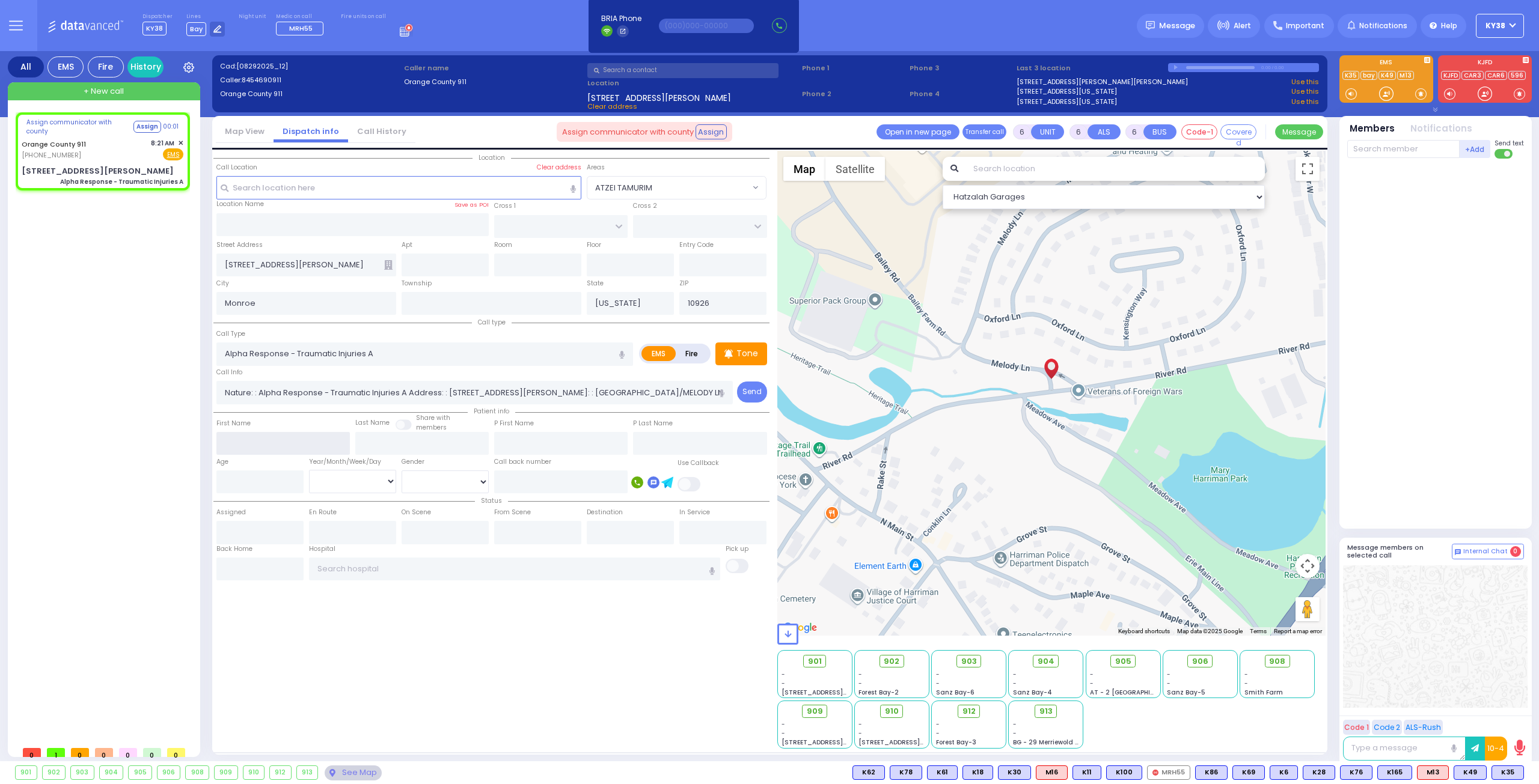
click at [282, 436] on input "text" at bounding box center [283, 443] width 134 height 23
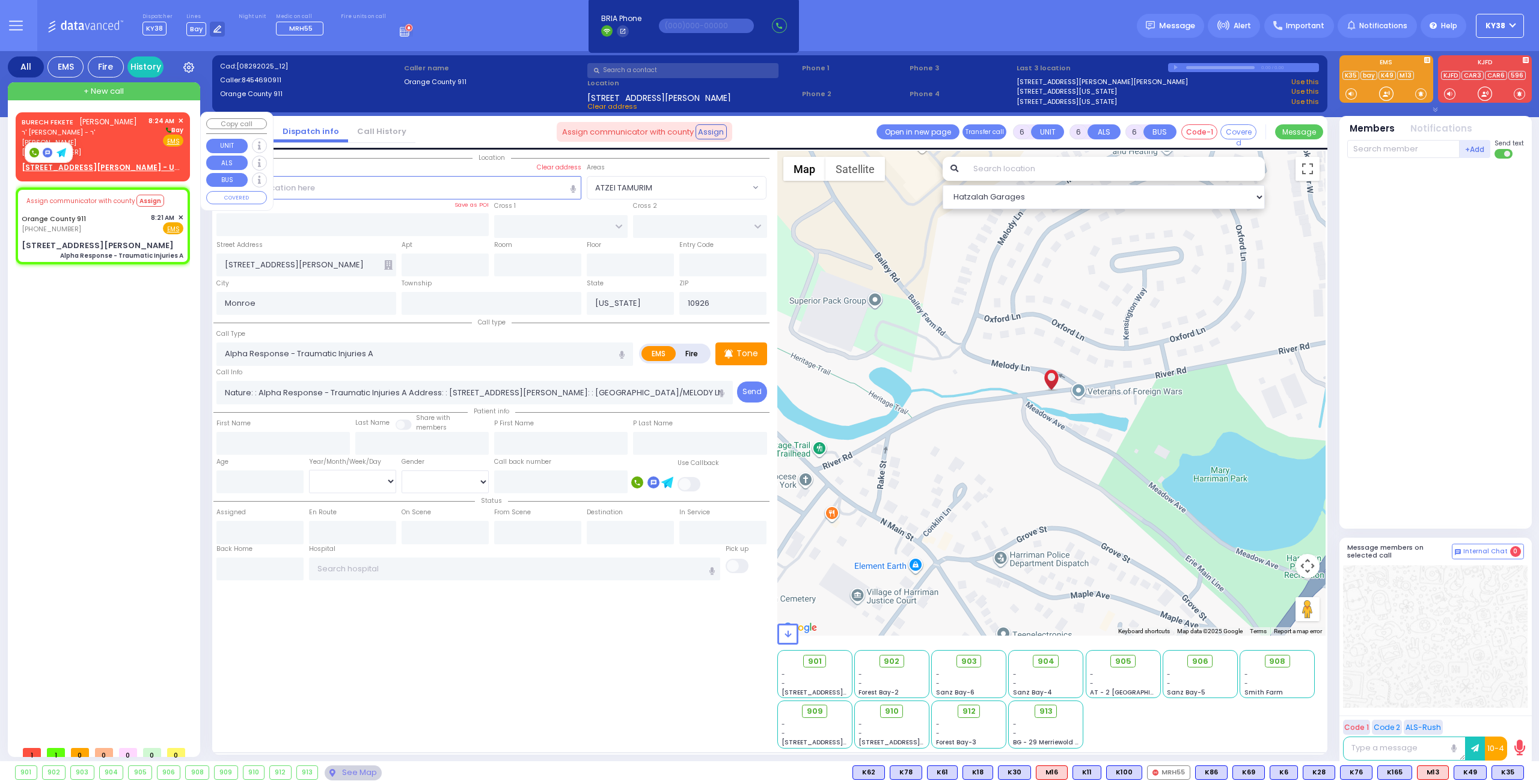
click at [132, 143] on div "[PERSON_NAME] ברוך פעקעטע ר' [PERSON_NAME] - ר' [PERSON_NAME] [PHONE_NUMBER] 8:…" at bounding box center [102, 137] width 162 height 41
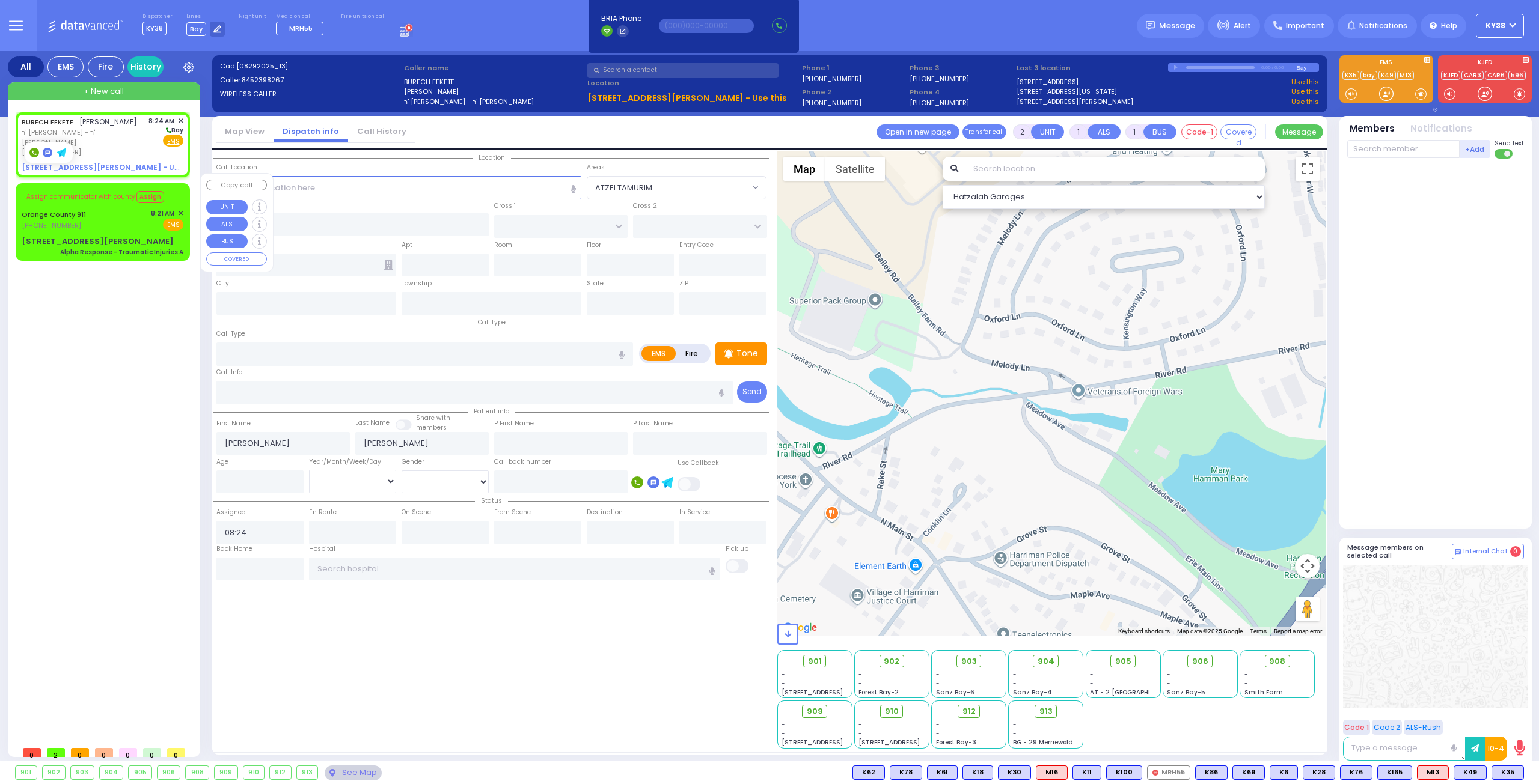
click at [99, 208] on div "Orange County 911 [PHONE_NUMBER] 8:21 AM ✕ Fire EMS" at bounding box center [102, 219] width 162 height 22
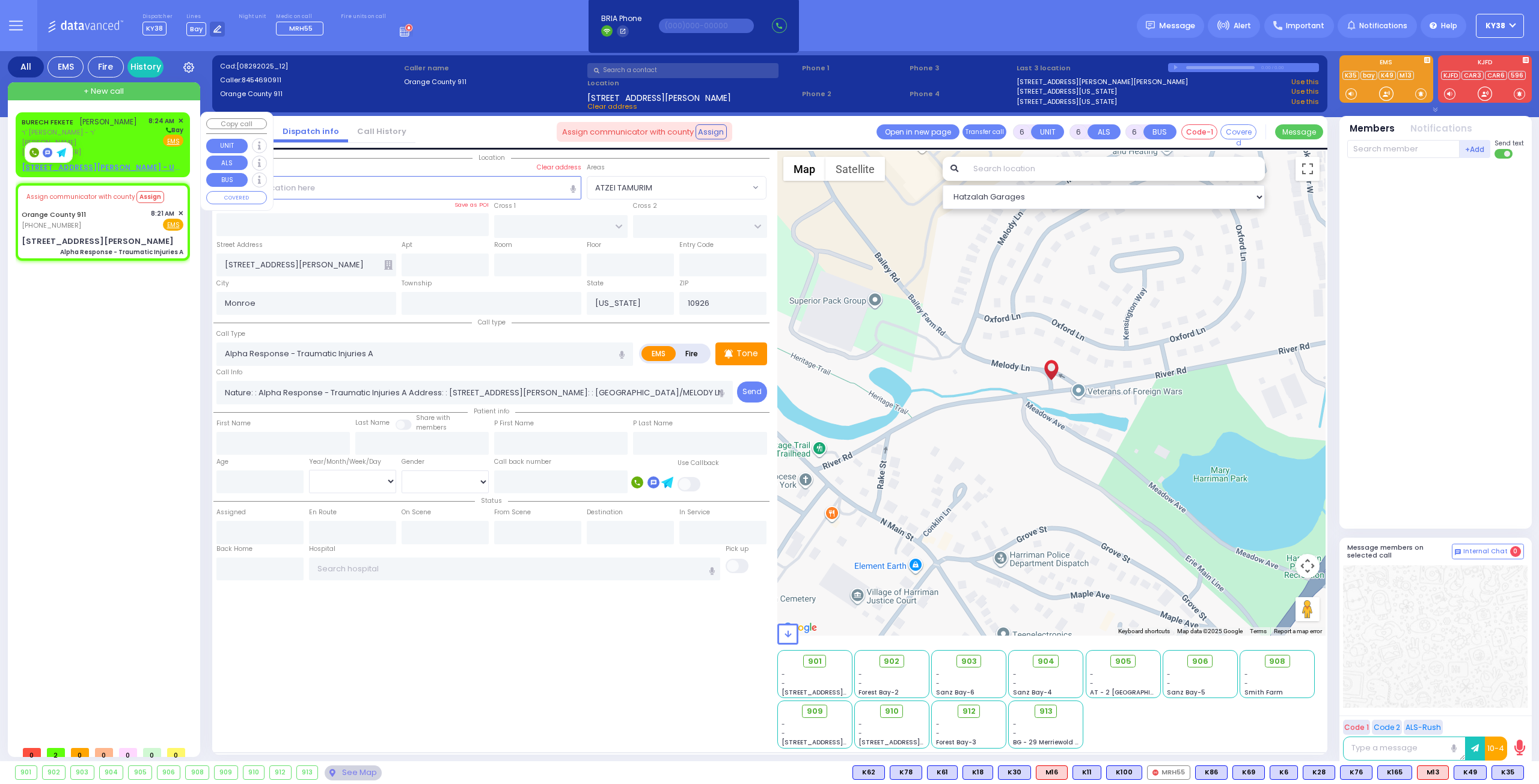
click at [128, 141] on div "[PERSON_NAME] ברוך פעקעטע ר' [PERSON_NAME] - ר' [PERSON_NAME] [PHONE_NUMBER] 8:…" at bounding box center [102, 137] width 162 height 41
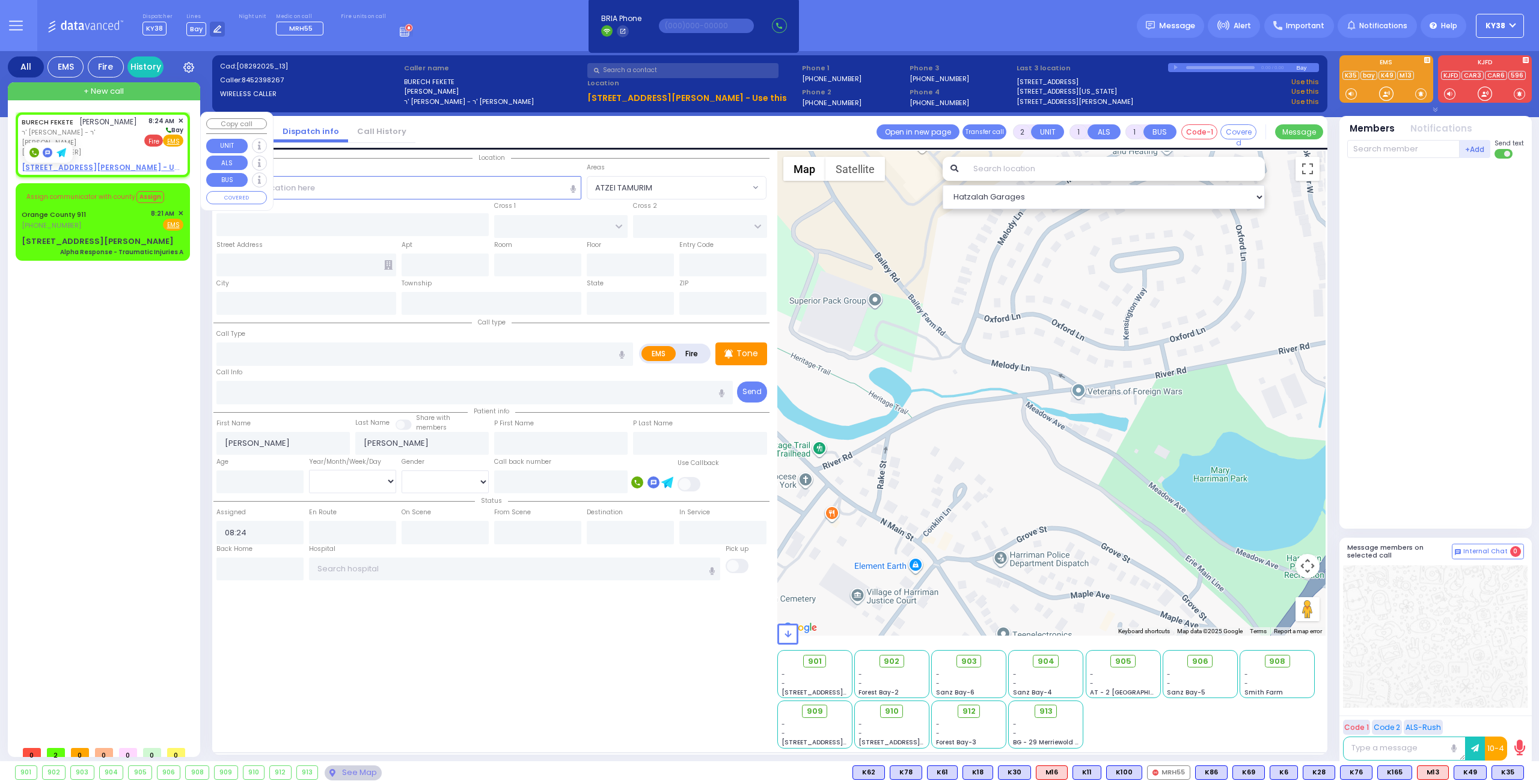
click at [159, 140] on span "Fire" at bounding box center [153, 140] width 18 height 12
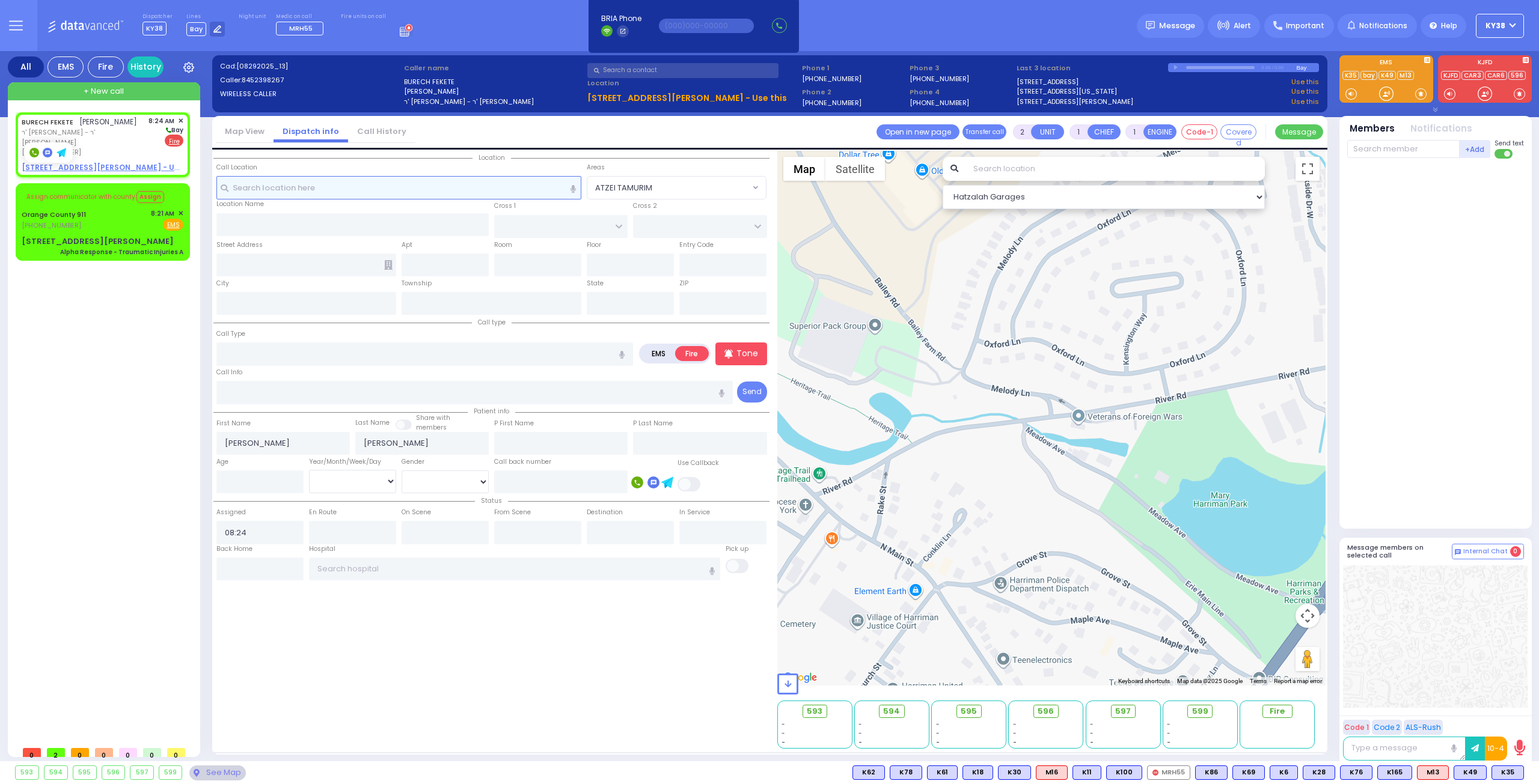
click at [295, 188] on input "text" at bounding box center [399, 187] width 366 height 23
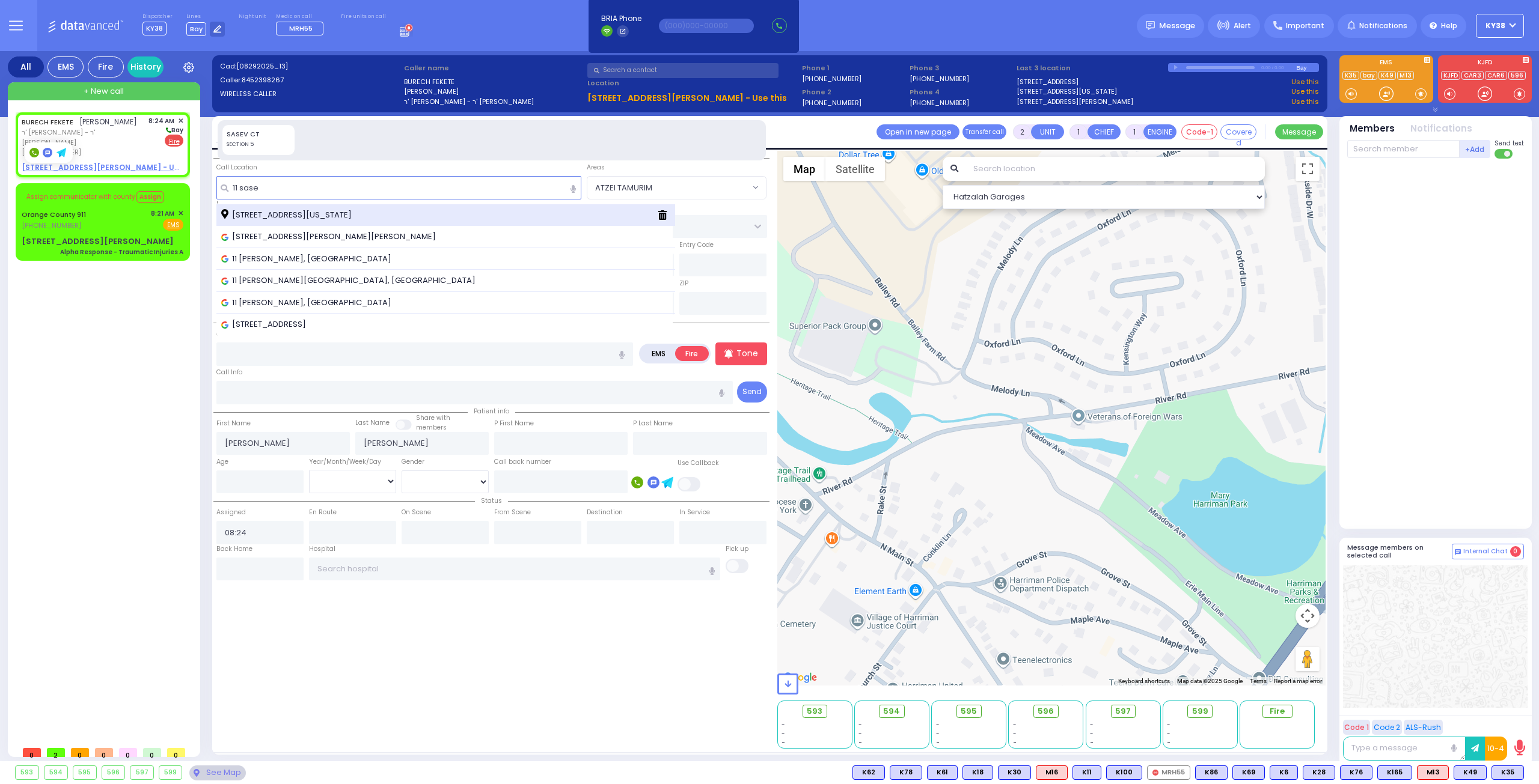
click at [288, 206] on div "[STREET_ADDRESS][US_STATE]" at bounding box center [446, 216] width 459 height 22
click at [295, 211] on span "[STREET_ADDRESS][US_STATE]" at bounding box center [288, 215] width 135 height 12
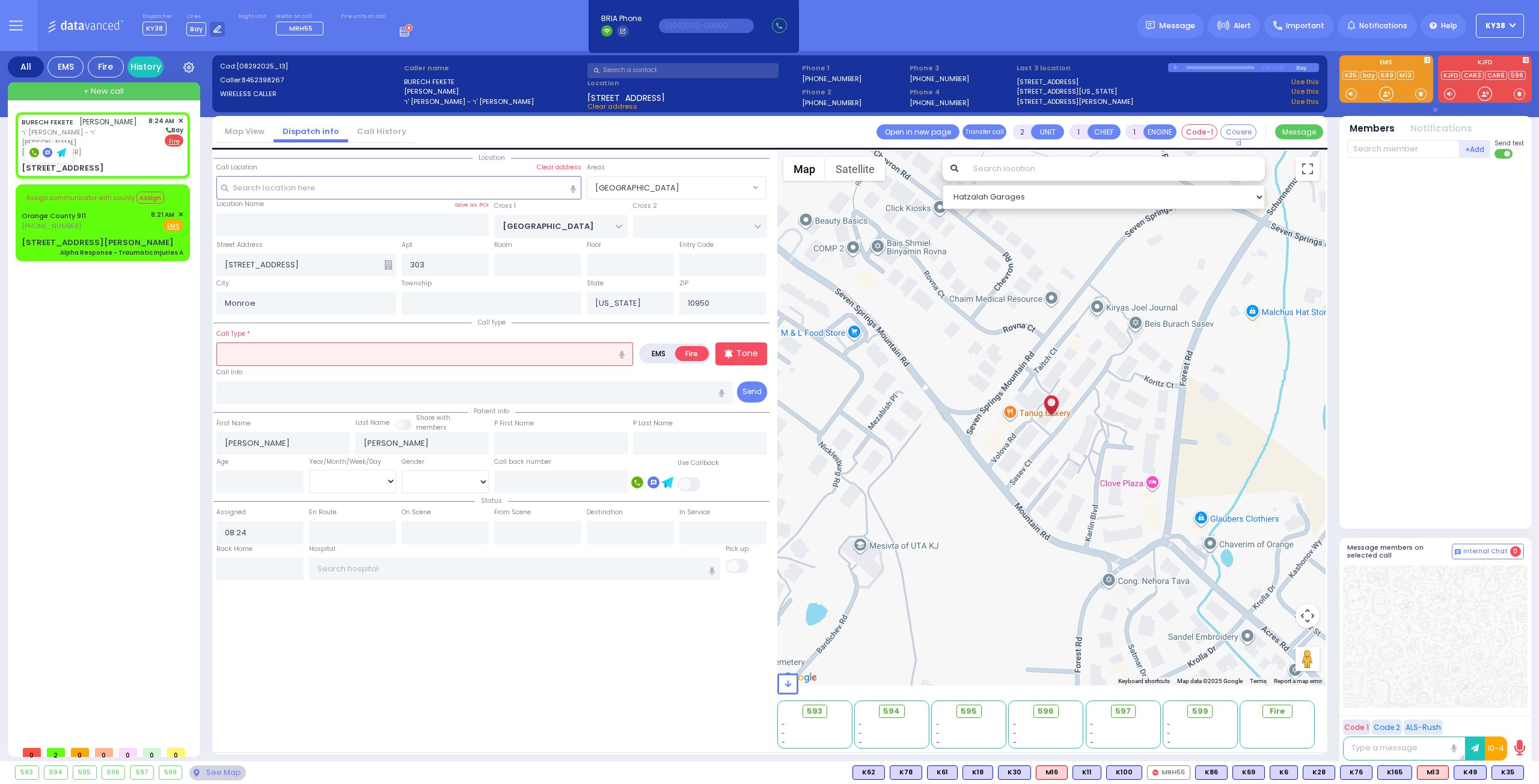
click at [427, 354] on input "text" at bounding box center [425, 354] width 417 height 23
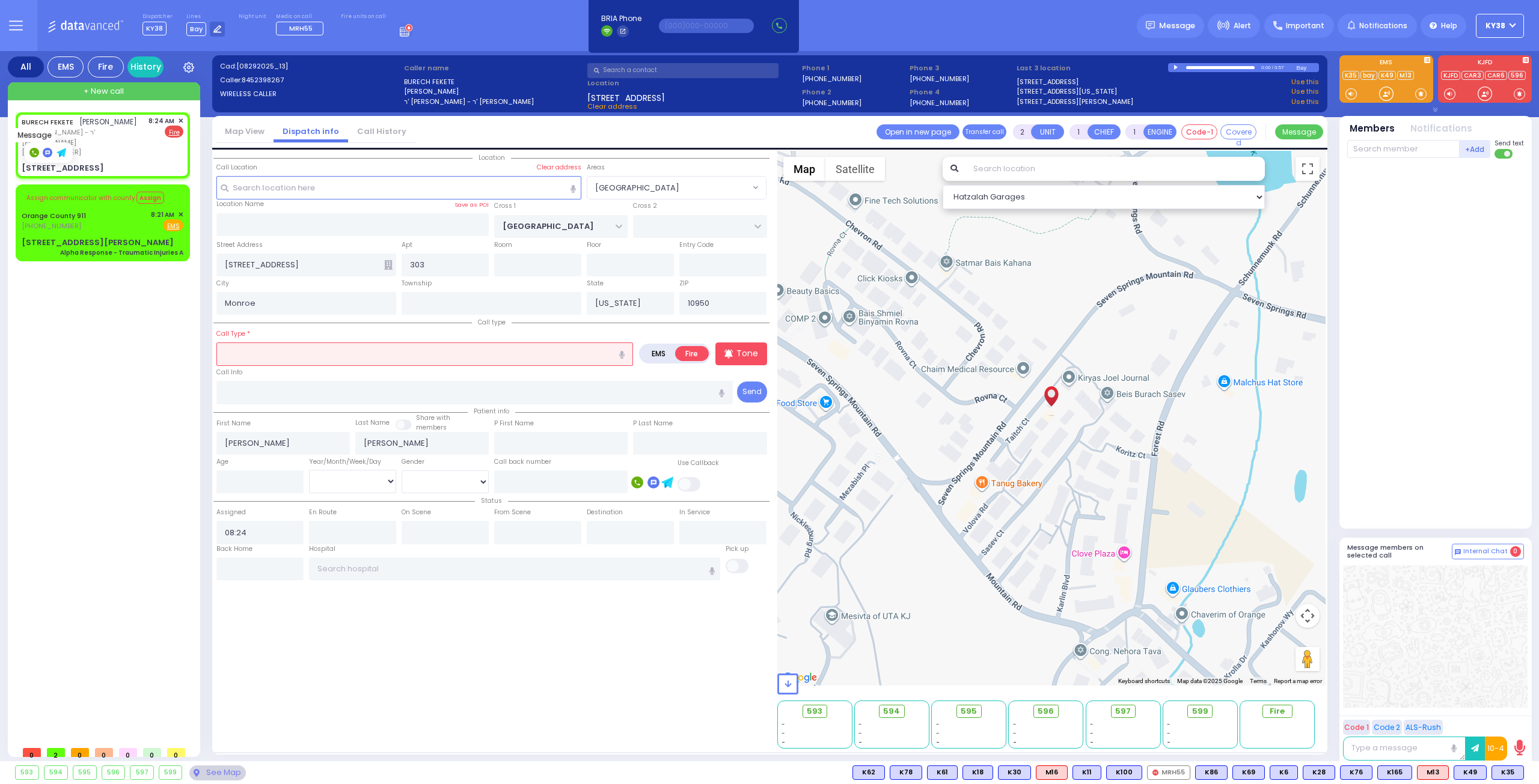
click at [44, 153] on rect at bounding box center [47, 152] width 10 height 10
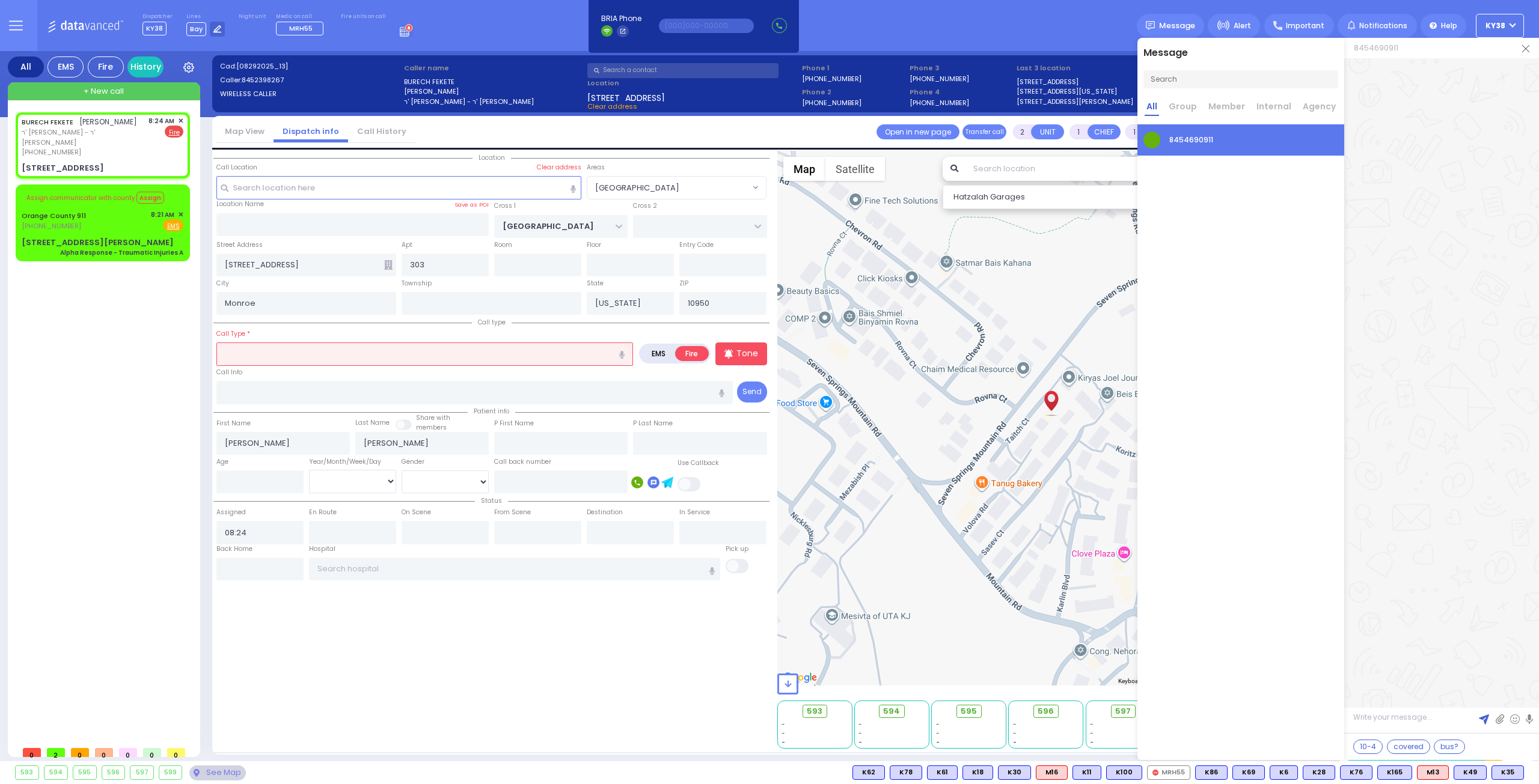
click at [1526, 51] on img at bounding box center [1526, 49] width 7 height 7
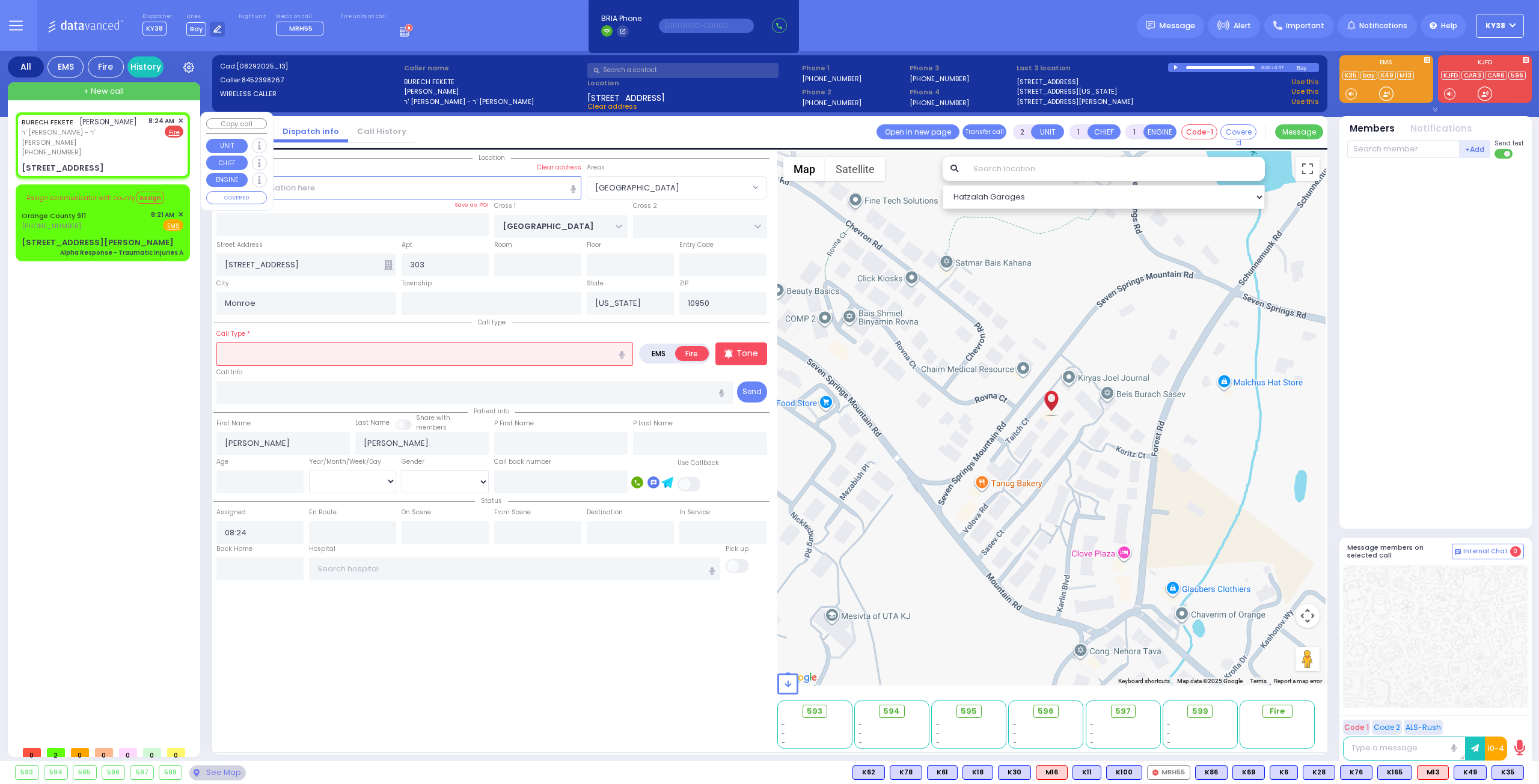
click at [127, 146] on div "[PERSON_NAME] ברוך פעקעטע ר' [PERSON_NAME] - ר' [PERSON_NAME] [PHONE_NUMBER] 8:…" at bounding box center [102, 137] width 162 height 41
click at [287, 358] on input "text" at bounding box center [425, 354] width 417 height 23
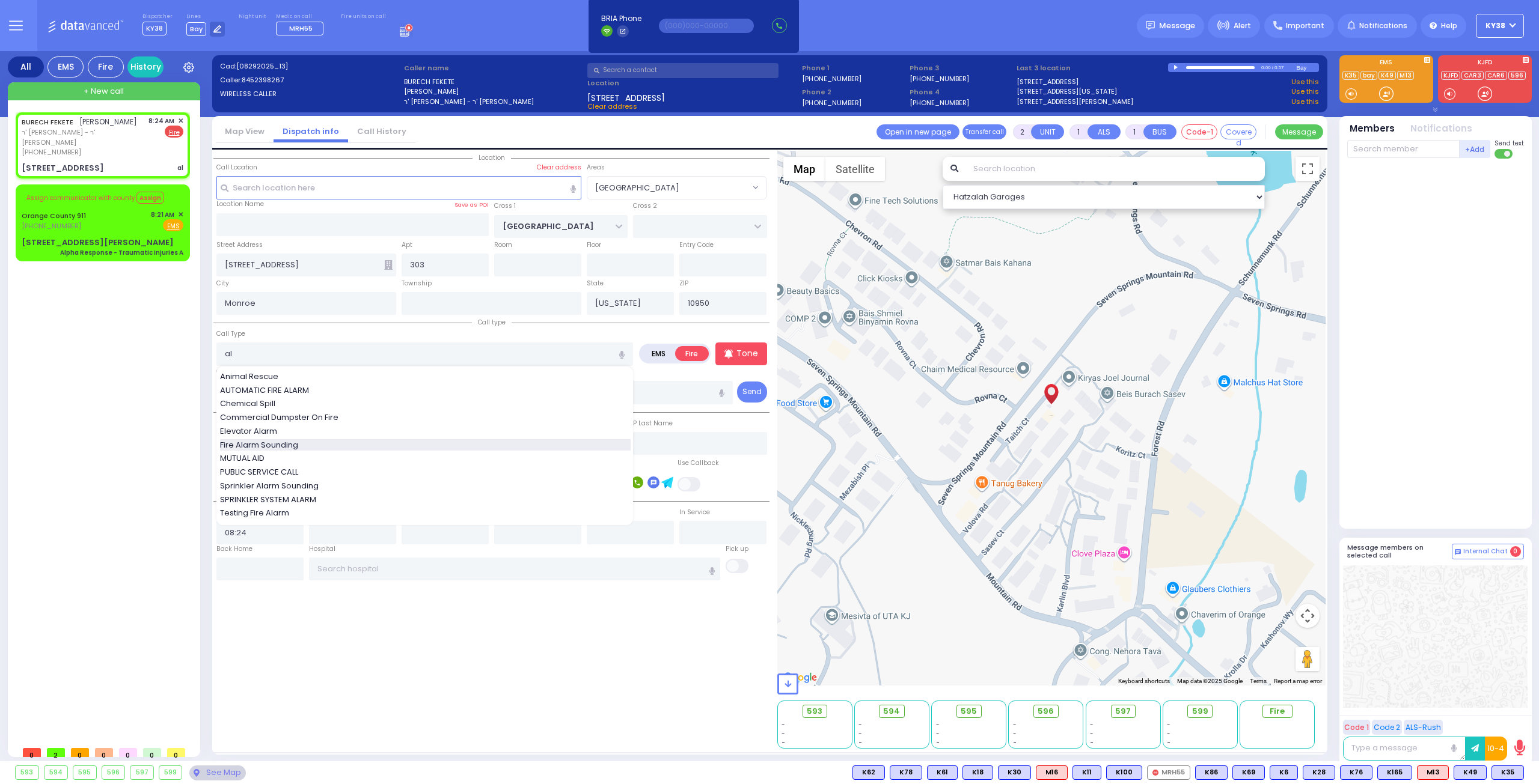
click at [308, 442] on div "Fire Alarm Sounding" at bounding box center [426, 446] width 411 height 12
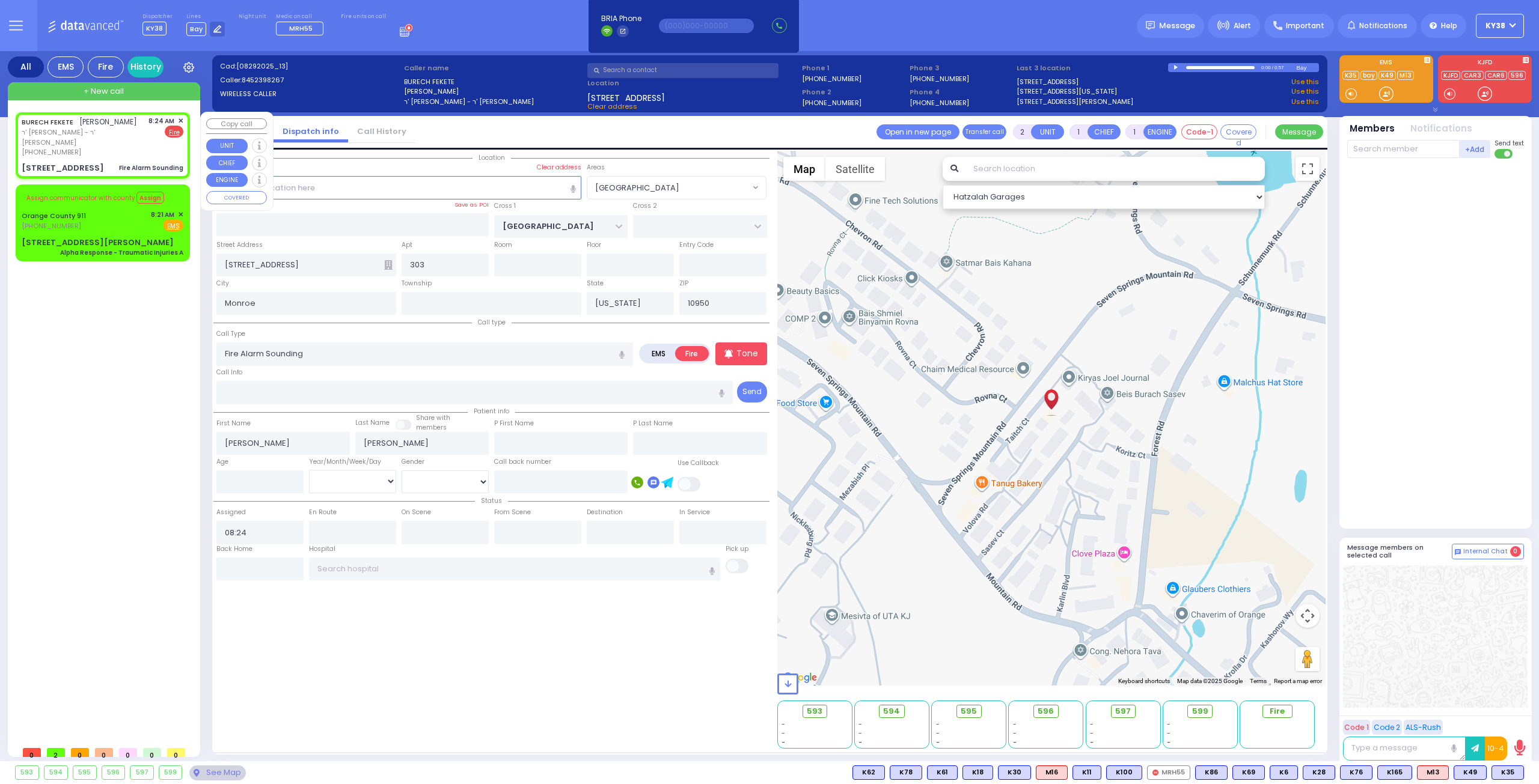
click at [108, 148] on div "[PERSON_NAME] ברוך פעקעטע ר' [PERSON_NAME] - ר' [PERSON_NAME] [PHONE_NUMBER] 8:…" at bounding box center [102, 146] width 169 height 62
click at [108, 147] on div "[PHONE_NUMBER]" at bounding box center [83, 152] width 123 height 10
click at [1510, 772] on span "FD16" at bounding box center [1506, 773] width 34 height 13
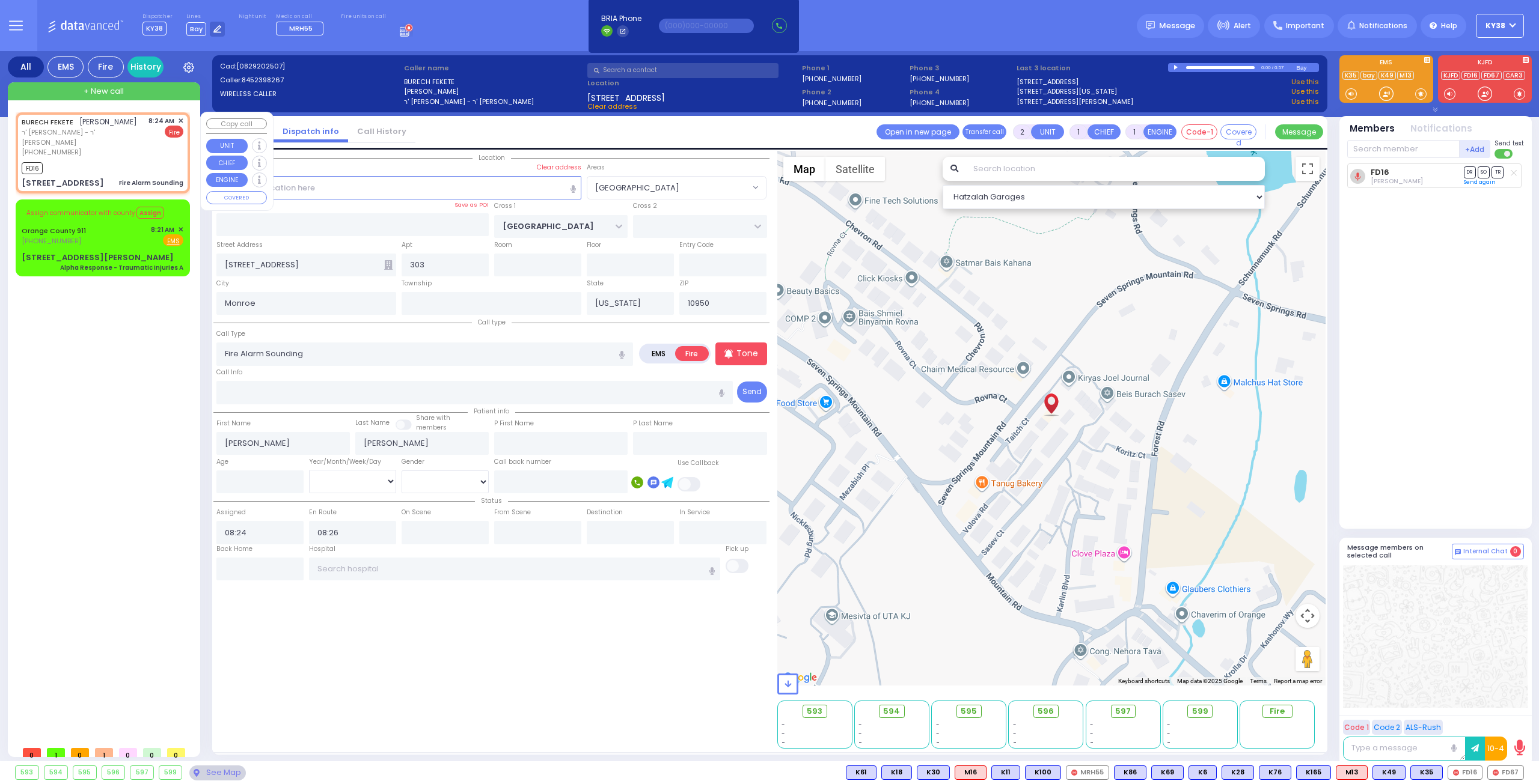
click at [130, 141] on div "[PERSON_NAME] ברוך פעקעטע ר' [PERSON_NAME] - ר' [PERSON_NAME] [PHONE_NUMBER] 8:…" at bounding box center [102, 137] width 162 height 41
click at [1510, 774] on span "FD67" at bounding box center [1506, 773] width 35 height 13
click at [140, 160] on div "FD67 FD16" at bounding box center [102, 167] width 162 height 15
click at [130, 160] on div "FD67 FD16" at bounding box center [102, 167] width 162 height 15
click at [179, 119] on span "✕" at bounding box center [180, 121] width 5 height 10
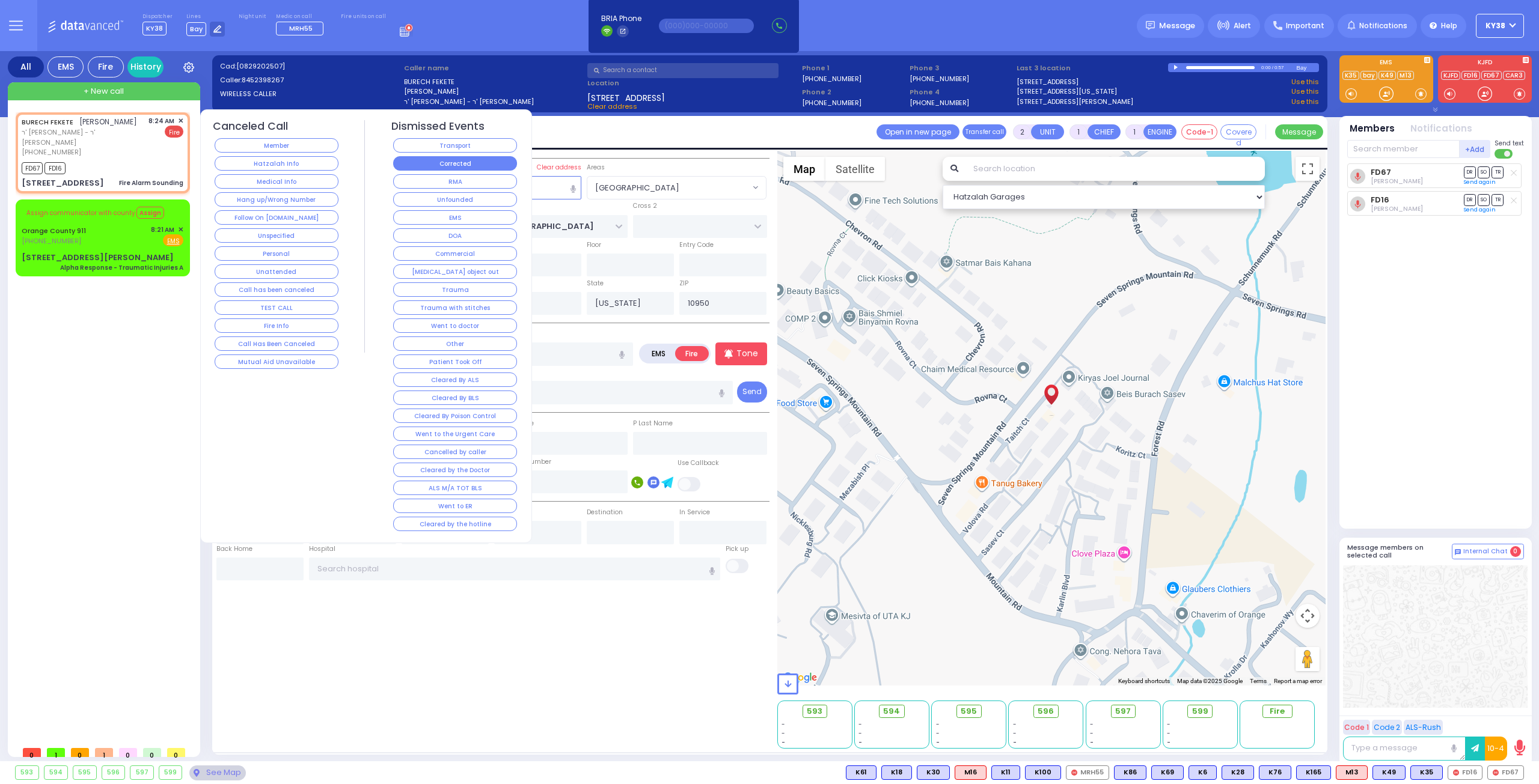
click at [465, 163] on button "Corrected" at bounding box center [455, 163] width 124 height 15
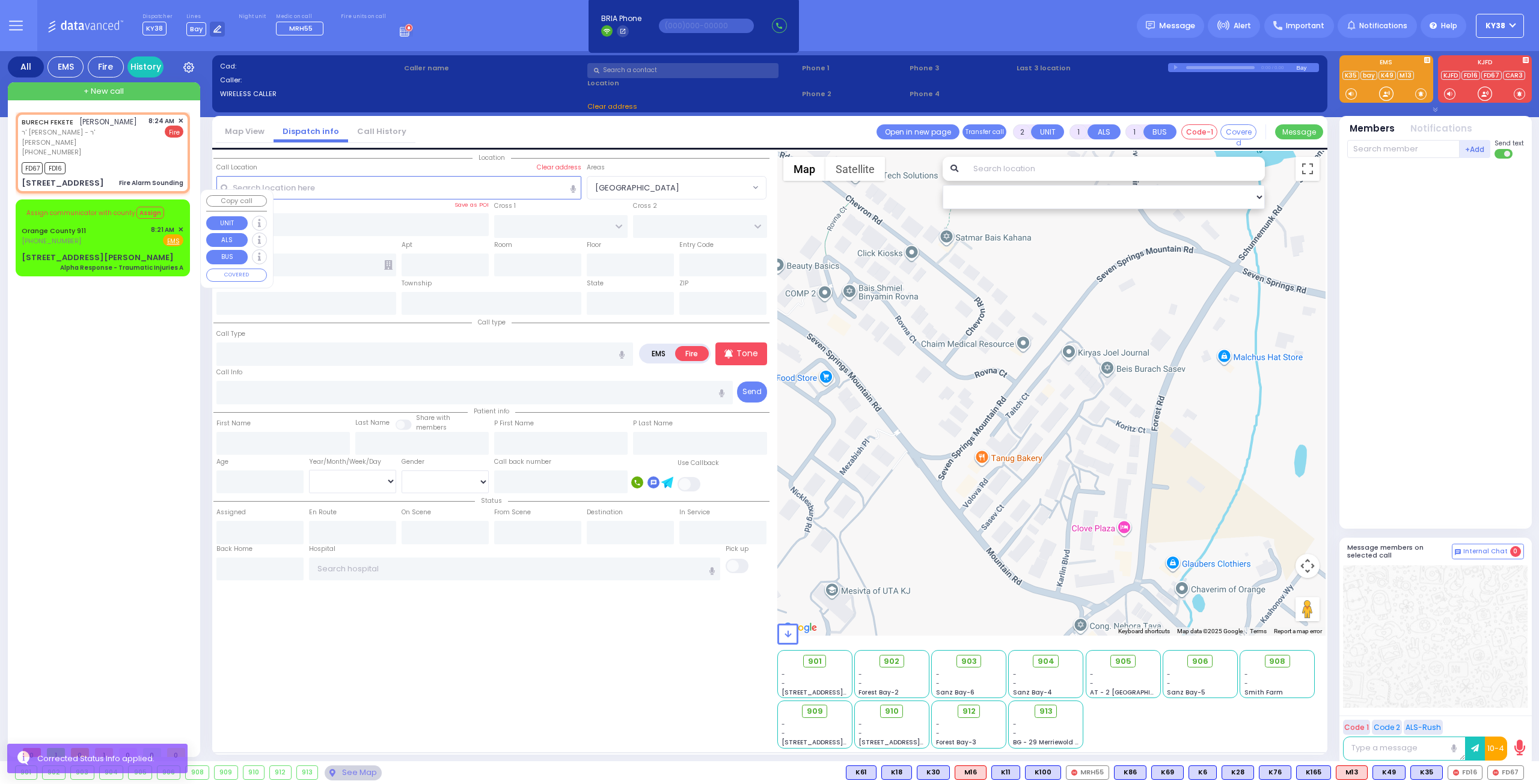
click at [124, 230] on div "Orange County 911 [PHONE_NUMBER] 8:21 AM ✕ Fire EMS" at bounding box center [102, 236] width 162 height 22
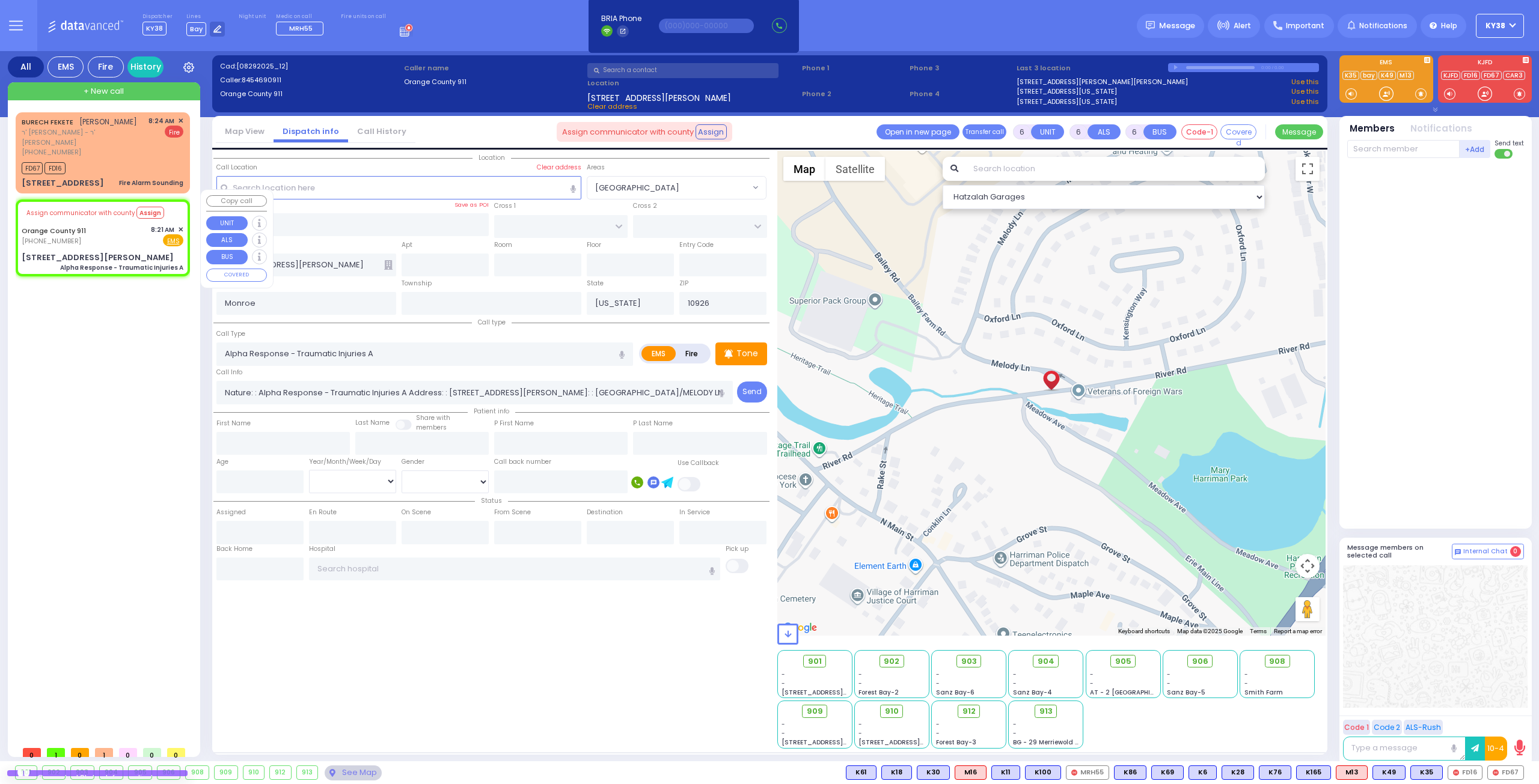
click at [182, 225] on span "✕" at bounding box center [180, 230] width 5 height 10
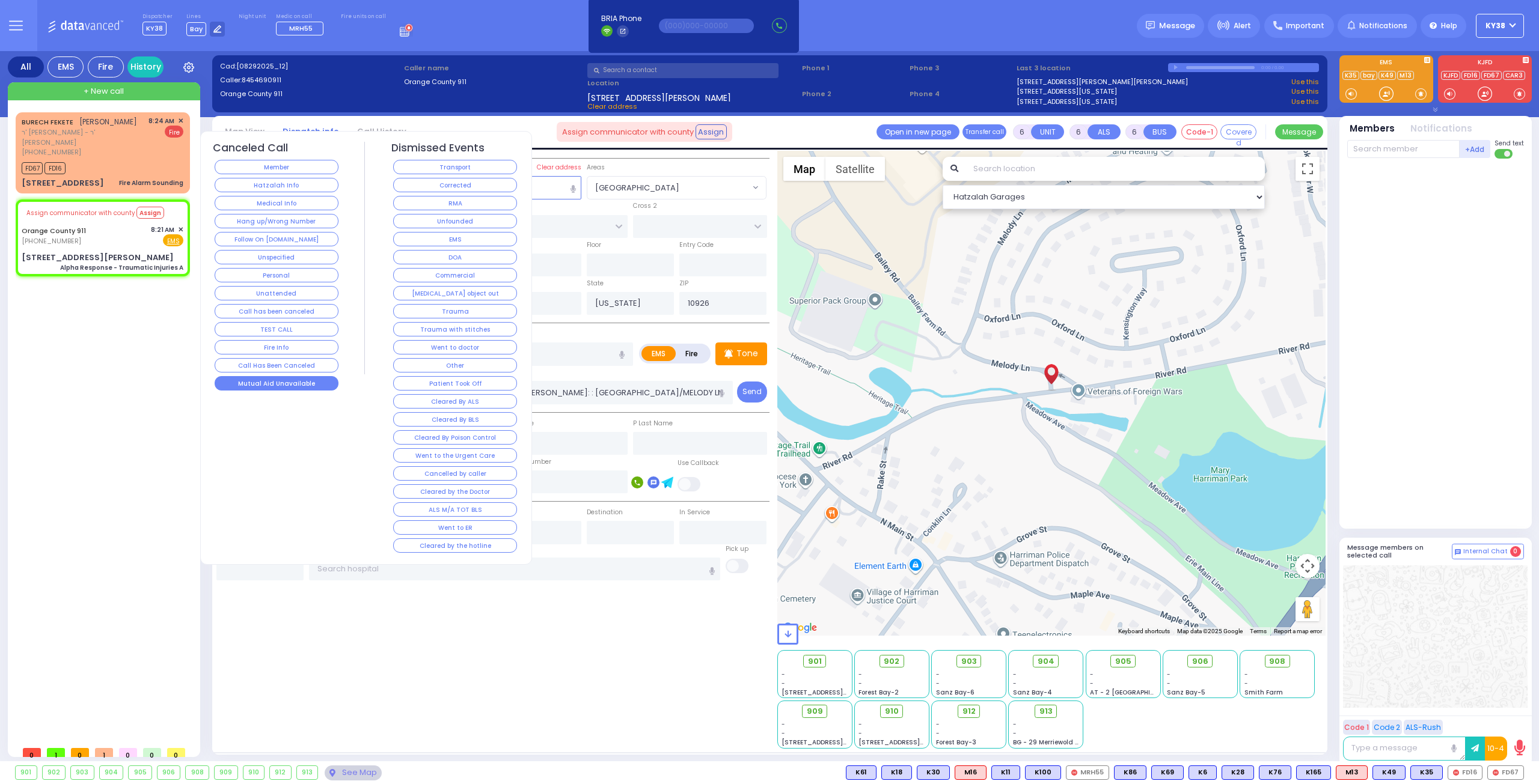
click at [315, 378] on button "Mutual Aid Unavailable" at bounding box center [276, 384] width 124 height 15
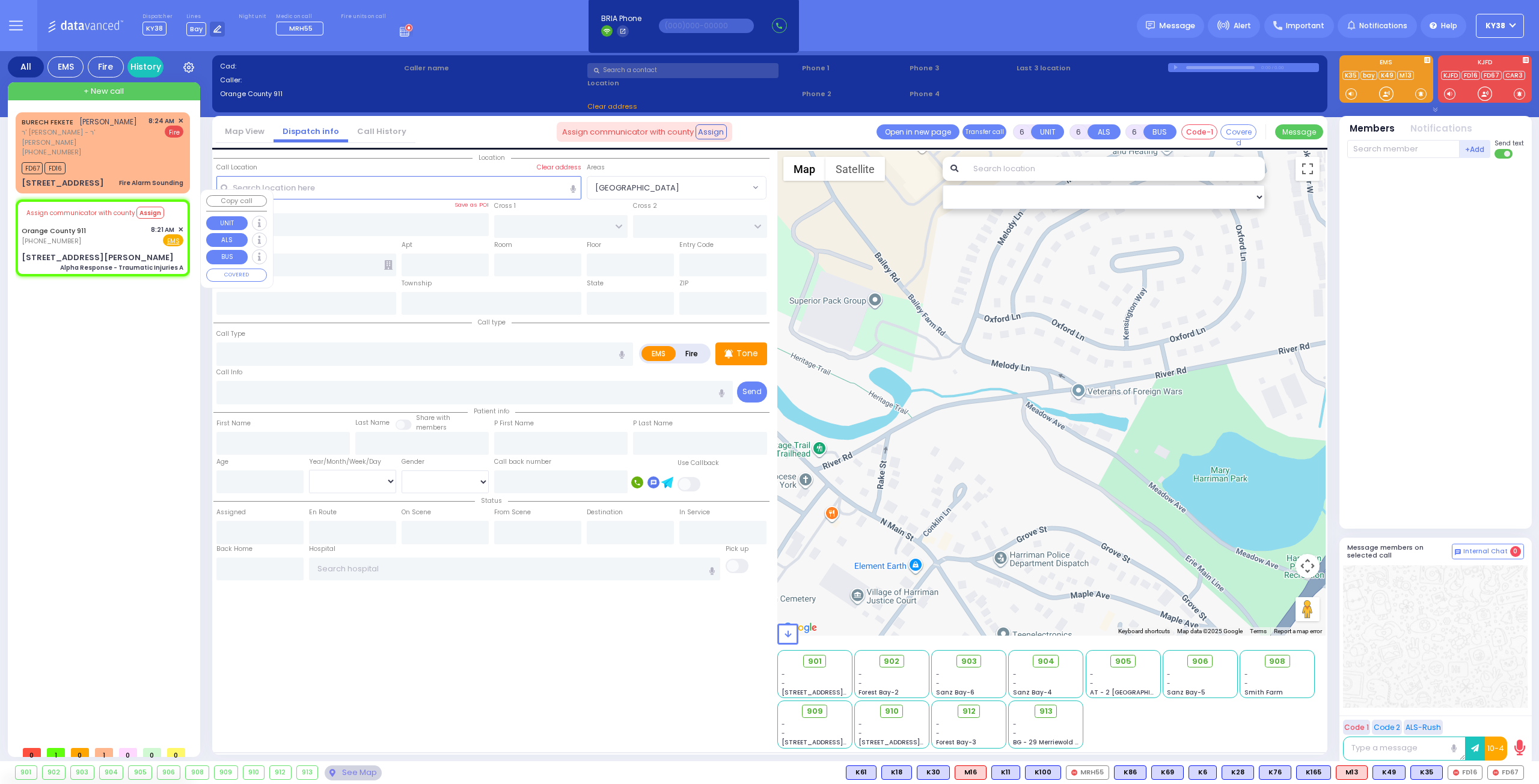
select select
click at [118, 231] on div "Orange County 911 [PHONE_NUMBER] 8:21 AM ✕ Fire EMS" at bounding box center [102, 236] width 162 height 22
click at [81, 252] on div "[STREET_ADDRESS][PERSON_NAME]" at bounding box center [98, 258] width 152 height 12
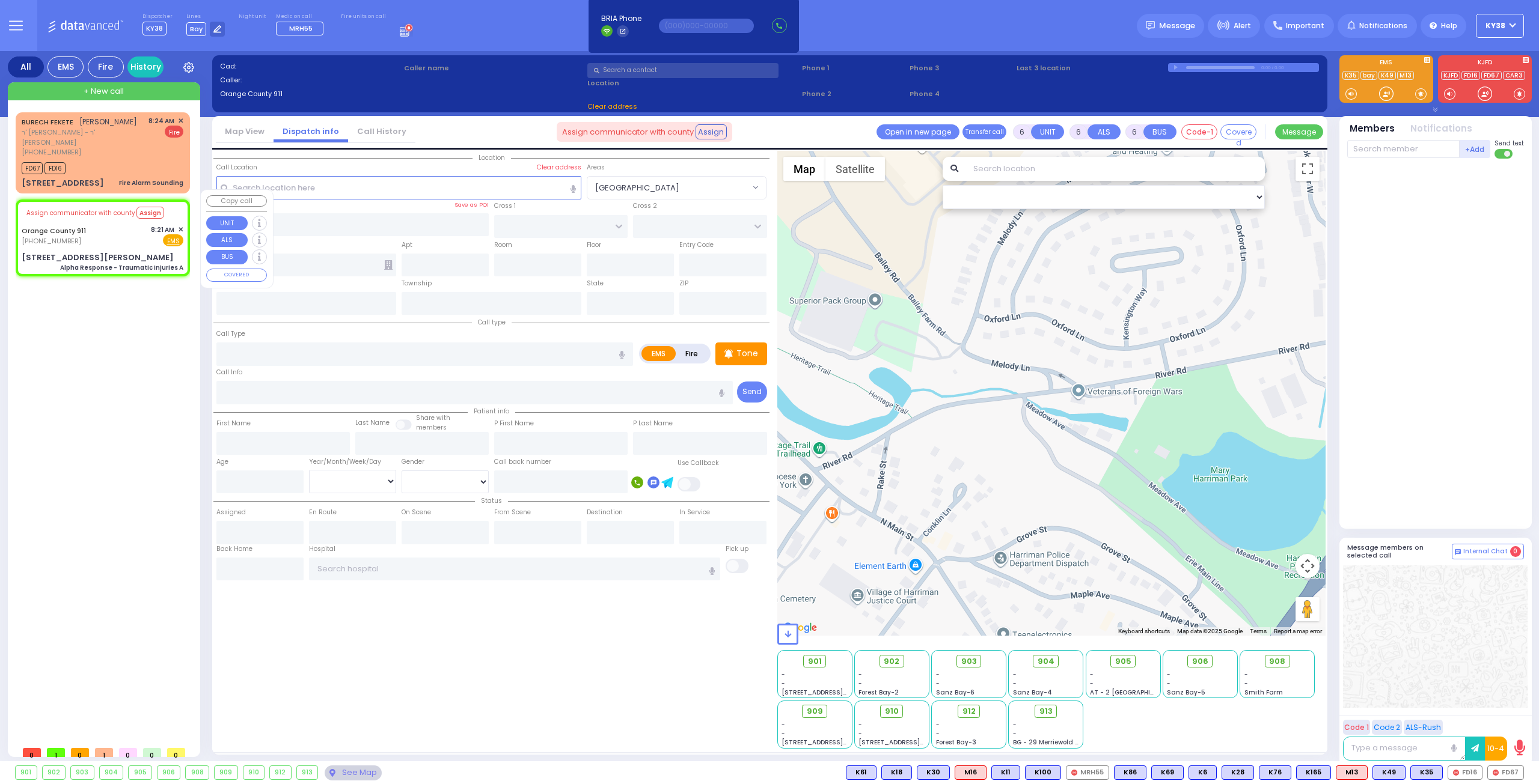
click at [127, 230] on div "Orange County 911 [PHONE_NUMBER] 8:21 AM ✕ Fire EMS" at bounding box center [102, 236] width 162 height 22
click at [122, 228] on div "Orange County 911 [PHONE_NUMBER] 8:21 AM ✕ Fire EMS" at bounding box center [102, 236] width 162 height 22
click at [180, 225] on span "✕" at bounding box center [180, 230] width 5 height 10
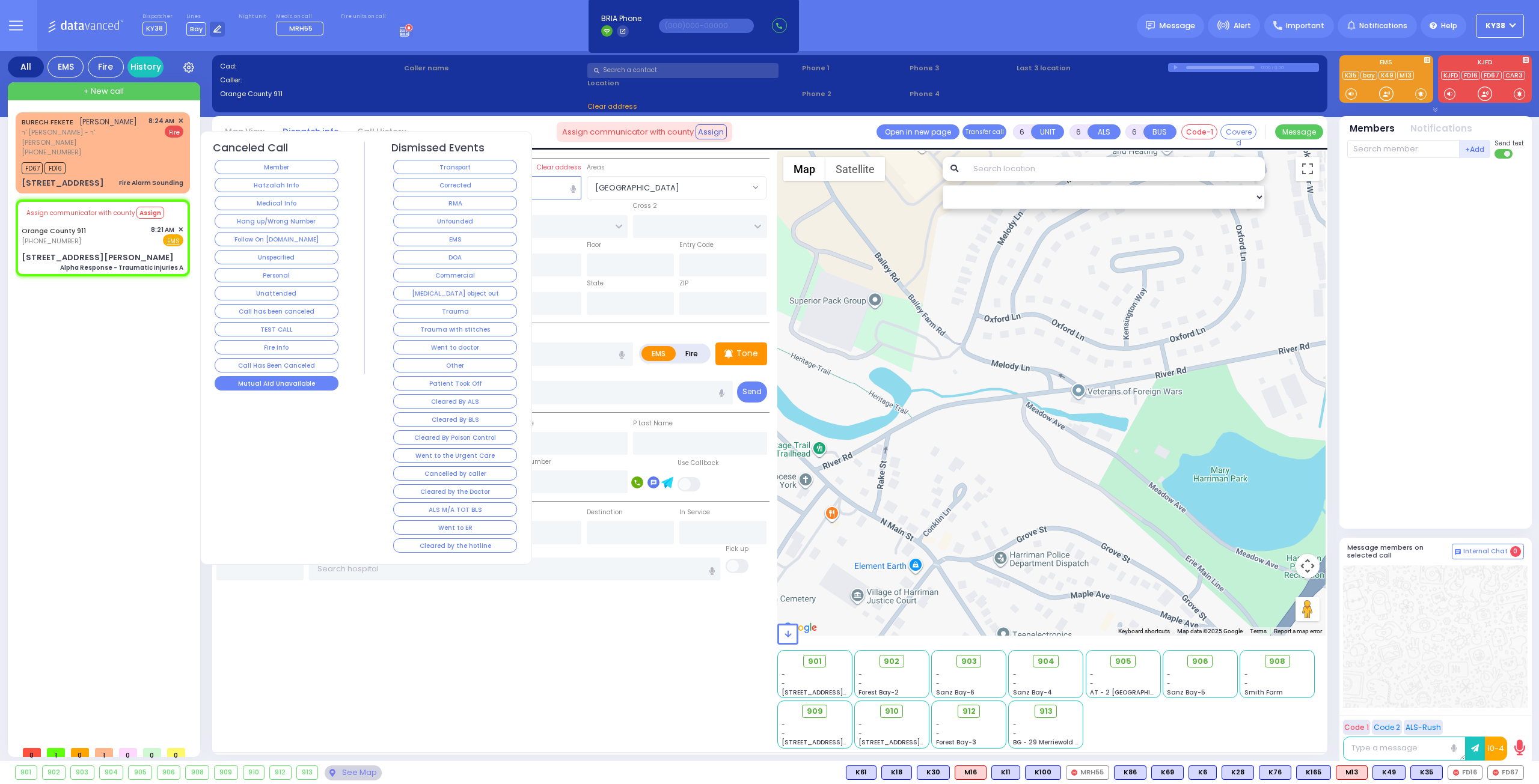
click at [305, 378] on button "Mutual Aid Unavailable" at bounding box center [276, 384] width 124 height 15
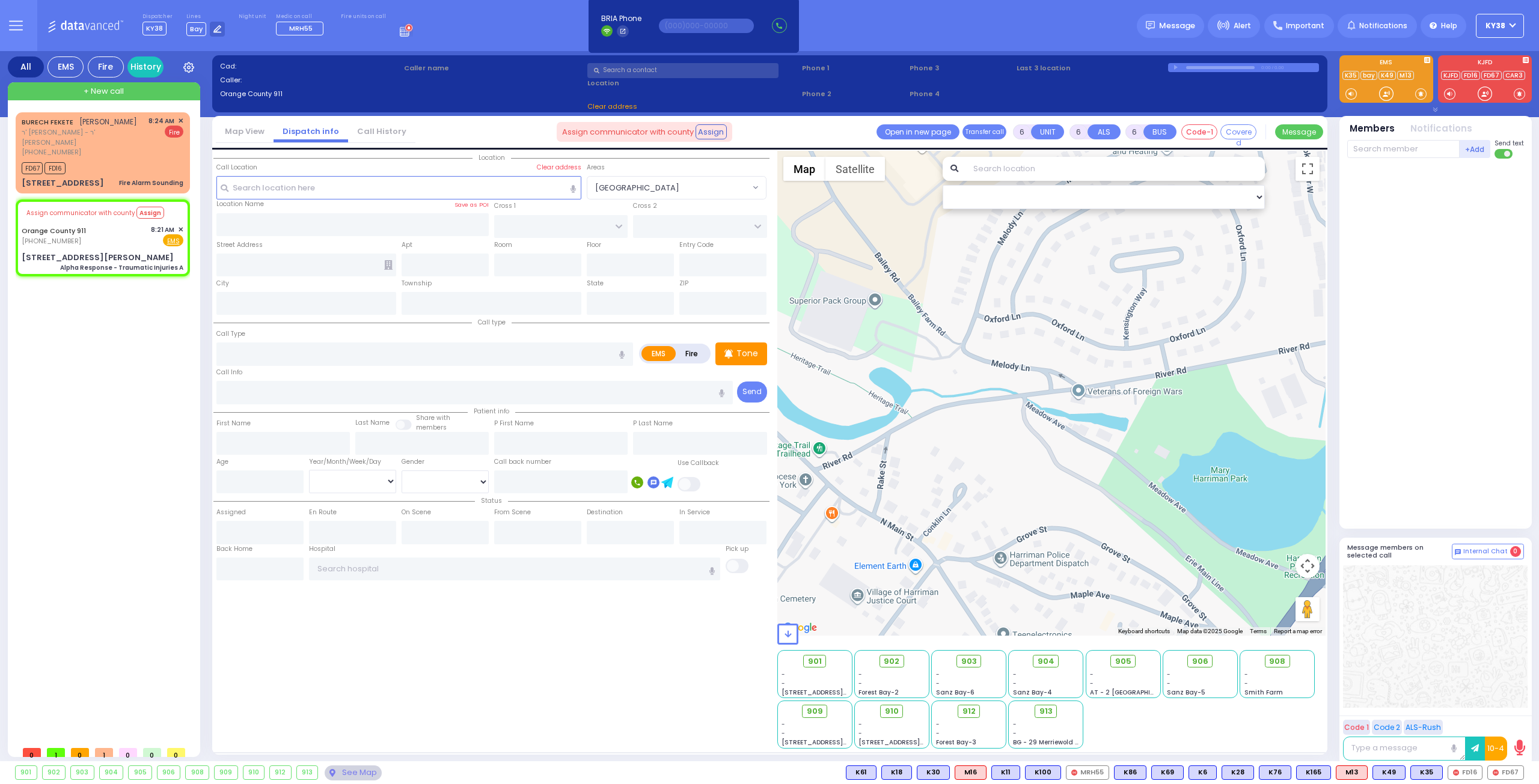
select select
radio input "true"
select select
click at [68, 252] on div "[STREET_ADDRESS][PERSON_NAME]" at bounding box center [98, 258] width 152 height 12
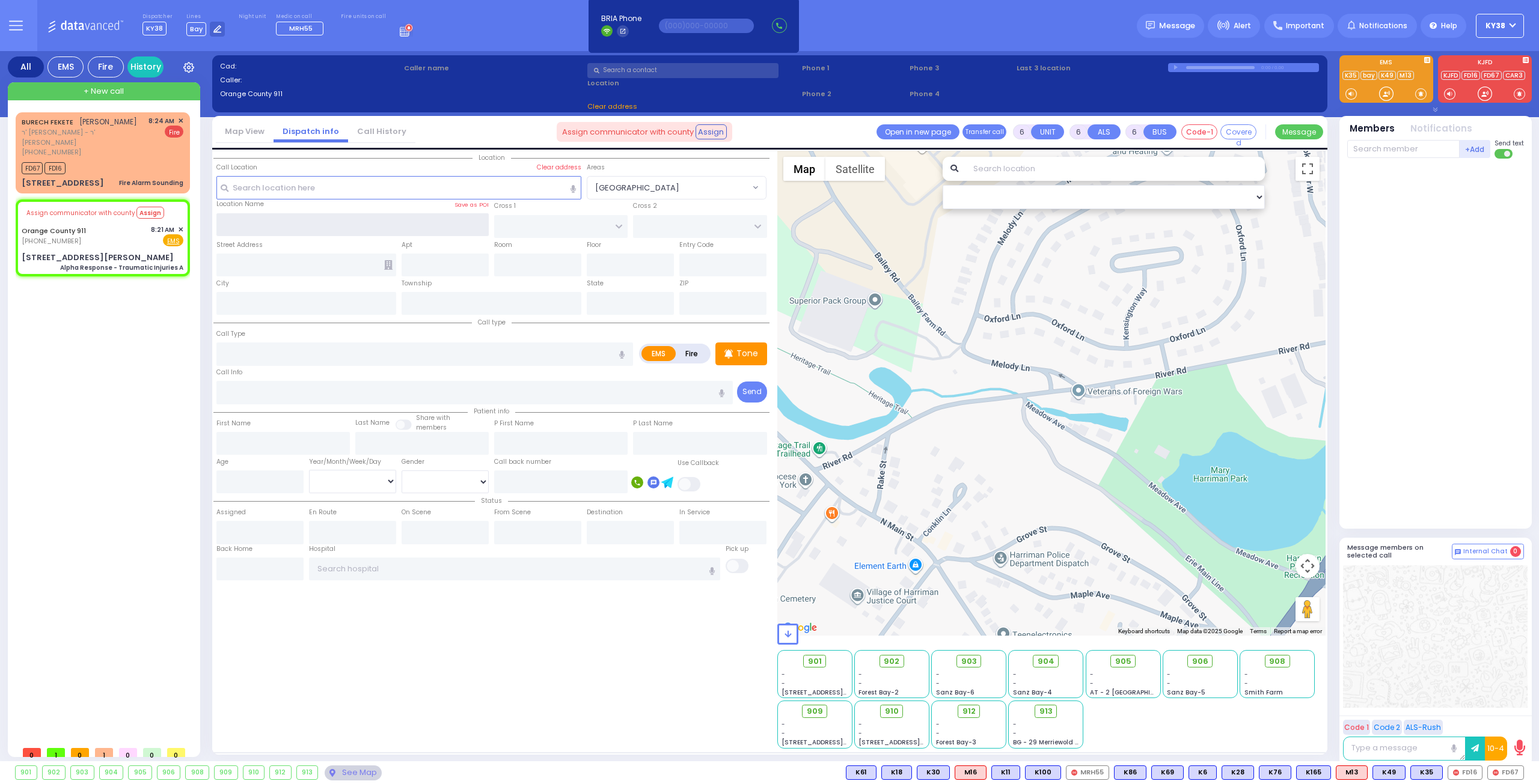
click at [293, 222] on input "text" at bounding box center [353, 225] width 273 height 23
click at [58, 252] on div "[STREET_ADDRESS][PERSON_NAME]" at bounding box center [98, 258] width 152 height 12
click at [343, 227] on input "text" at bounding box center [353, 225] width 273 height 23
click at [155, 253] on div "2 Bailey Farm Rd Alpha Response - Traumatic Injuries A" at bounding box center [102, 262] width 162 height 21
click at [109, 208] on span "Assign communicator with county" at bounding box center [81, 213] width 109 height 9
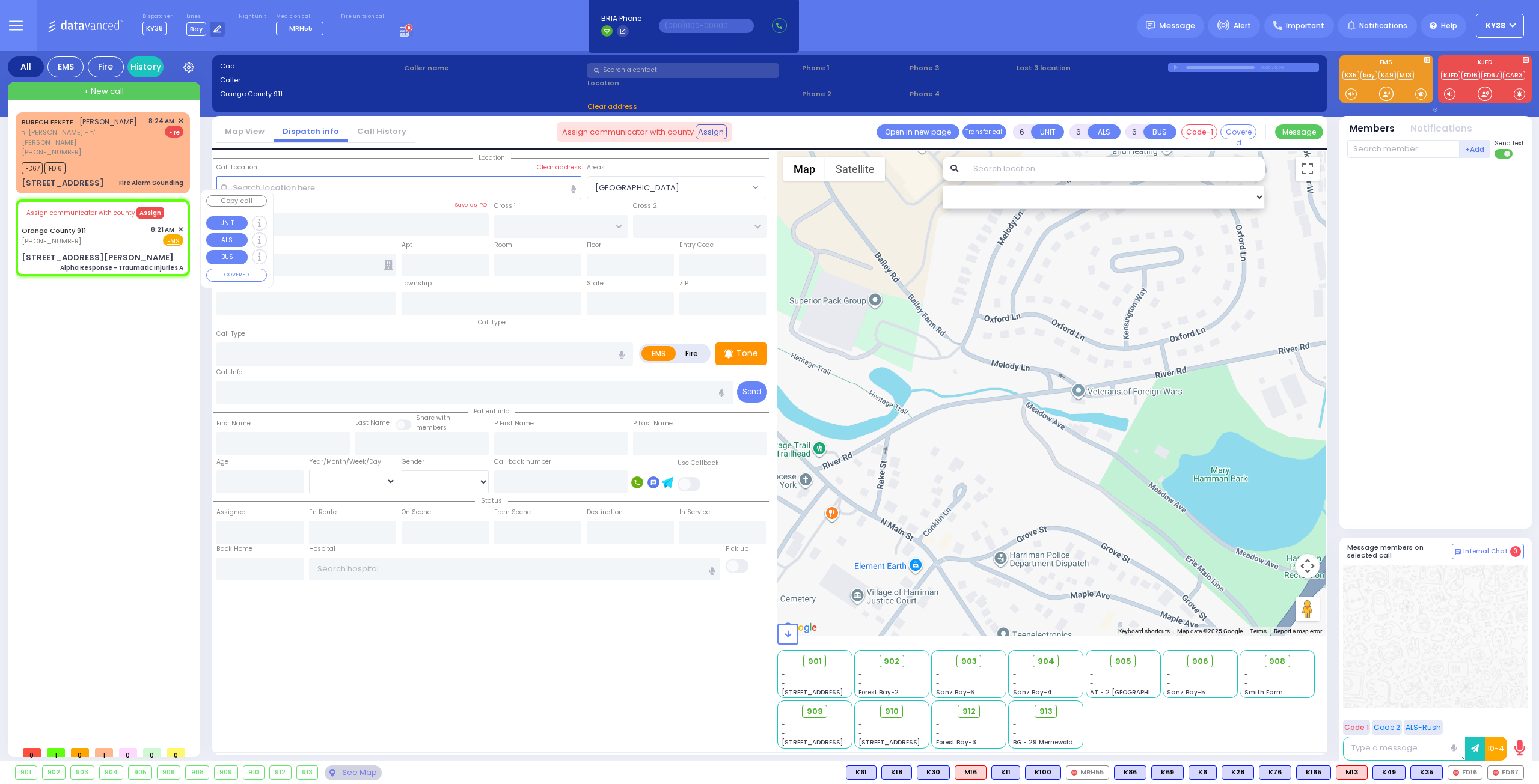
click at [148, 207] on button "Assign" at bounding box center [150, 213] width 27 height 12
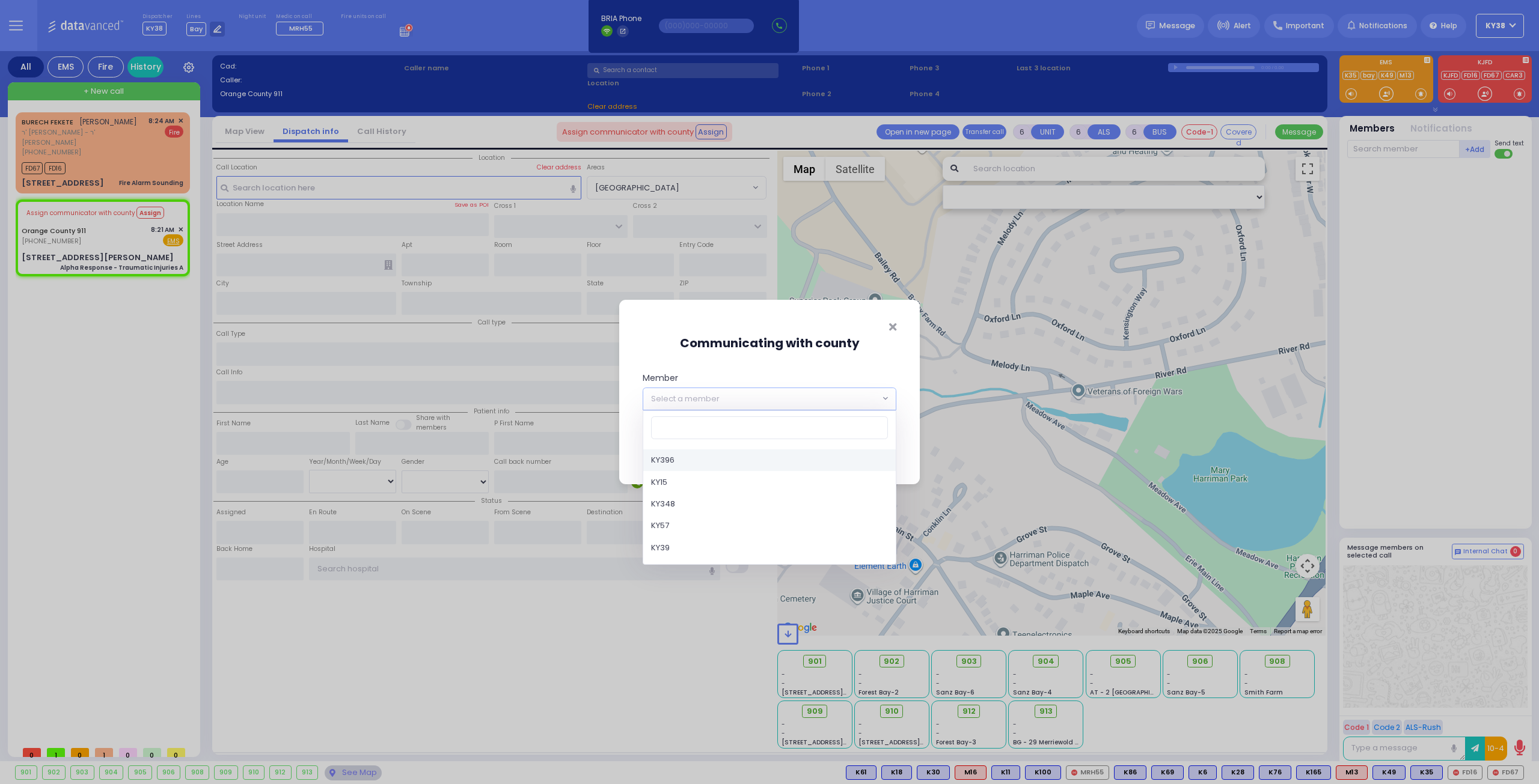
click at [773, 392] on span "Select a member" at bounding box center [761, 398] width 237 height 21
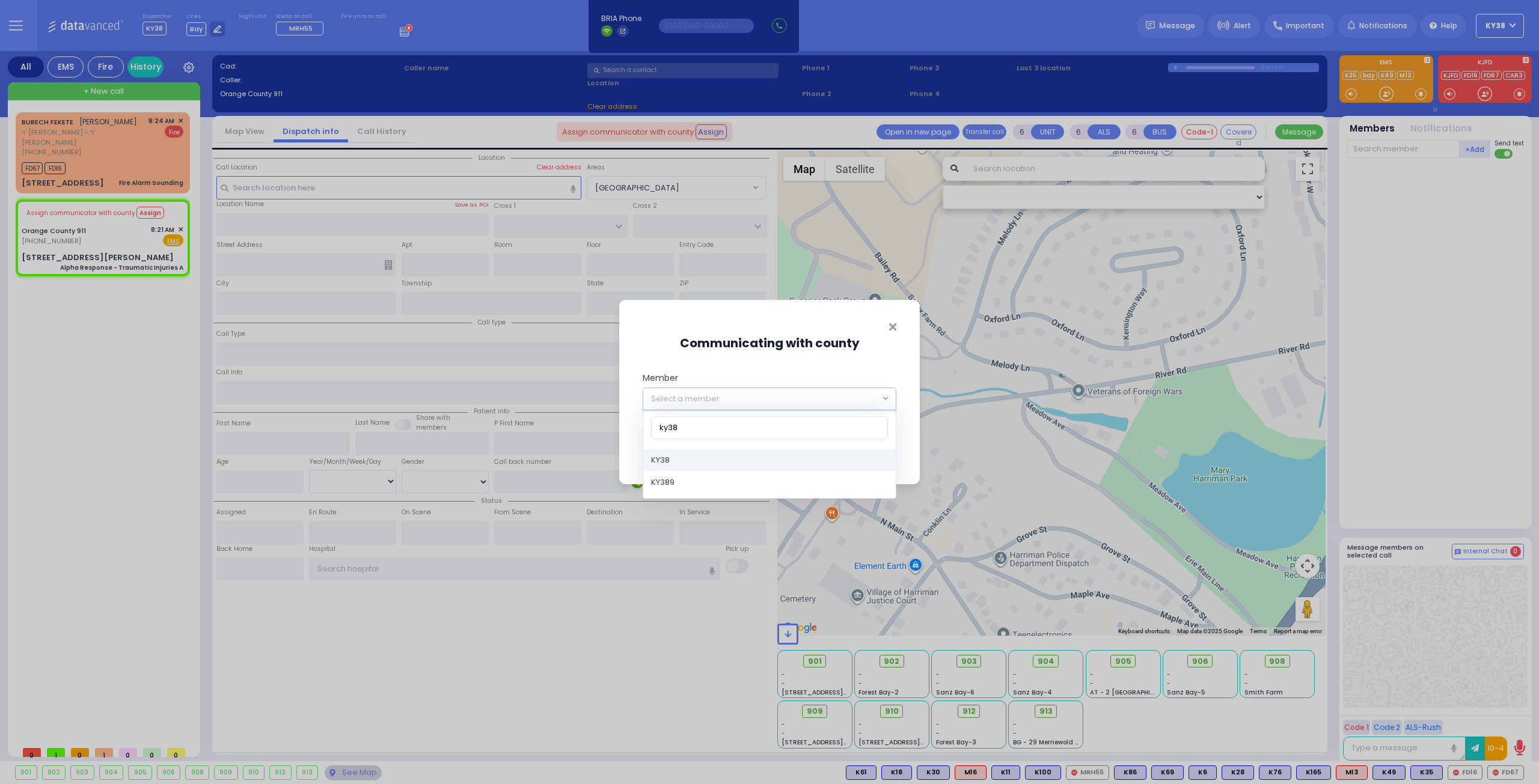
type input "ky38"
select select "KY38"
click at [874, 449] on button "Save" at bounding box center [878, 449] width 36 height 23
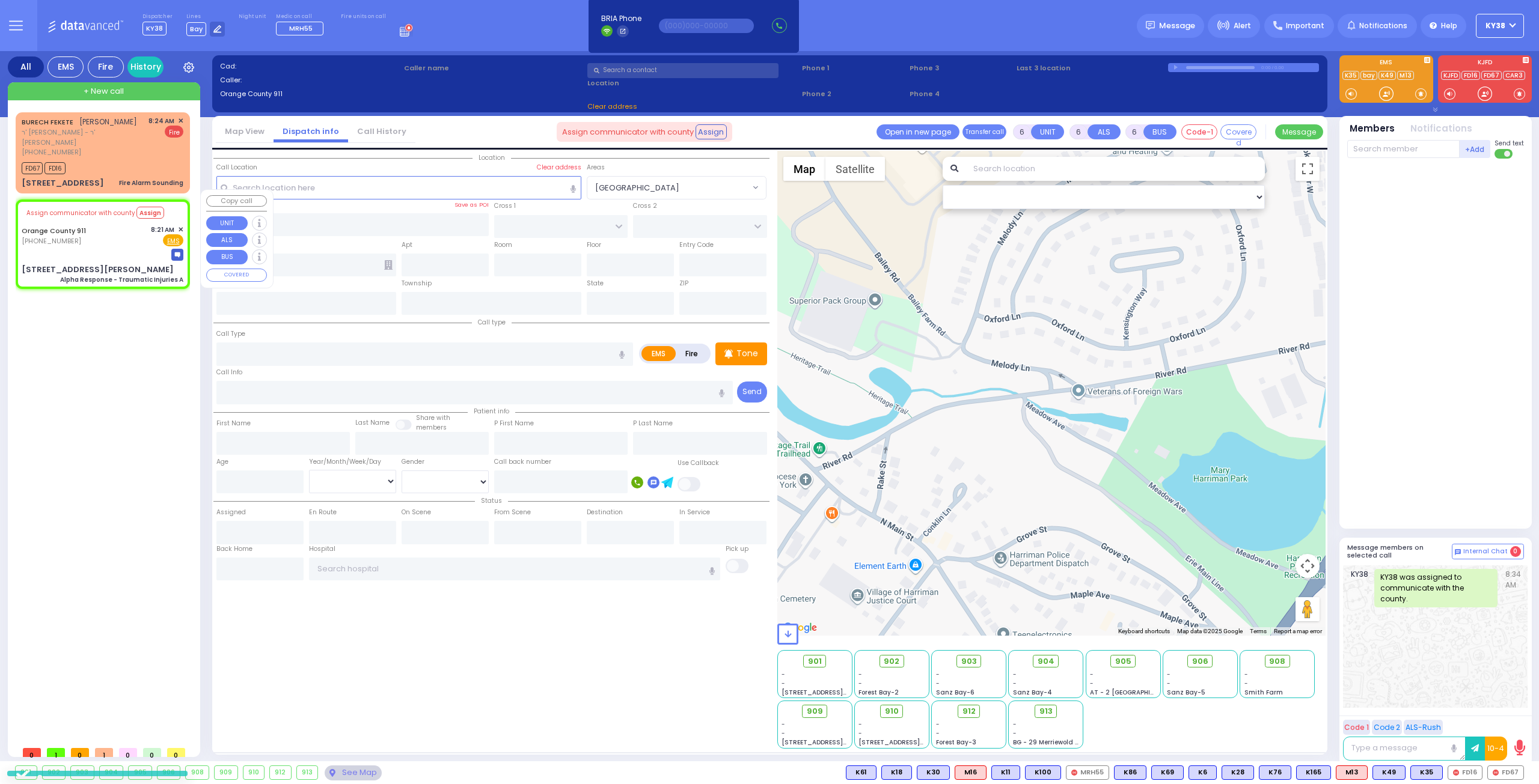
click at [118, 249] on div at bounding box center [102, 255] width 162 height 12
click at [69, 264] on div "[STREET_ADDRESS][PERSON_NAME]" at bounding box center [98, 270] width 152 height 12
drag, startPoint x: 82, startPoint y: 253, endPoint x: 103, endPoint y: 234, distance: 28.3
click at [83, 253] on div "Assign communicator with county Assign Orange County 911 (845) 469-0911 8:21 AM…" at bounding box center [102, 243] width 169 height 85
click at [106, 231] on div "Orange County 911 [PHONE_NUMBER] 8:21 AM ✕ Fire EMS" at bounding box center [102, 236] width 162 height 22
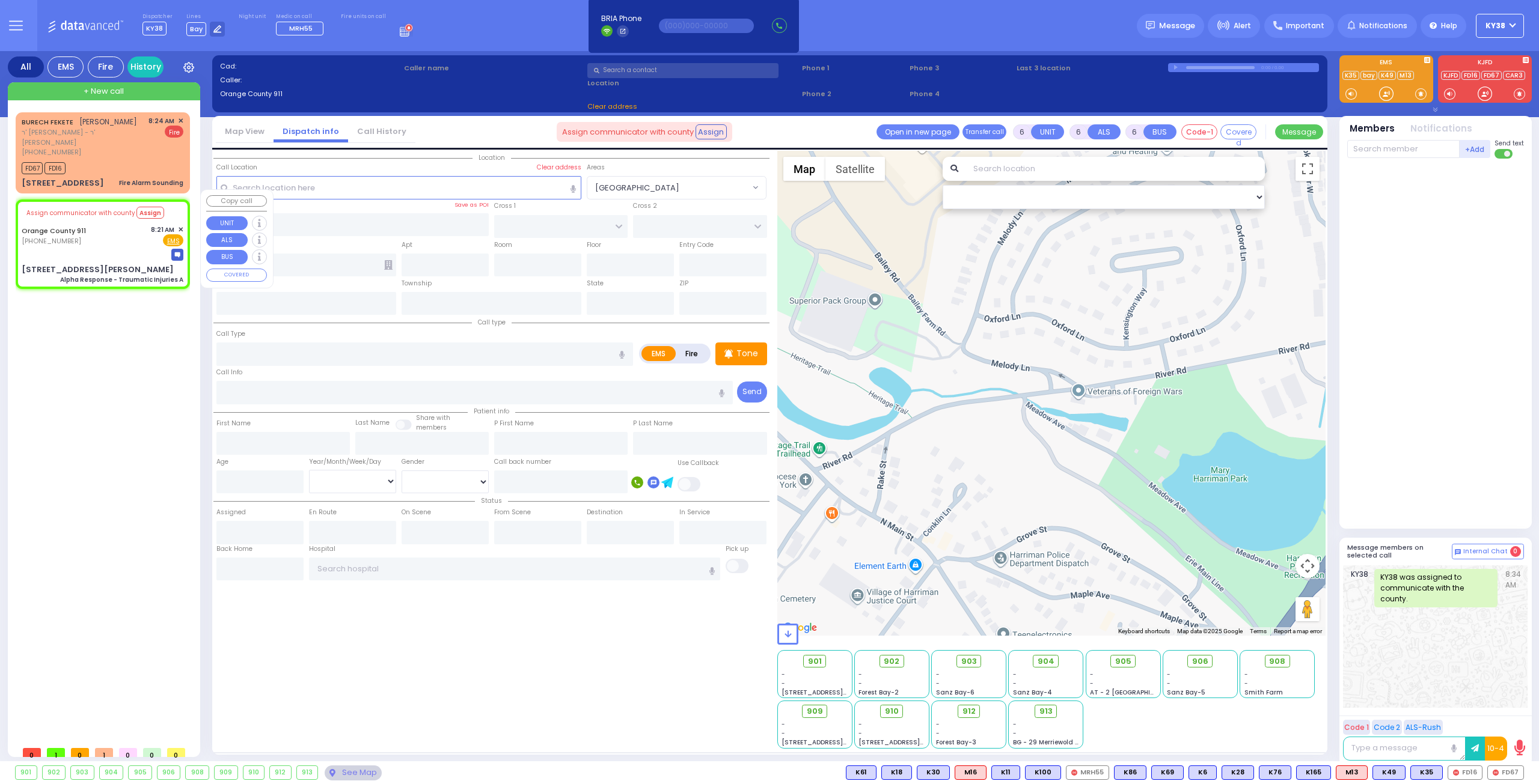
click at [242, 272] on button "COVERED" at bounding box center [237, 276] width 61 height 13
click at [180, 225] on span "✕" at bounding box center [180, 230] width 5 height 10
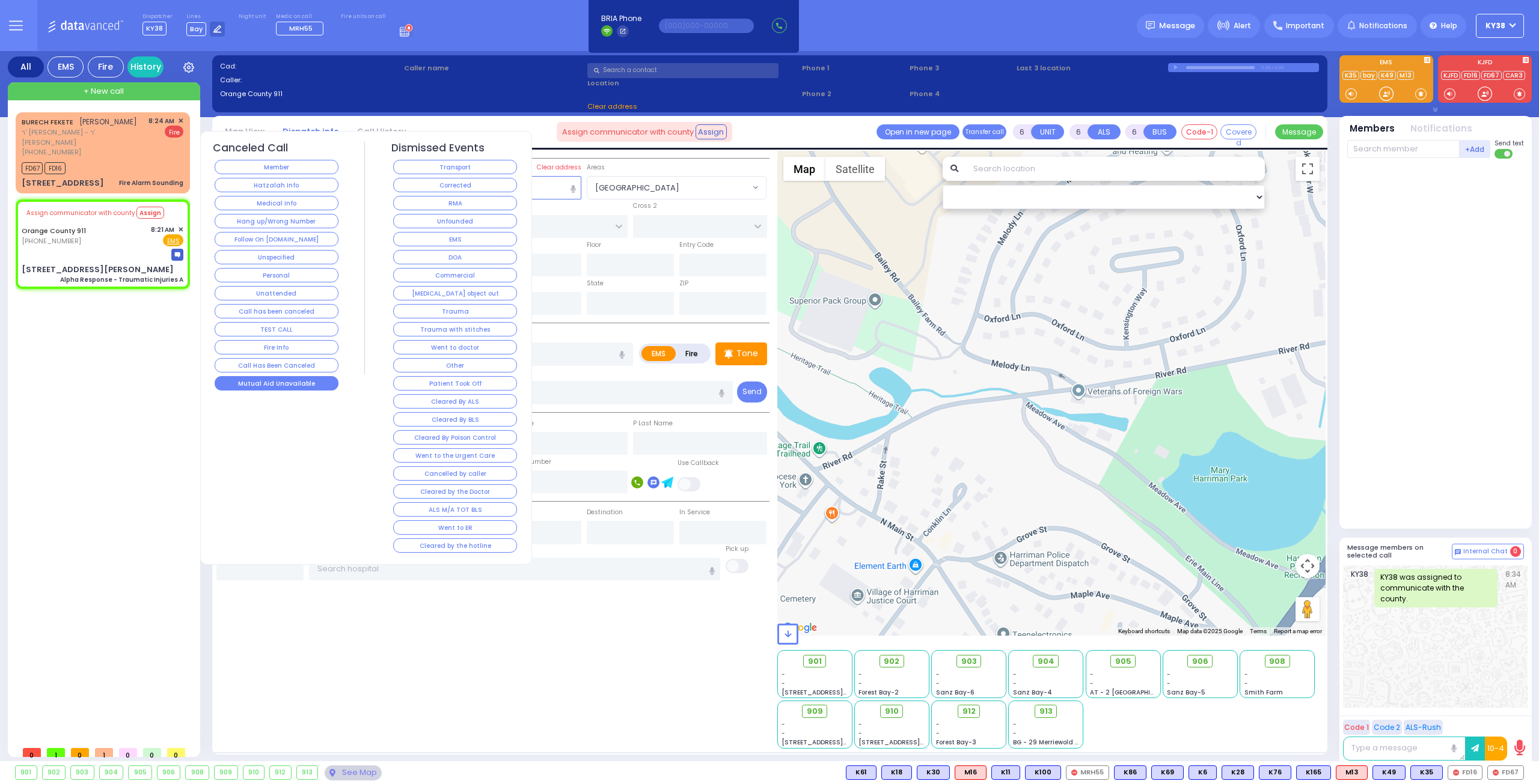
click at [296, 376] on button "Mutual Aid Unavailable" at bounding box center [276, 384] width 124 height 15
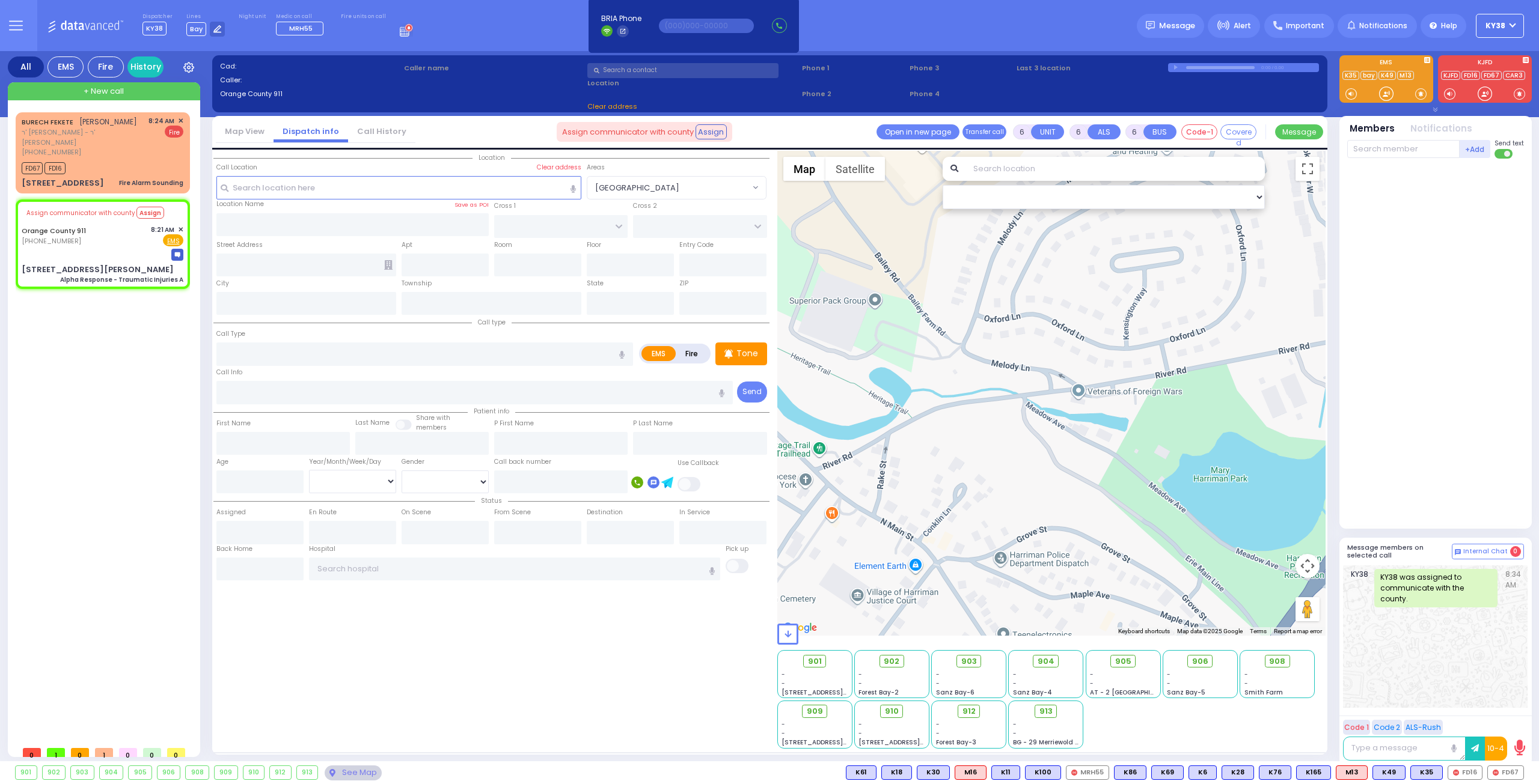
select select
radio input "true"
select select
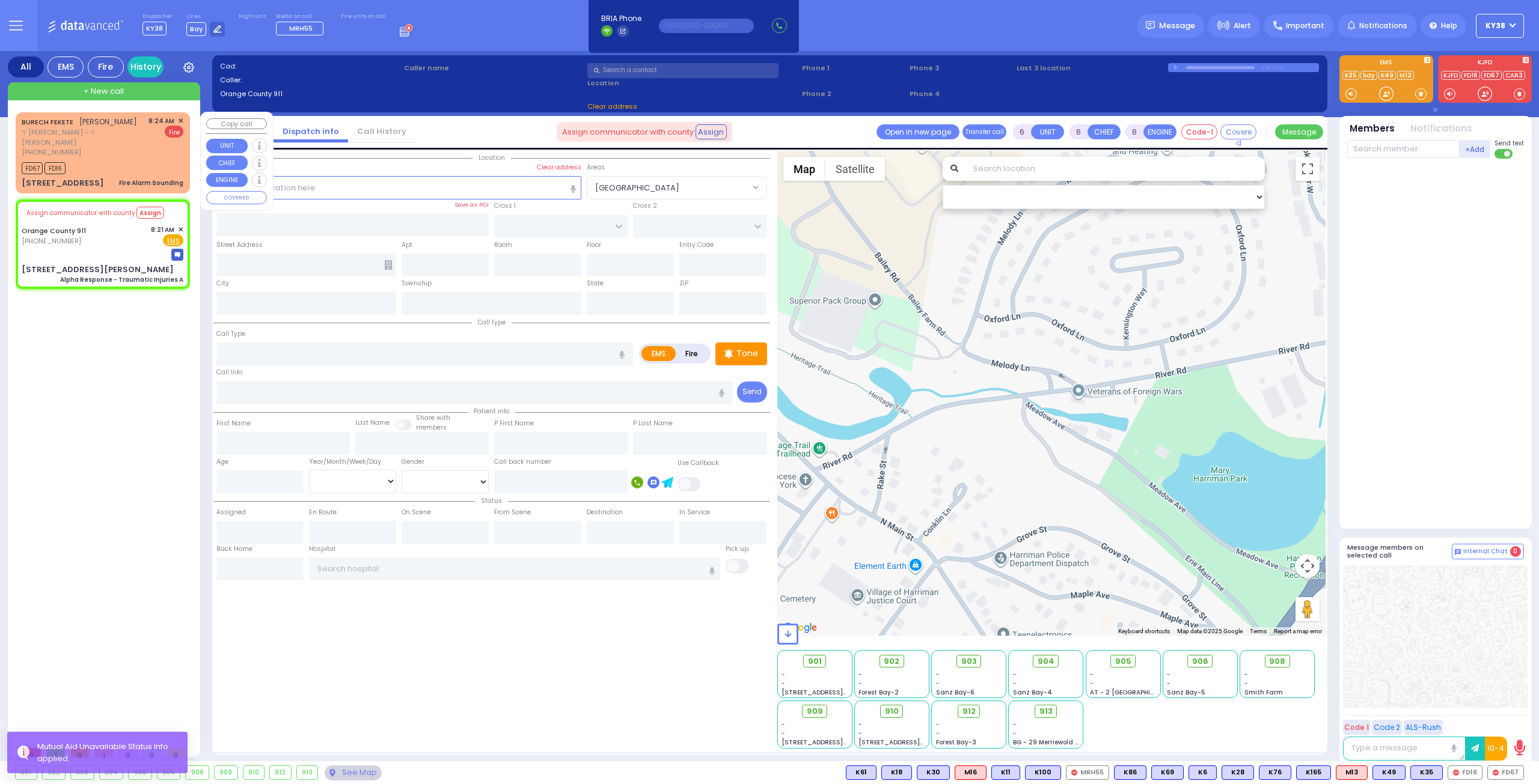
click at [131, 160] on div "FD67 FD16" at bounding box center [102, 167] width 162 height 15
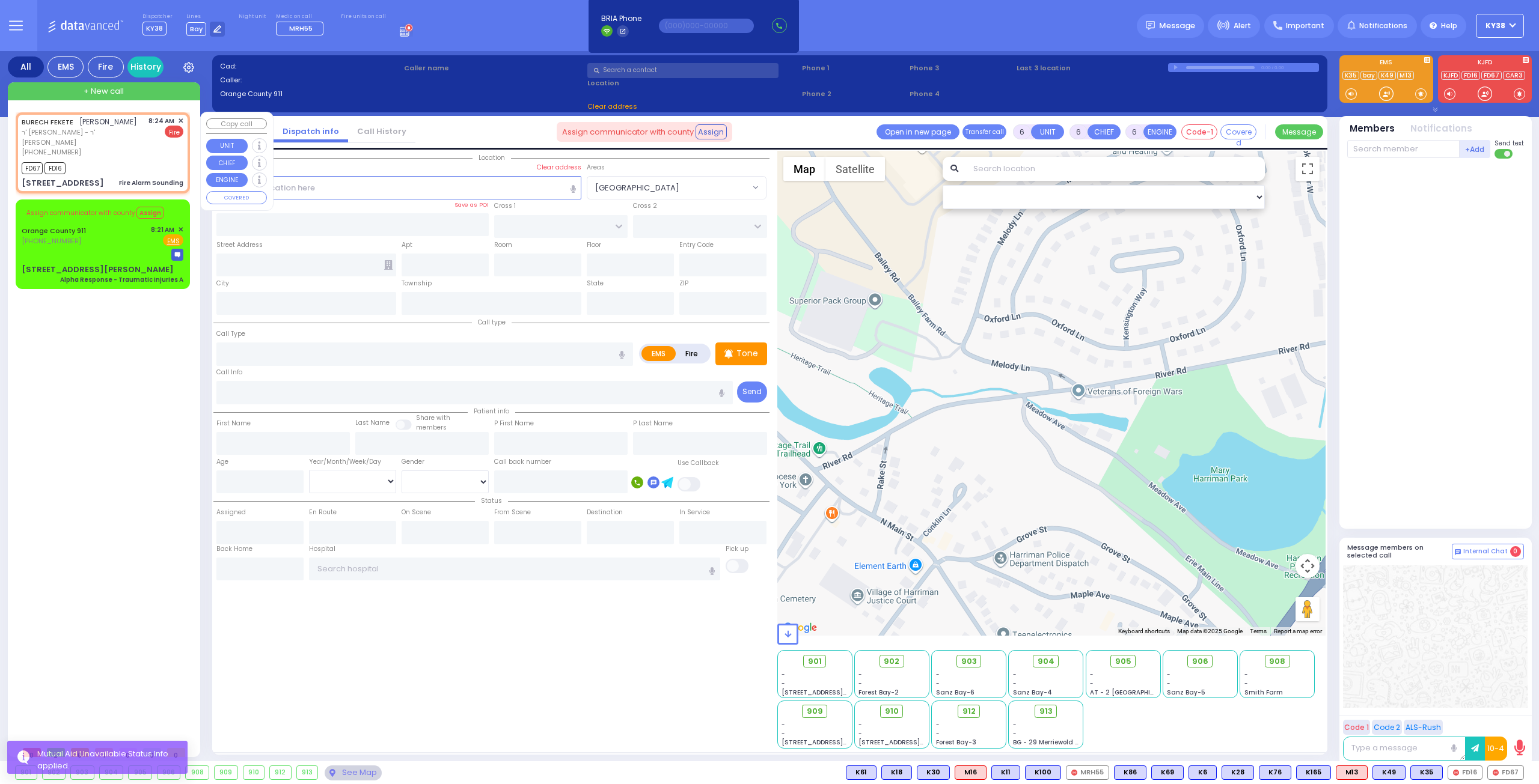
click at [180, 120] on span "✕" at bounding box center [180, 121] width 5 height 10
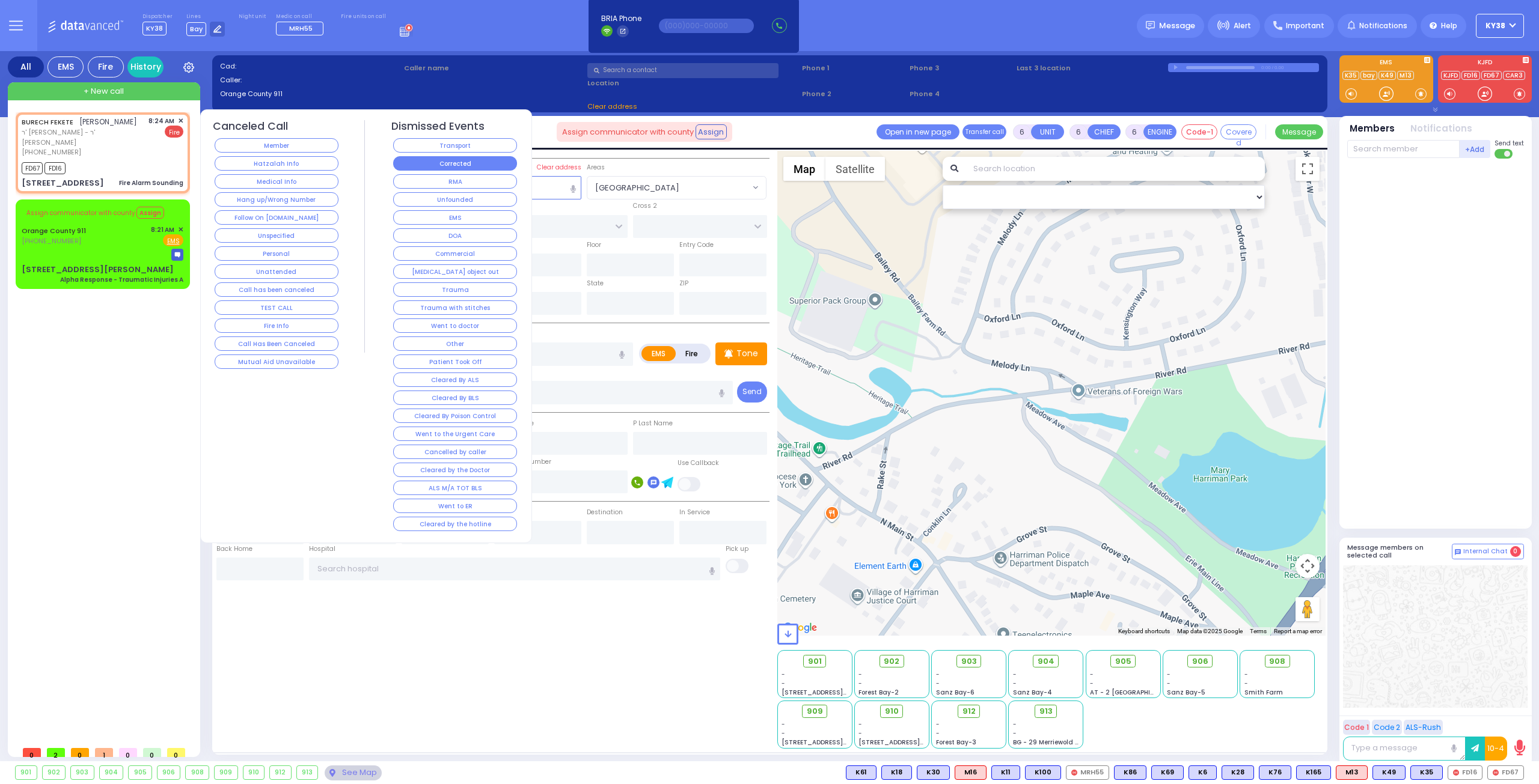
click at [487, 163] on button "Corrected" at bounding box center [455, 163] width 124 height 15
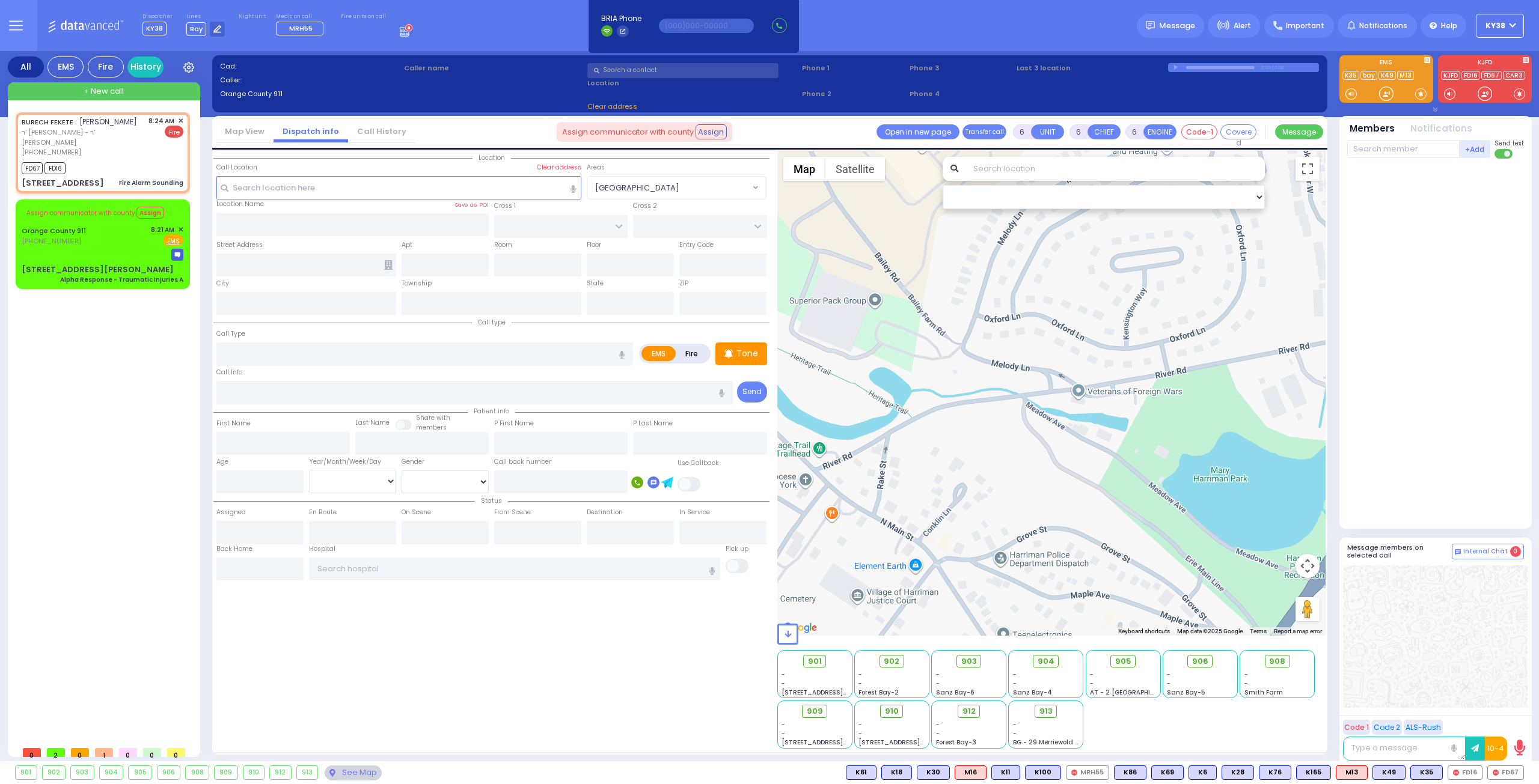
select select
radio input "true"
select select
click at [140, 143] on div "[PERSON_NAME] ברוך פעקעטע ר' [PERSON_NAME] - ר' [PERSON_NAME] [PHONE_NUMBER] 8:…" at bounding box center [102, 137] width 162 height 41
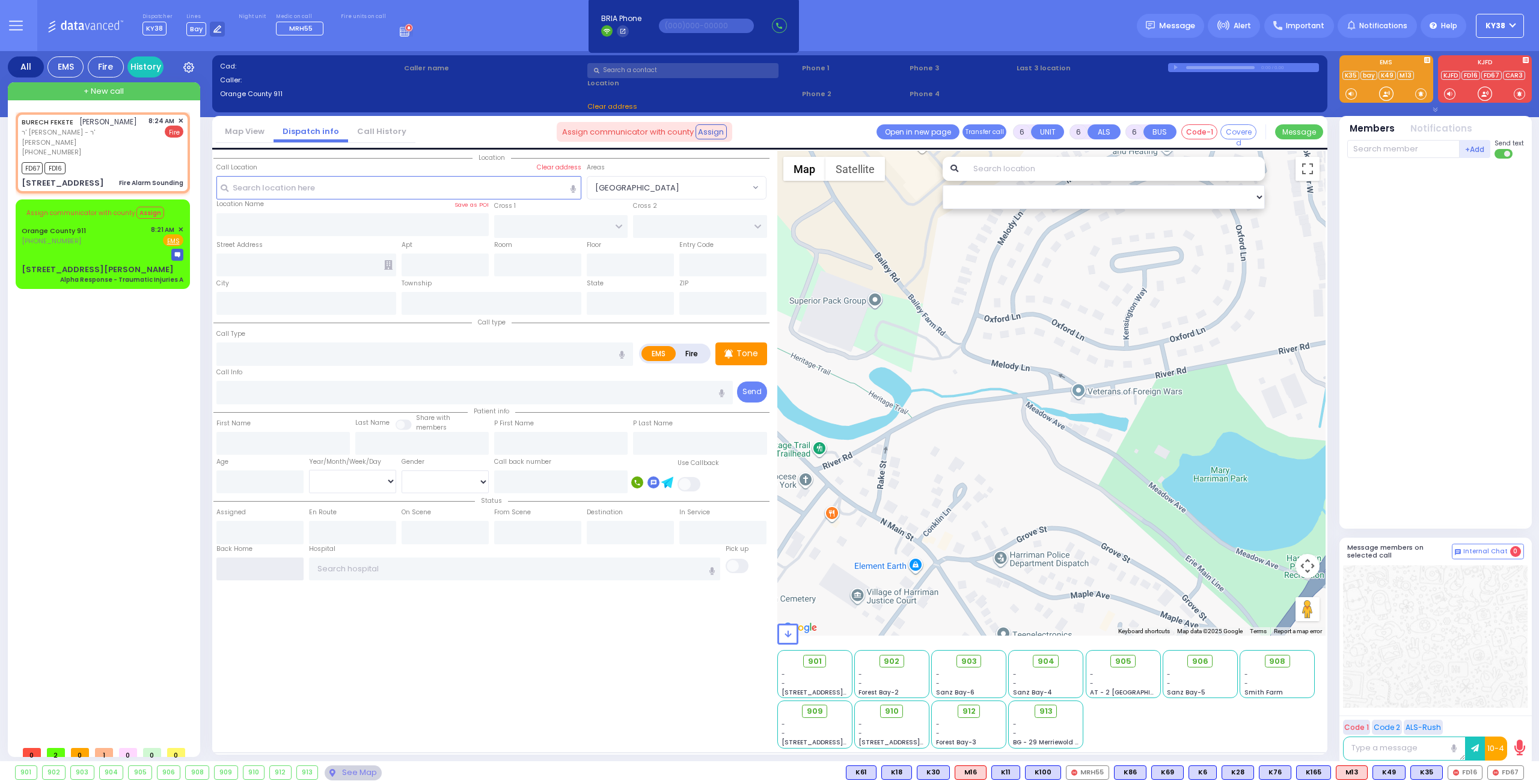
click at [228, 570] on input "text" at bounding box center [260, 569] width 87 height 23
type input "08:35"
select select
radio input "true"
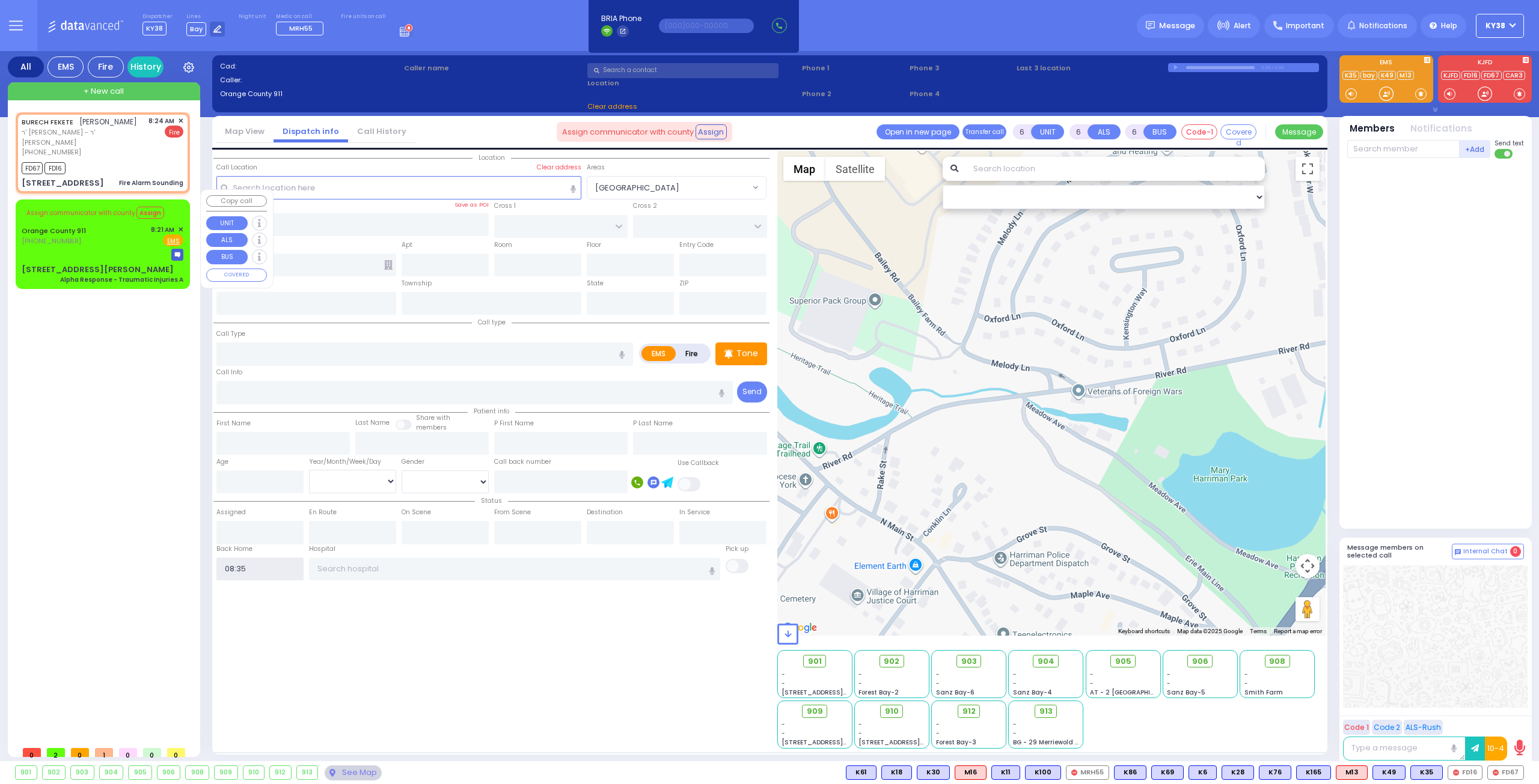
select select
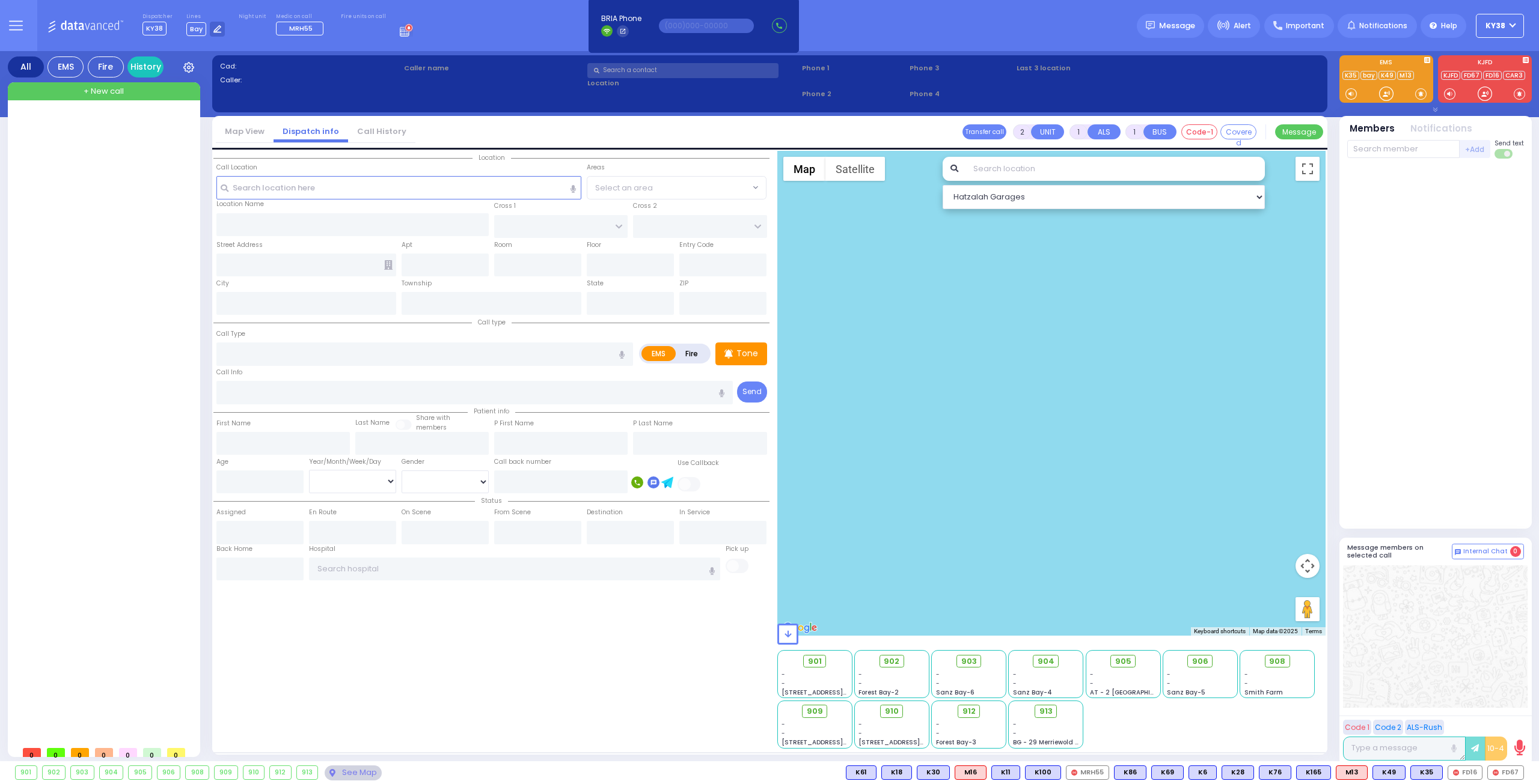
click at [100, 156] on div at bounding box center [105, 426] width 179 height 628
click at [1509, 28] on button "KY38" at bounding box center [1500, 26] width 48 height 24
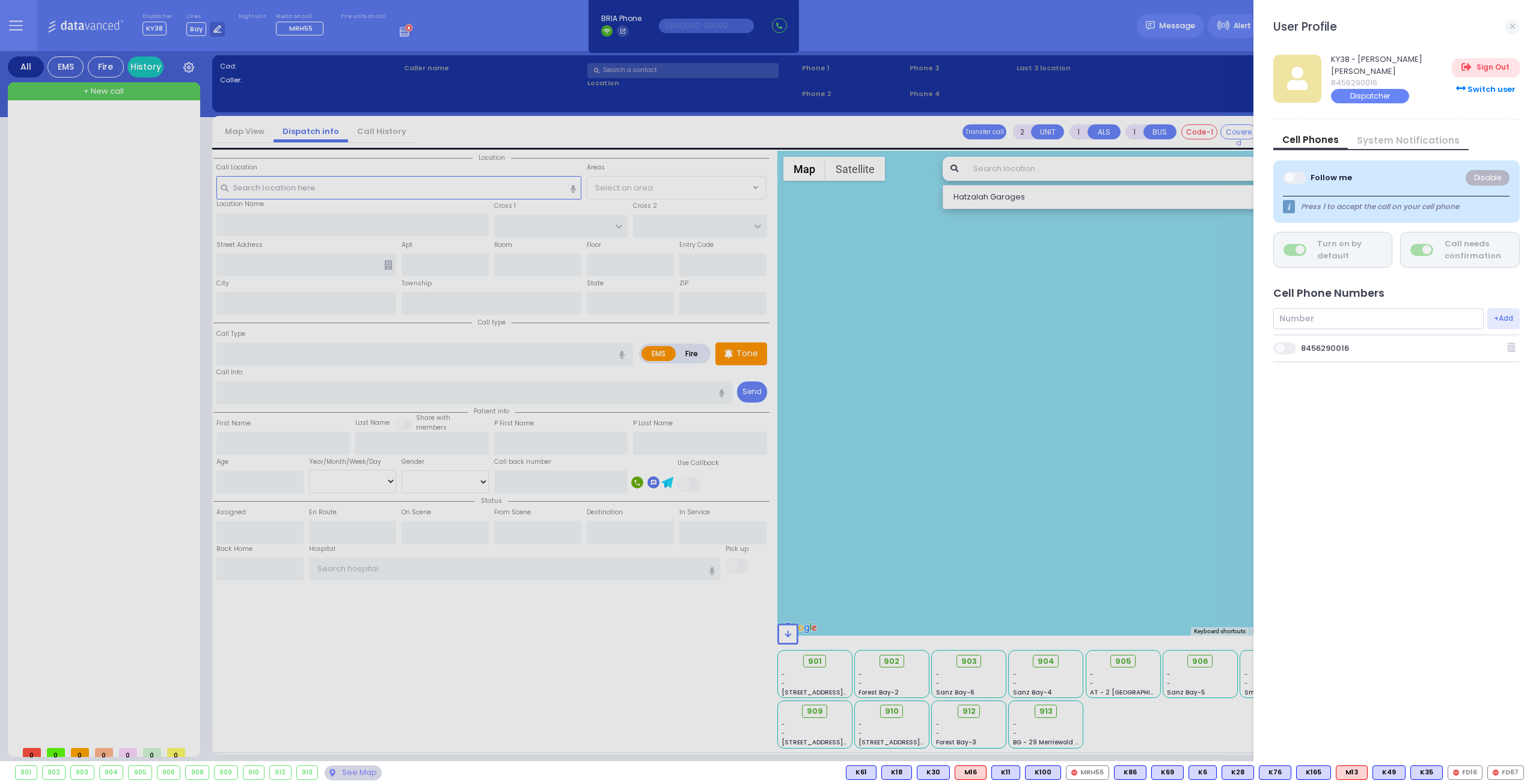
drag, startPoint x: 1353, startPoint y: 208, endPoint x: 1338, endPoint y: 267, distance: 60.9
click at [1338, 267] on div "KY38 - Avrohom Mier Muller 8456290016 Dispatcher Sign Out Switch user Cell Phon…" at bounding box center [1402, 403] width 256 height 720
click at [1293, 348] on span at bounding box center [1285, 349] width 24 height 12
click at [673, 341] on input "checkbox" at bounding box center [673, 341] width 0 height 0
click at [1334, 406] on div "KY38 - Avrohom Mier Muller 8456290016 Dispatcher Sign Out Switch user Cell Phon…" at bounding box center [1402, 403] width 256 height 720
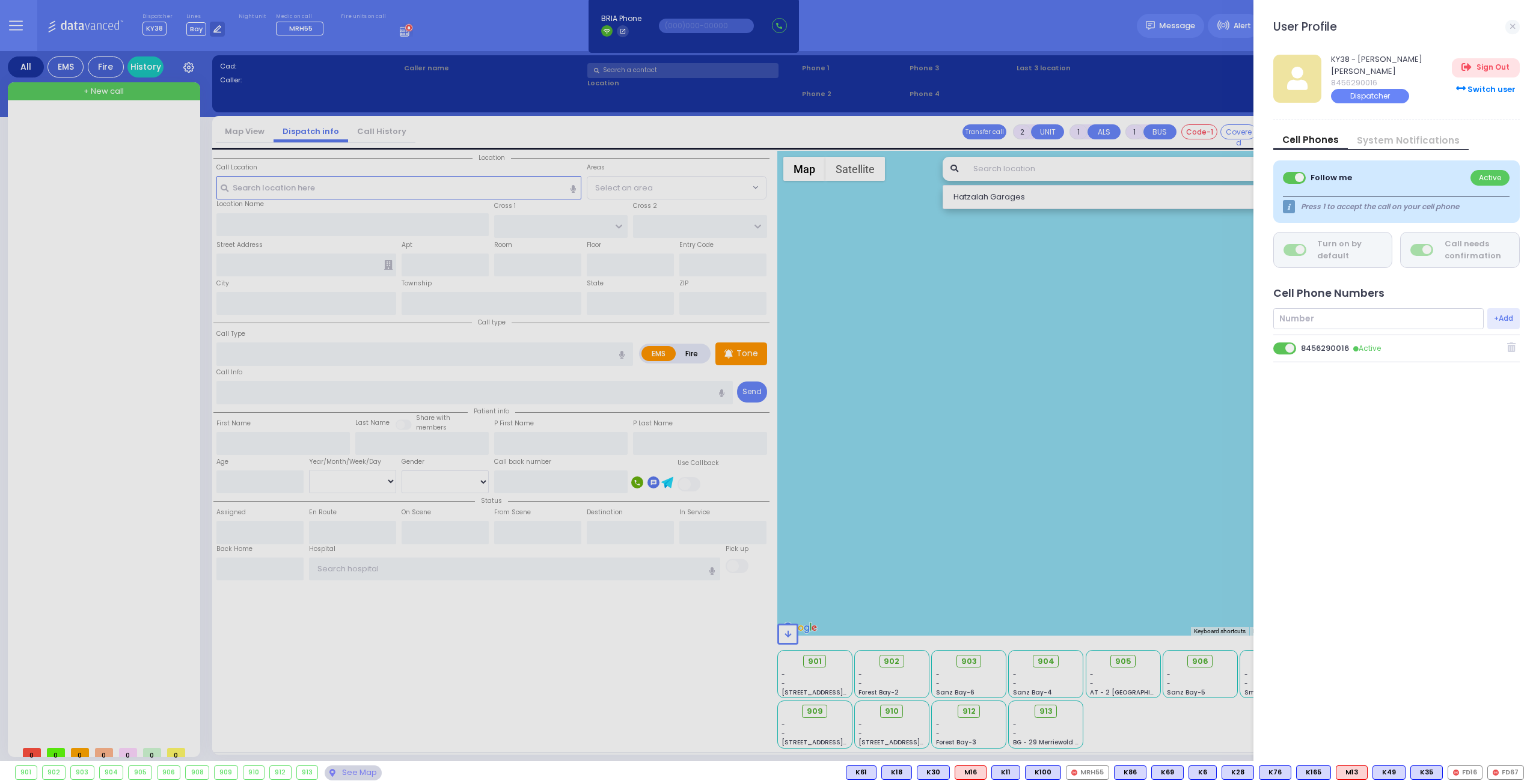
click at [1146, 306] on div at bounding box center [770, 392] width 1539 height 784
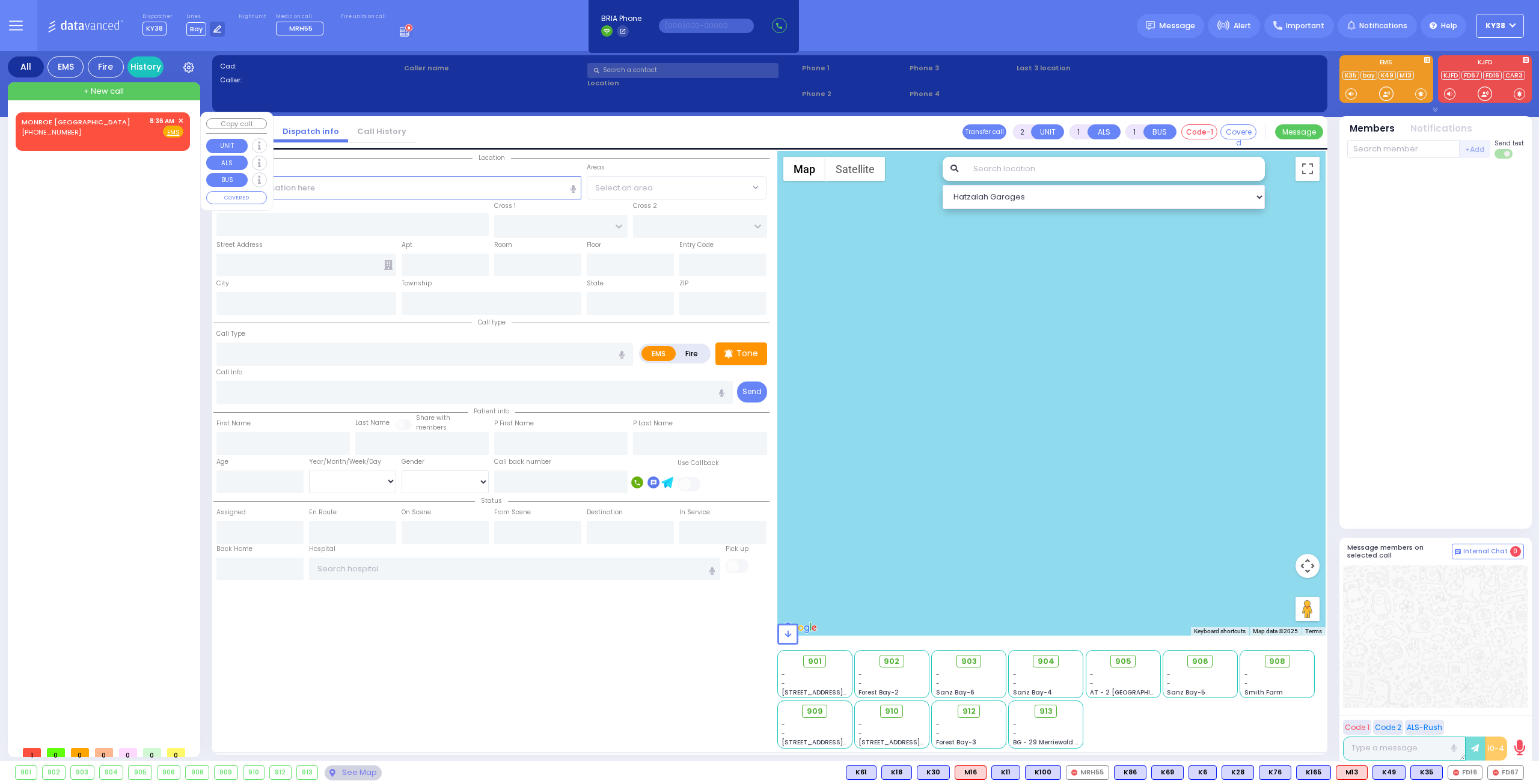
click at [180, 120] on span "✕" at bounding box center [180, 121] width 5 height 10
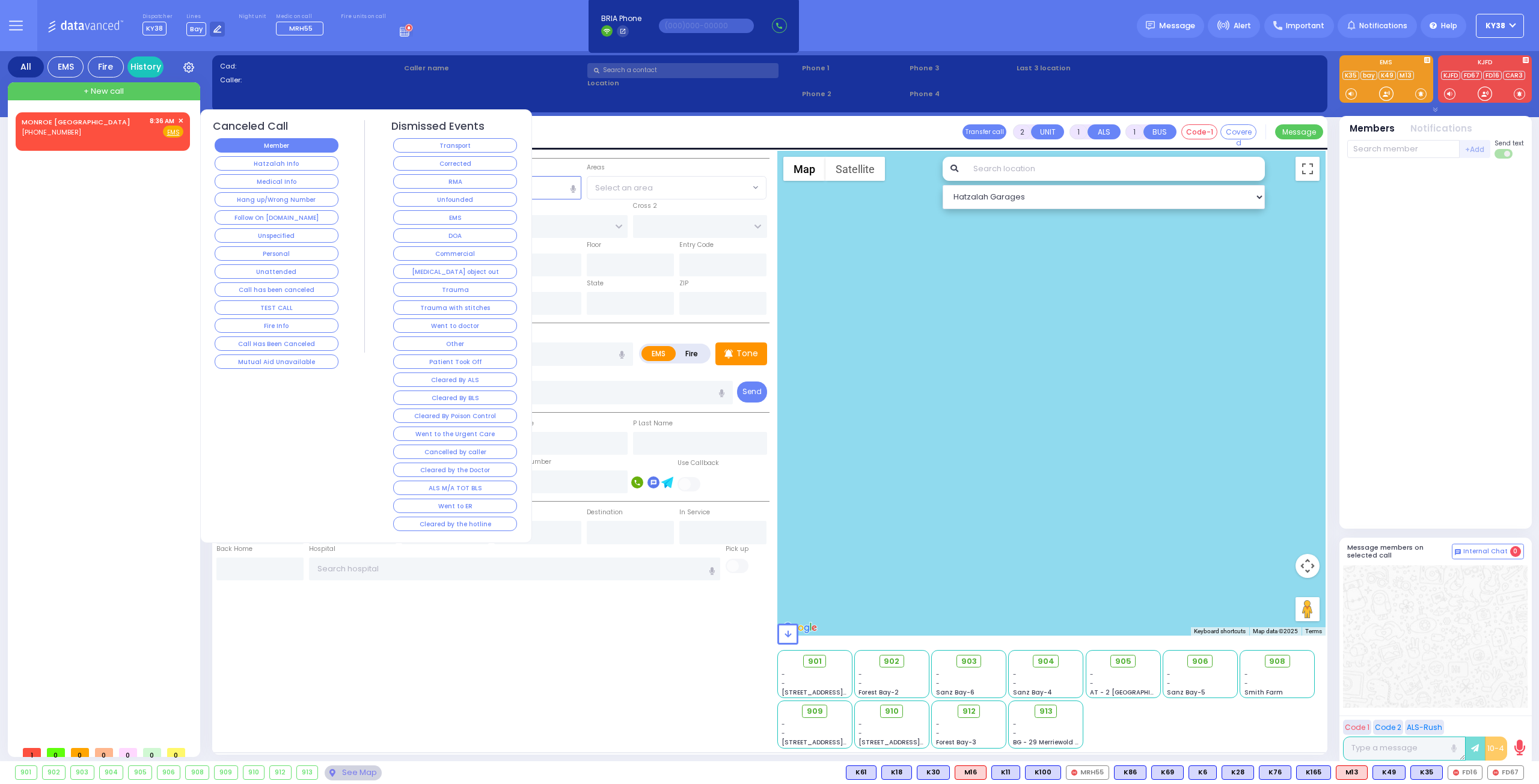
click at [296, 143] on button "Member" at bounding box center [276, 146] width 124 height 15
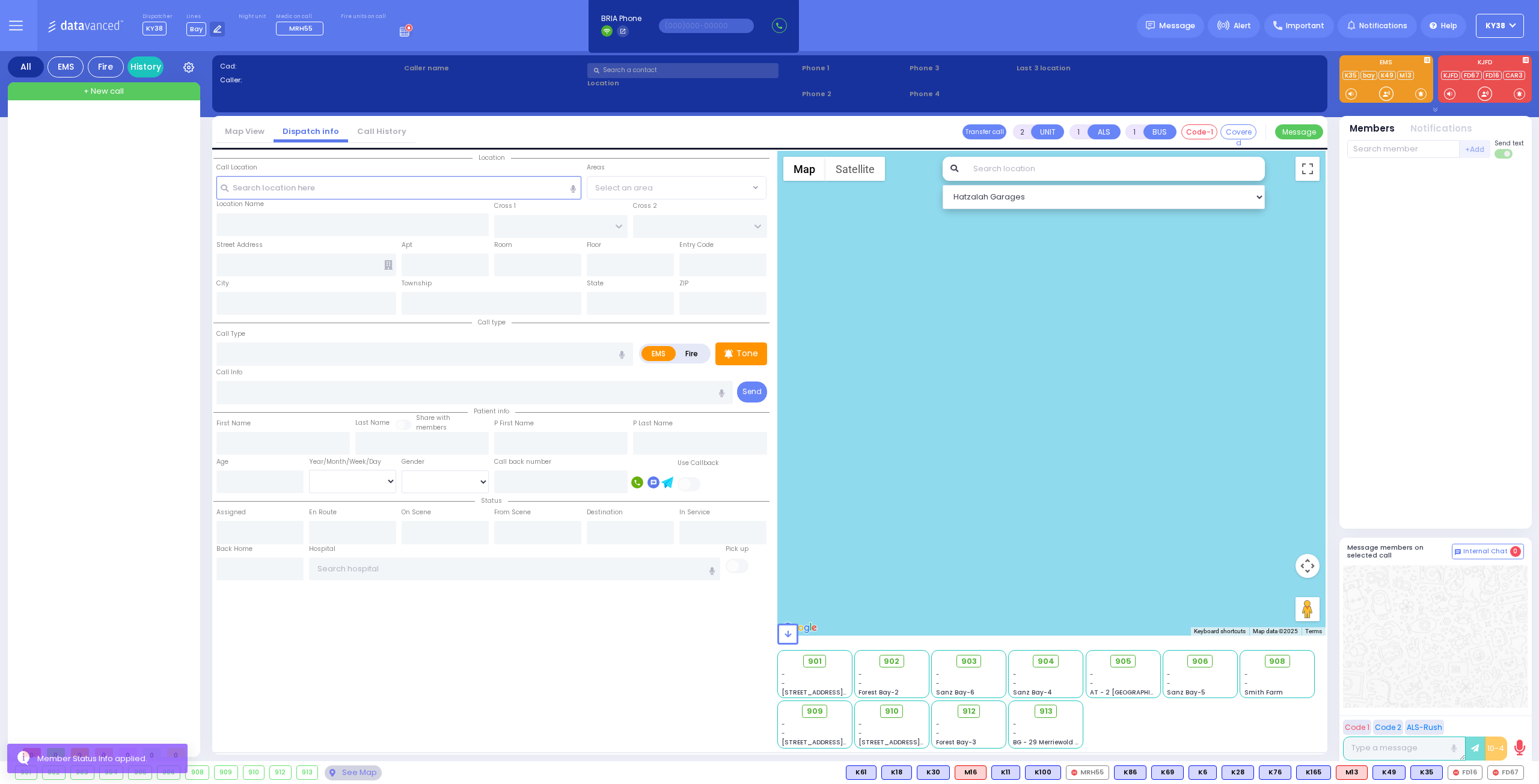
drag, startPoint x: 127, startPoint y: 256, endPoint x: 149, endPoint y: 252, distance: 22.4
click at [142, 253] on div at bounding box center [105, 426] width 179 height 628
